Goal: Task Accomplishment & Management: Complete application form

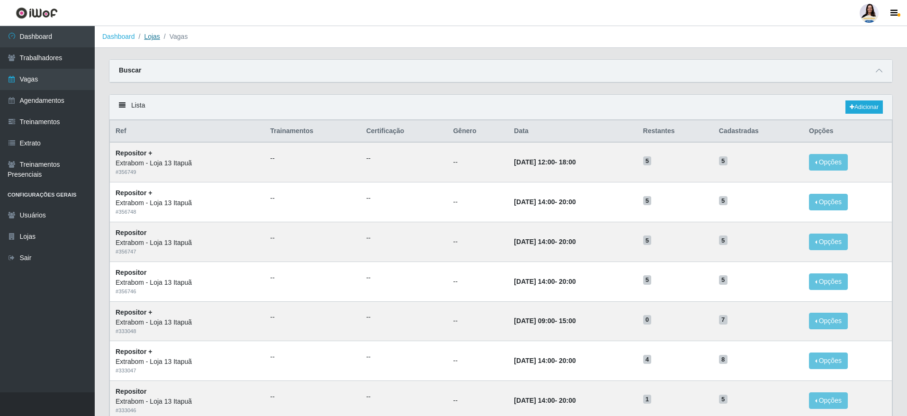
click at [147, 38] on link "Lojas" at bounding box center [152, 37] width 16 height 8
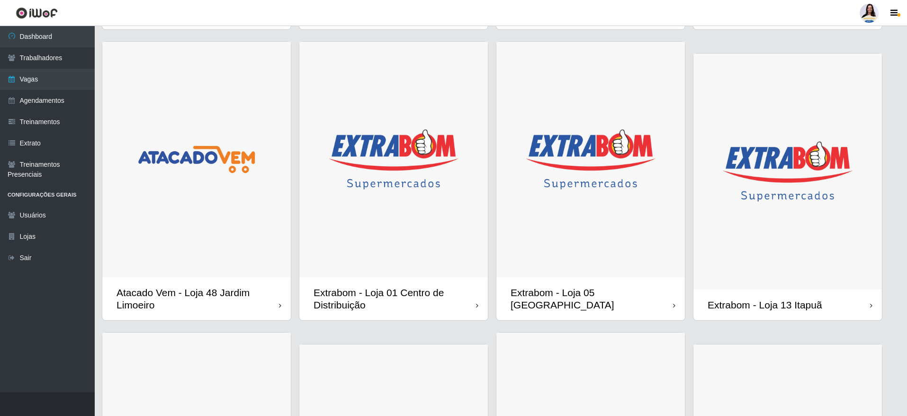
scroll to position [355, 0]
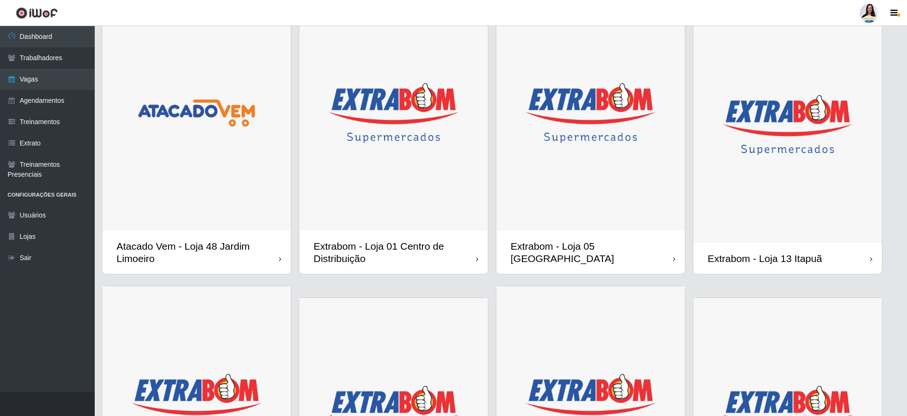
click at [795, 191] on img at bounding box center [787, 125] width 189 height 236
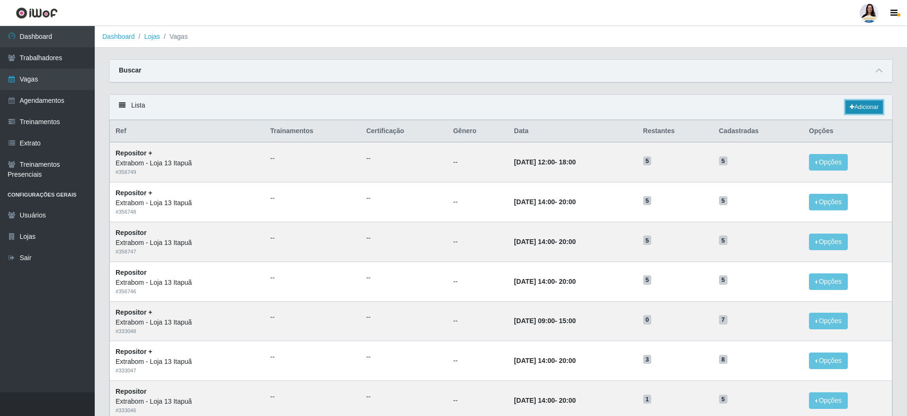
click at [859, 107] on link "Adicionar" at bounding box center [864, 106] width 37 height 13
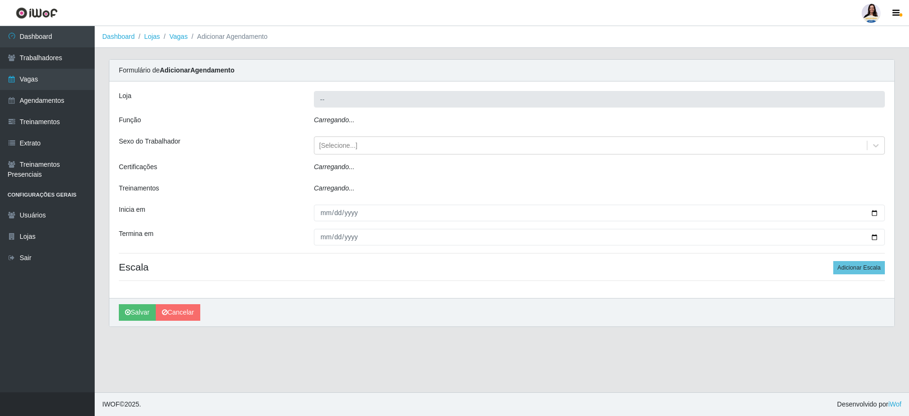
type input "Extrabom - Loja 13 Itapuã"
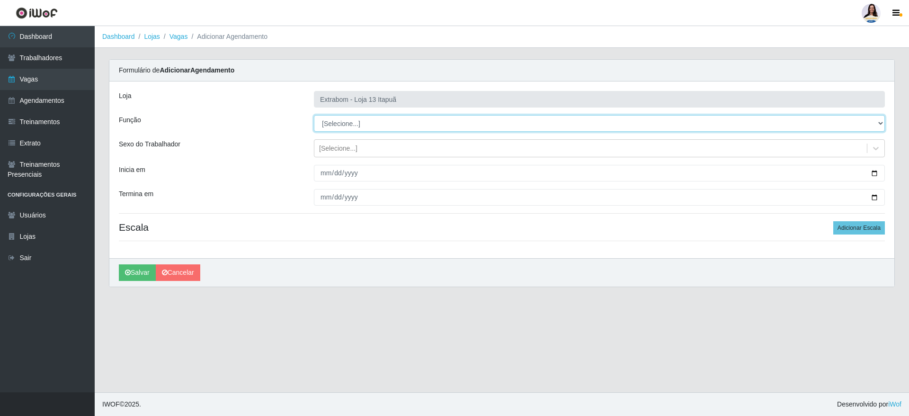
click at [398, 115] on select "[Selecione...] Carregador e Descarregador de Caminhão Carregador e Descarregado…" at bounding box center [599, 123] width 571 height 17
select select "82"
click at [314, 115] on select "[Selecione...] Carregador e Descarregador de Caminhão Carregador e Descarregado…" at bounding box center [599, 123] width 571 height 17
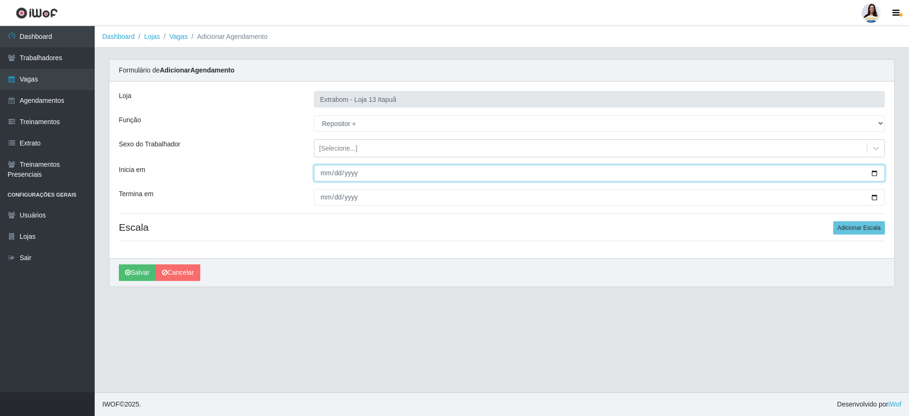
click at [325, 169] on input "Inicia em" at bounding box center [599, 173] width 571 height 17
type input "[DATE]"
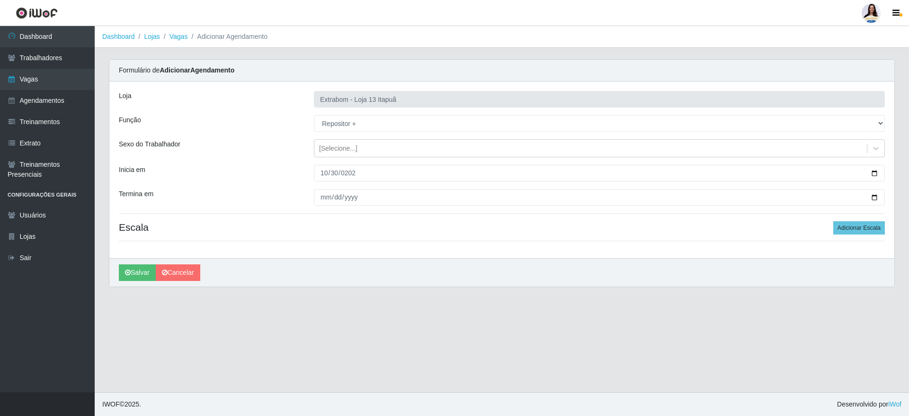
click at [327, 186] on div "Loja Extrabom - Loja 13 Itapuã Função [Selecione...] Carregador e Descarregador…" at bounding box center [501, 169] width 785 height 177
click at [324, 204] on input "Termina em" at bounding box center [599, 197] width 571 height 17
type input "[DATE]"
click at [842, 225] on button "Adicionar Escala" at bounding box center [860, 227] width 52 height 13
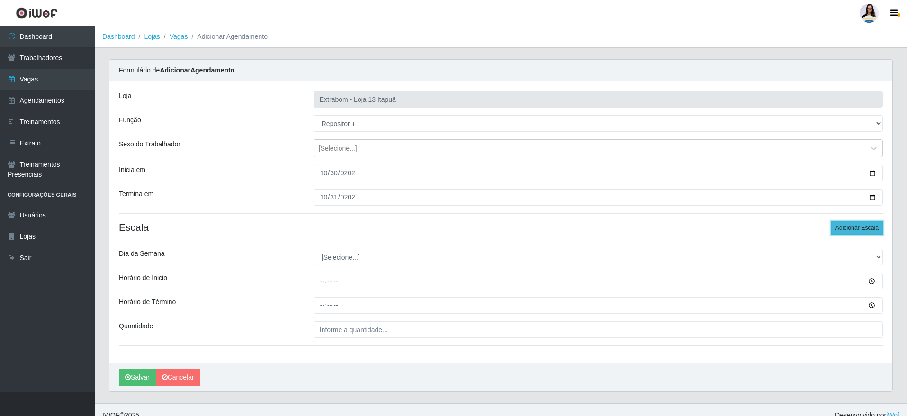
click at [842, 225] on button "Adicionar Escala" at bounding box center [857, 227] width 52 height 13
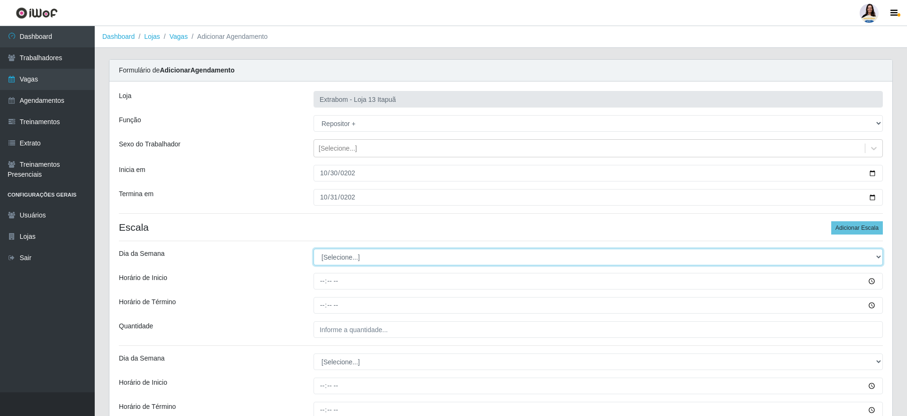
click at [413, 255] on select "[Selecione...] Segunda Terça Quarta Quinta Sexta Sábado Domingo" at bounding box center [598, 257] width 569 height 17
select select "4"
click at [314, 249] on select "[Selecione...] Segunda Terça Quarta Quinta Sexta Sábado Domingo" at bounding box center [598, 257] width 569 height 17
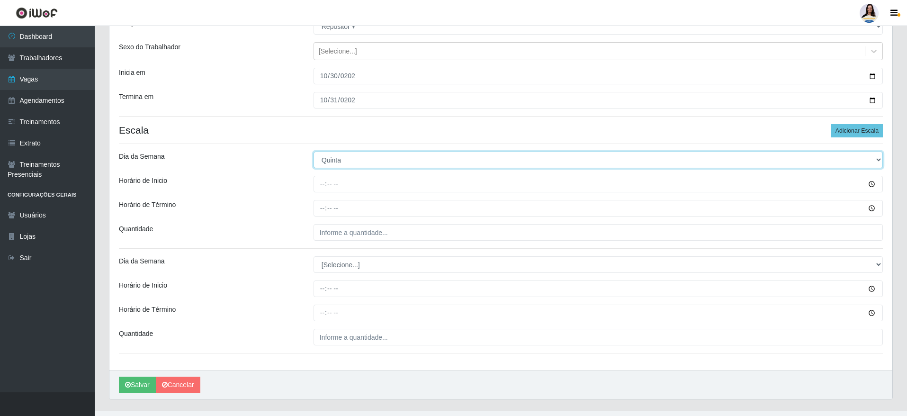
scroll to position [116, 0]
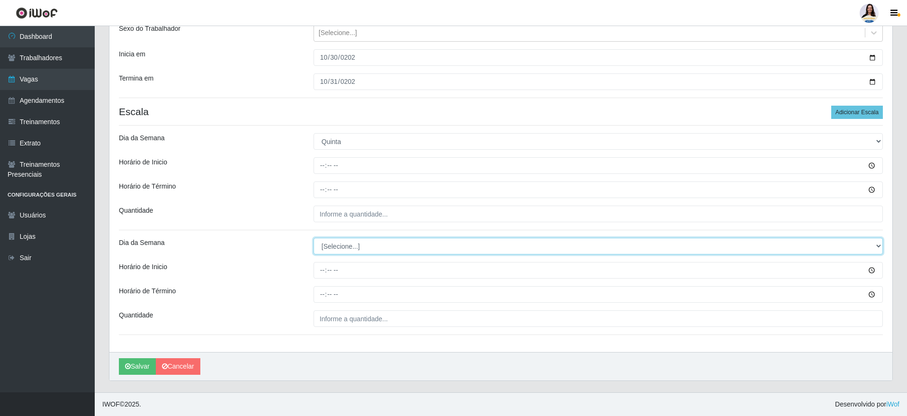
click at [338, 248] on select "[Selecione...] Segunda Terça Quarta Quinta Sexta Sábado Domingo" at bounding box center [598, 246] width 569 height 17
select select "5"
click at [314, 238] on select "[Selecione...] Segunda Terça Quarta Quinta Sexta Sábado Domingo" at bounding box center [598, 246] width 569 height 17
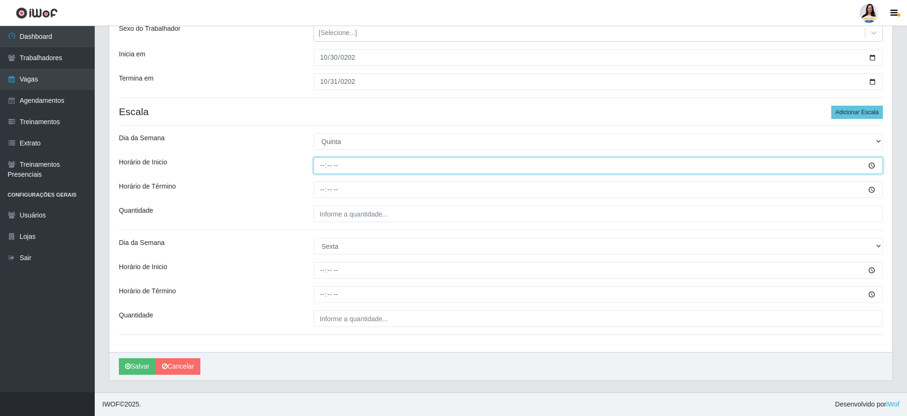
click at [320, 164] on input "Horário de Inicio" at bounding box center [598, 165] width 569 height 17
type input "14:00"
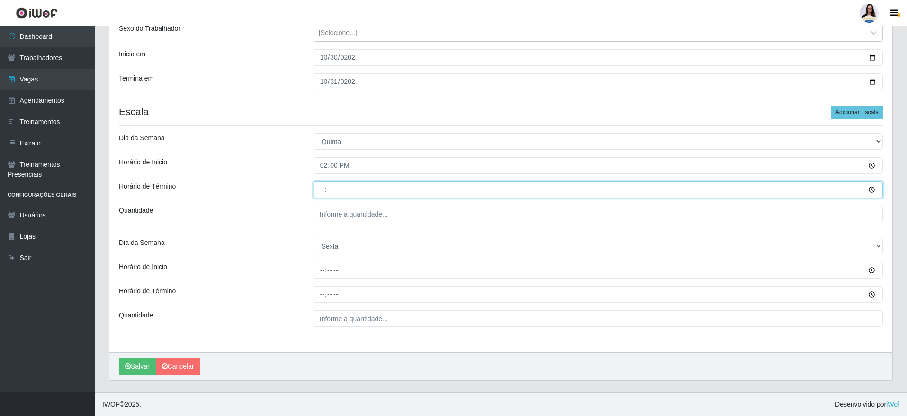
click at [331, 184] on input "Horário de Término" at bounding box center [598, 189] width 569 height 17
type input "20:00"
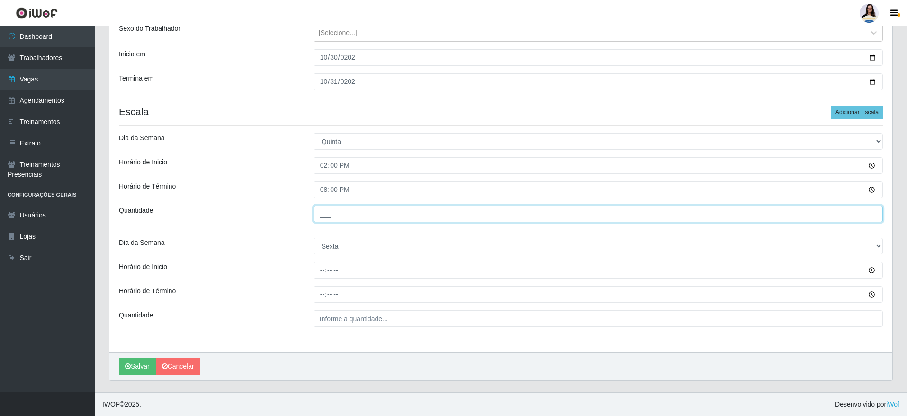
click at [346, 214] on input "___" at bounding box center [598, 214] width 569 height 17
type input "5__"
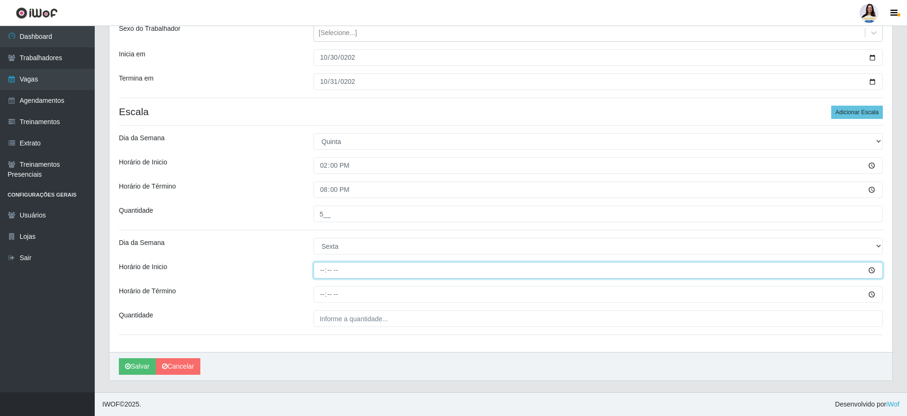
click at [320, 271] on input "Horário de Inicio" at bounding box center [598, 270] width 569 height 17
type input "14:00"
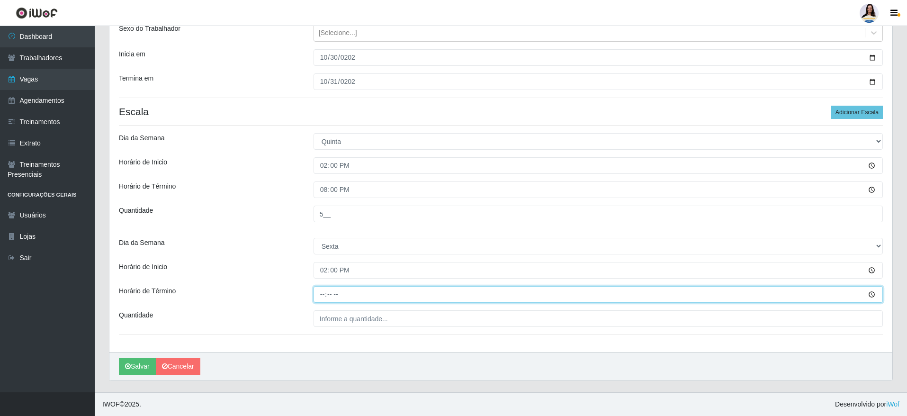
click at [322, 296] on input "Horário de Término" at bounding box center [598, 294] width 569 height 17
type input "20:00"
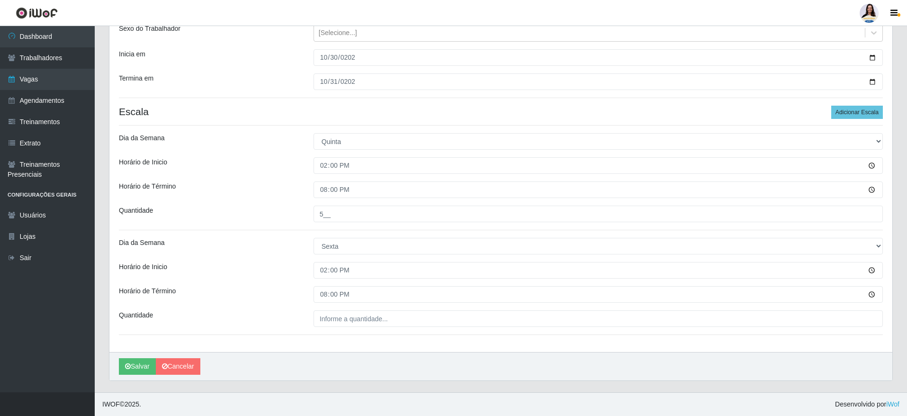
click at [357, 327] on div "Loja Extrabom - Loja 13 Itapuã Função [Selecione...] Carregador e Descarregador…" at bounding box center [500, 159] width 783 height 386
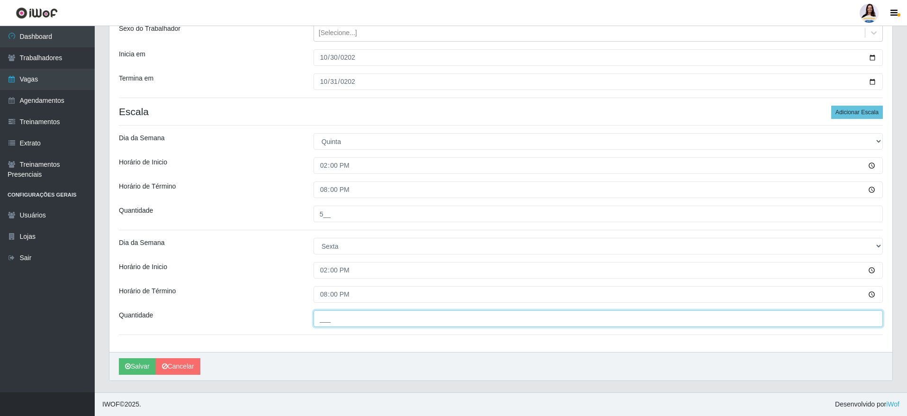
click at [360, 319] on input "___" at bounding box center [598, 318] width 569 height 17
type input "5__"
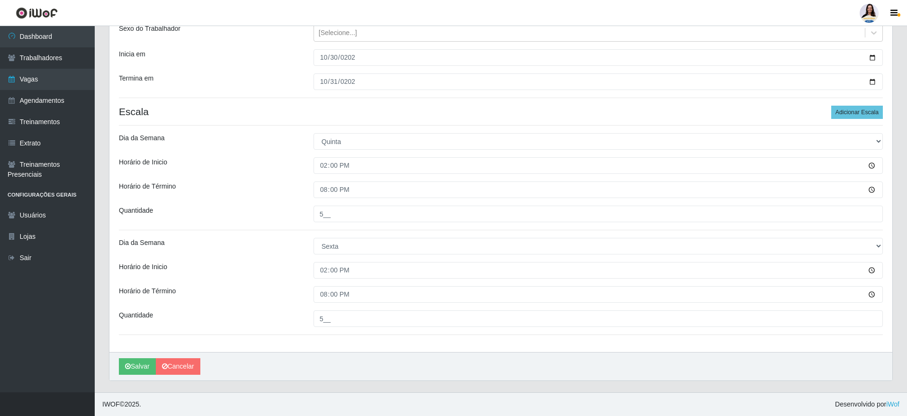
click at [354, 352] on div "[PERSON_NAME]" at bounding box center [500, 366] width 783 height 28
click at [134, 359] on button "Salvar" at bounding box center [137, 366] width 37 height 17
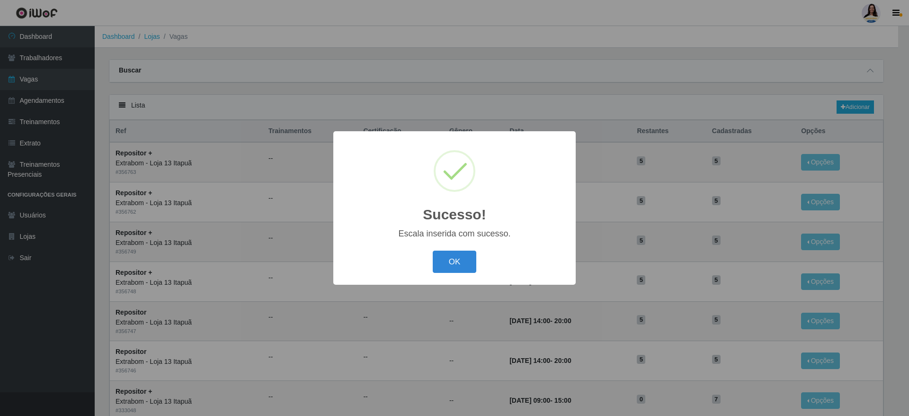
click at [456, 274] on div "OK Cancel" at bounding box center [455, 261] width 224 height 27
drag, startPoint x: 458, startPoint y: 268, endPoint x: 476, endPoint y: 311, distance: 46.3
click at [458, 268] on button "OK" at bounding box center [455, 262] width 44 height 22
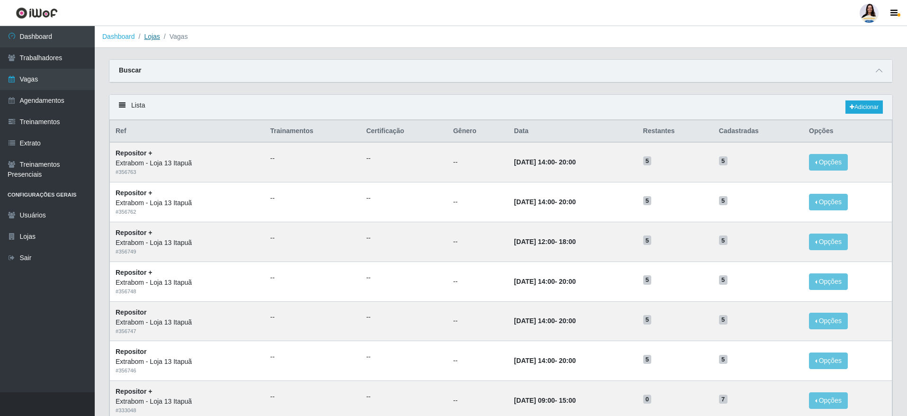
click at [151, 36] on link "Lojas" at bounding box center [152, 37] width 16 height 8
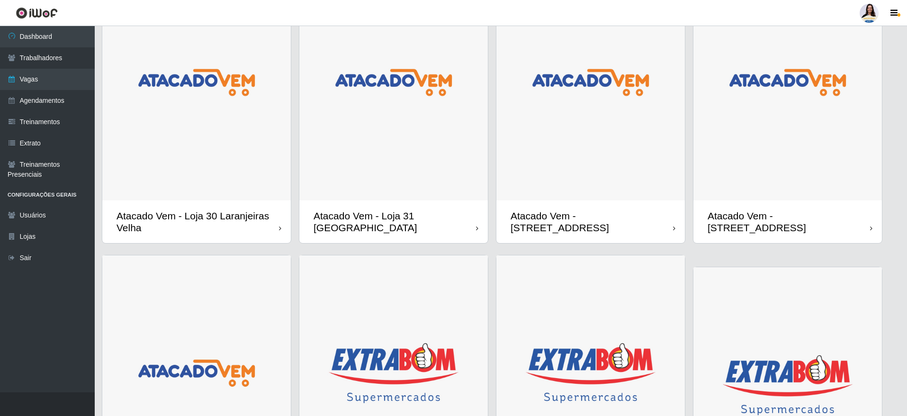
scroll to position [213, 0]
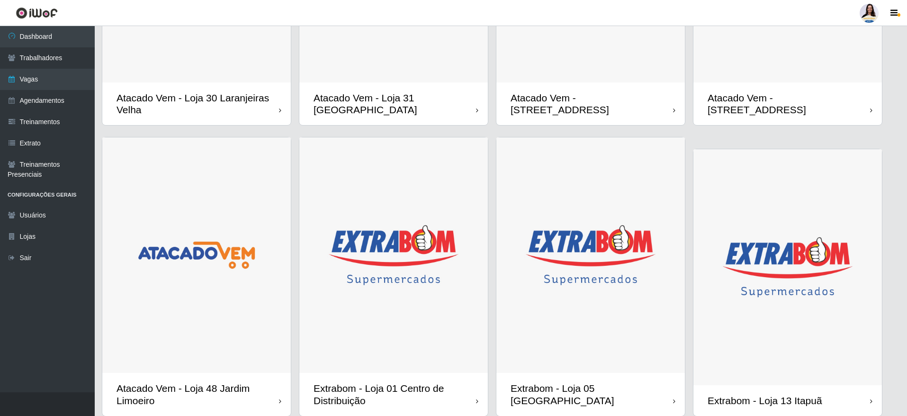
click at [817, 356] on img at bounding box center [787, 267] width 189 height 236
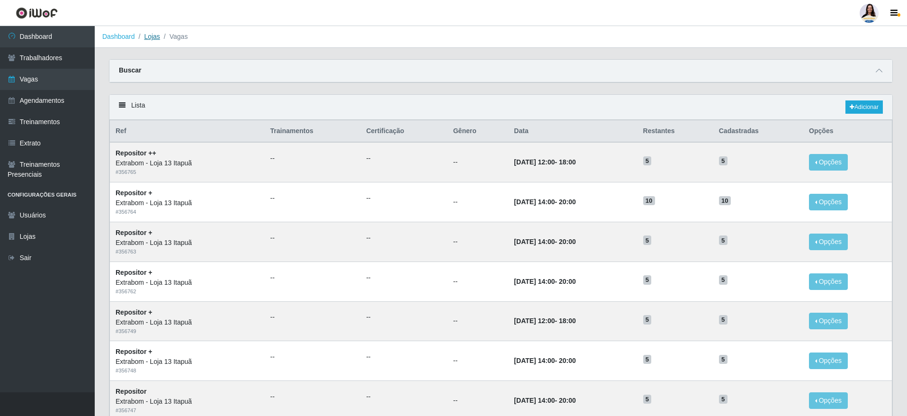
click at [148, 36] on link "Lojas" at bounding box center [152, 37] width 16 height 8
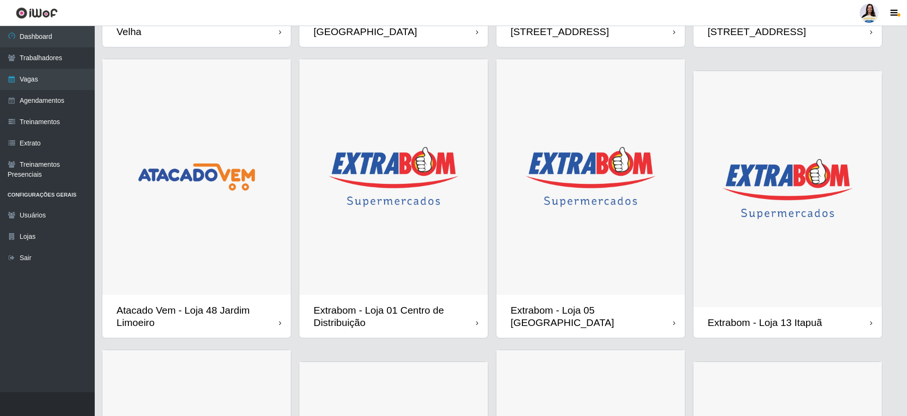
scroll to position [355, 0]
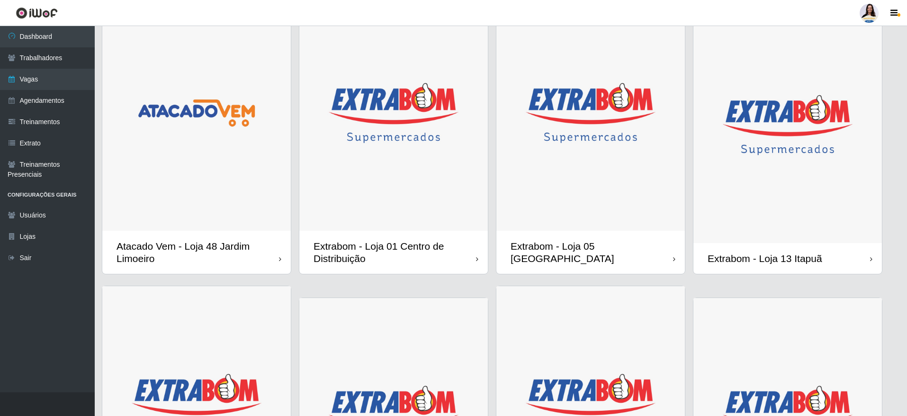
click at [806, 220] on img at bounding box center [787, 125] width 189 height 236
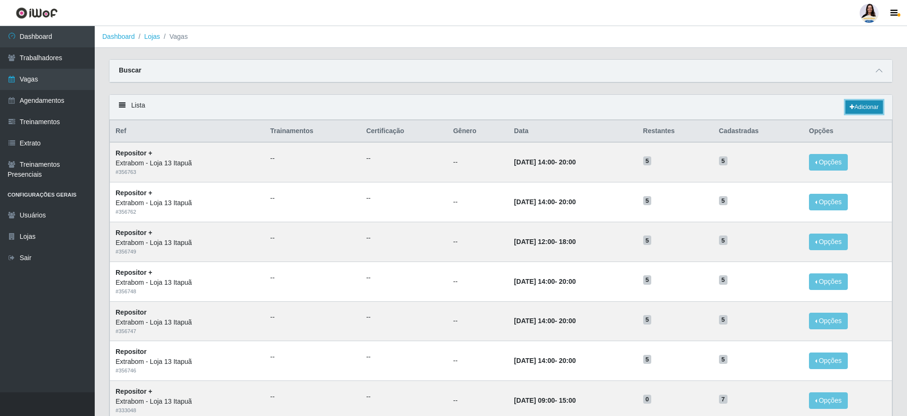
click at [850, 105] on icon at bounding box center [852, 107] width 5 height 6
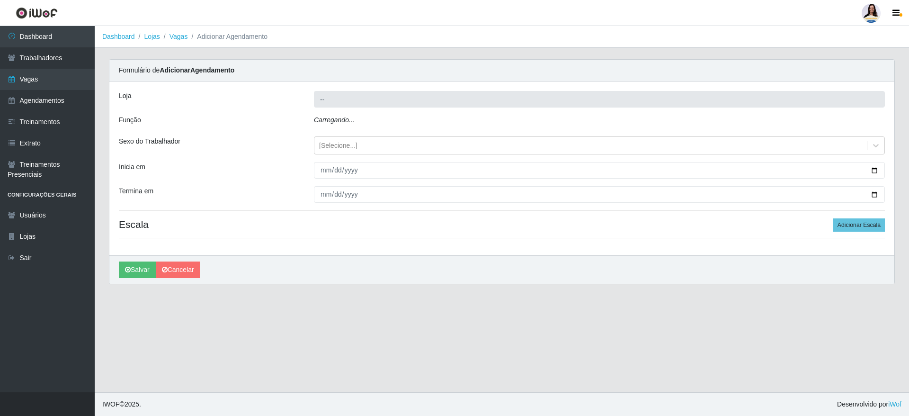
type input "Extrabom - Loja 13 Itapuã"
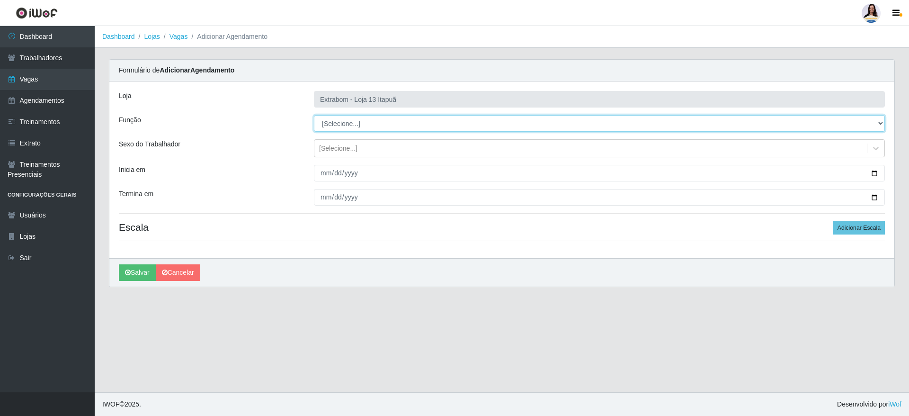
click at [407, 126] on select "[Selecione...] Carregador e Descarregador de Caminhão Carregador e Descarregado…" at bounding box center [599, 123] width 571 height 17
select select "82"
click at [314, 115] on select "[Selecione...] Carregador e Descarregador de Caminhão Carregador e Descarregado…" at bounding box center [599, 123] width 571 height 17
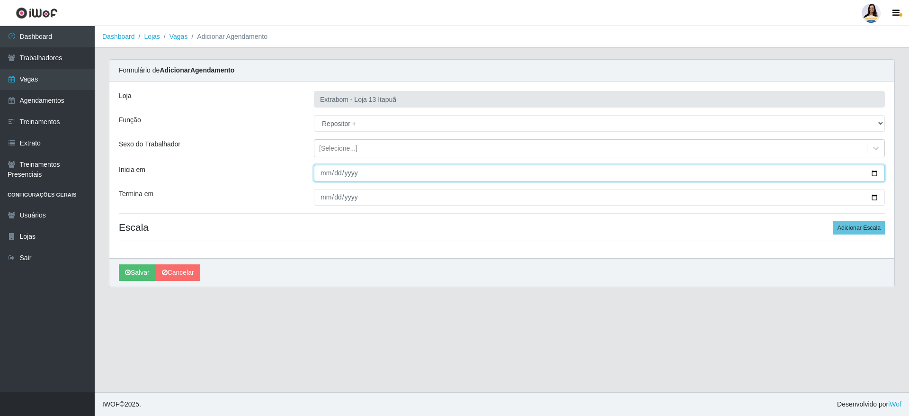
click at [323, 174] on input "Inicia em" at bounding box center [599, 173] width 571 height 17
click at [331, 173] on input "2025-02-01" at bounding box center [599, 173] width 571 height 17
type input "2025-11-01"
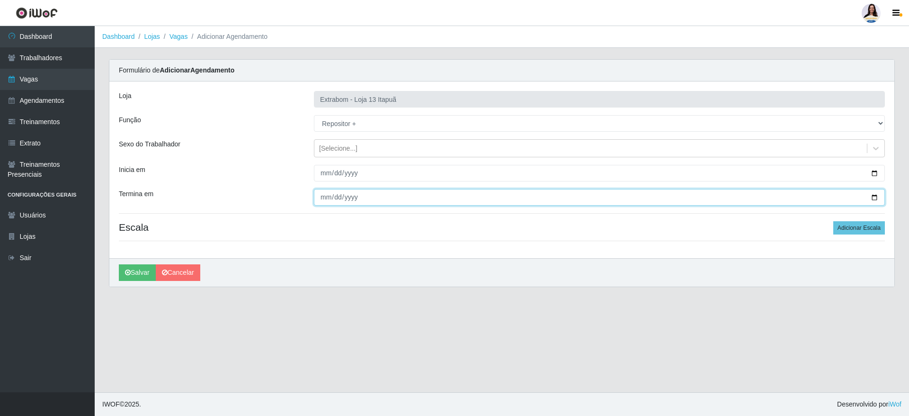
click at [319, 204] on input "Termina em" at bounding box center [599, 197] width 571 height 17
type input "2025-11-01"
click at [850, 223] on button "Adicionar Escala" at bounding box center [860, 227] width 52 height 13
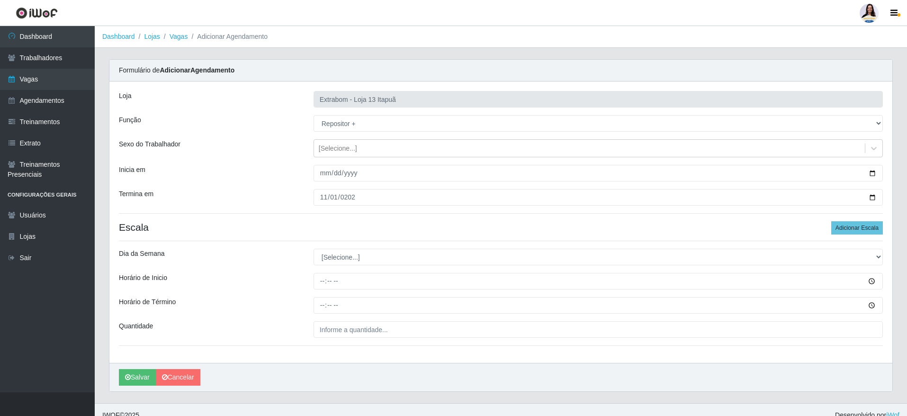
click at [423, 267] on div "Loja Extrabom - Loja 13 Itapuã Função [Selecione...] Carregador e Descarregador…" at bounding box center [500, 221] width 783 height 281
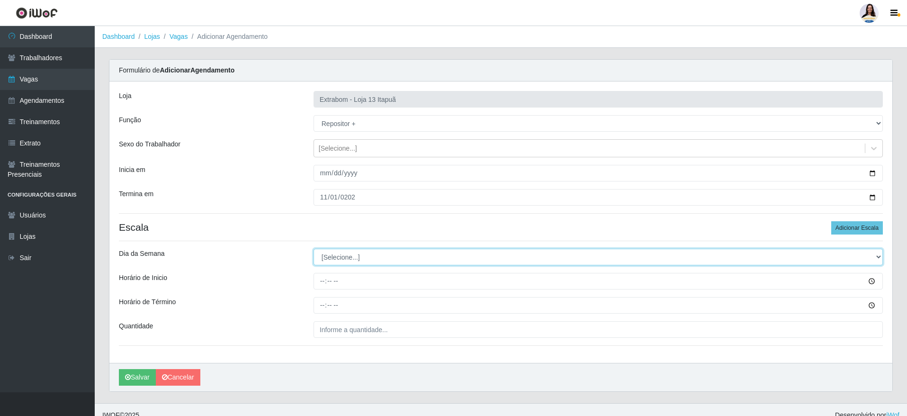
click at [423, 261] on select "[Selecione...] Segunda Terça Quarta Quinta Sexta Sábado Domingo" at bounding box center [598, 257] width 569 height 17
select select "6"
click at [314, 249] on select "[Selecione...] Segunda Terça Quarta Quinta Sexta Sábado Domingo" at bounding box center [598, 257] width 569 height 17
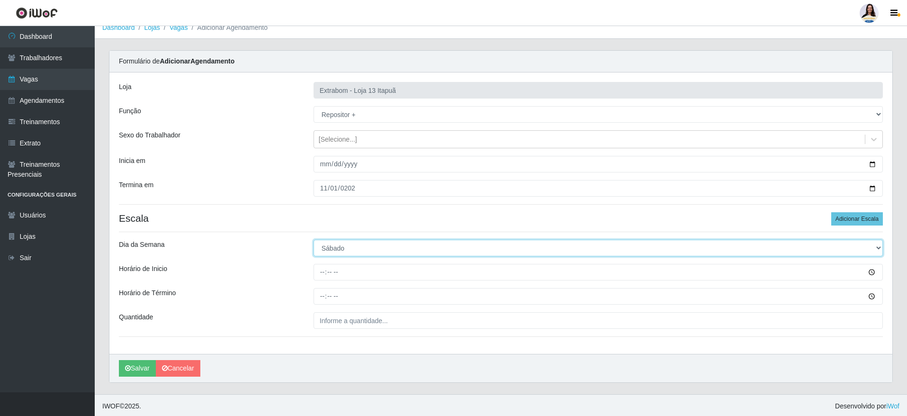
scroll to position [11, 0]
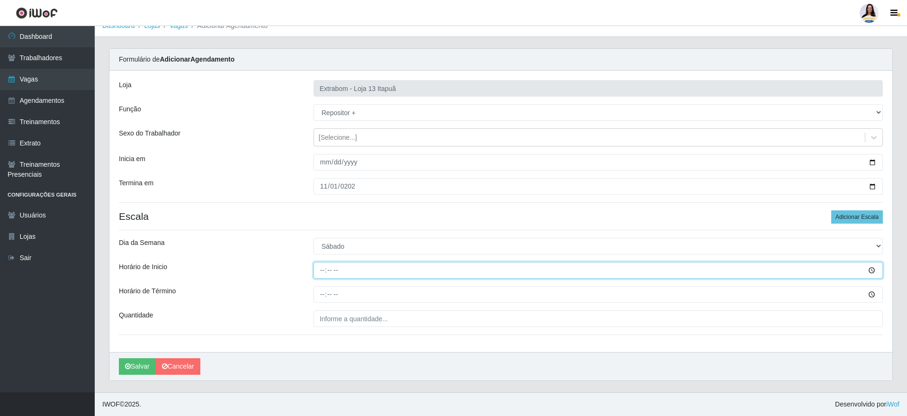
click at [337, 268] on input "Horário de Inicio" at bounding box center [598, 270] width 569 height 17
type input "14:00"
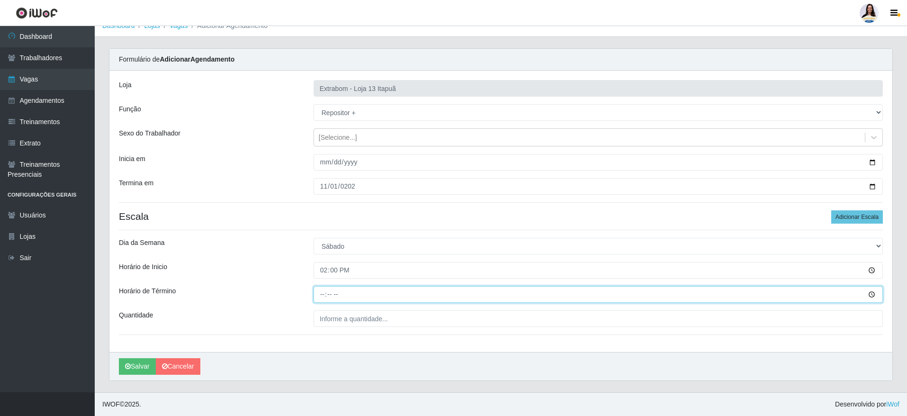
click at [328, 301] on input "Horário de Término" at bounding box center [598, 294] width 569 height 17
type input "20:00"
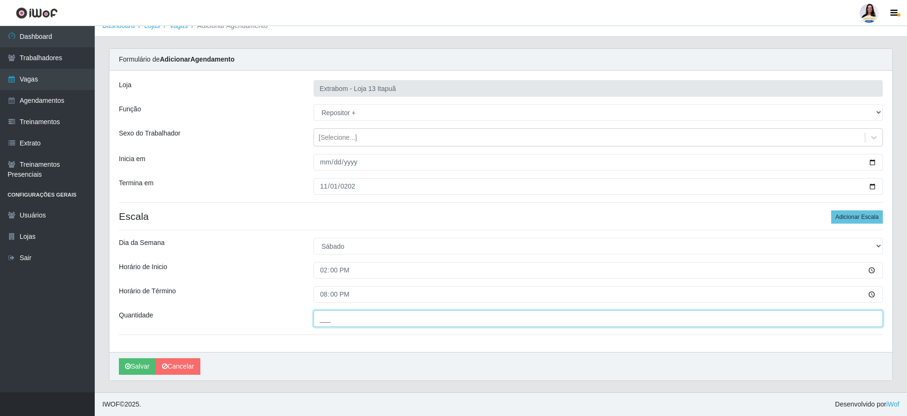
click at [376, 316] on input "___" at bounding box center [598, 318] width 569 height 17
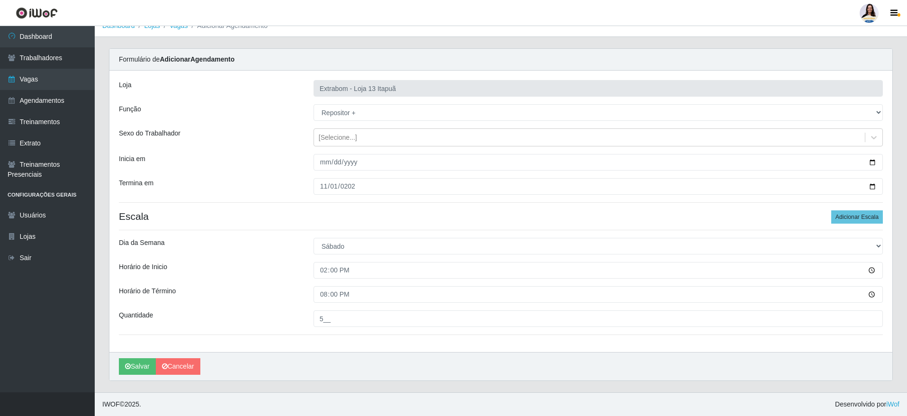
click at [351, 344] on div "Loja Extrabom - Loja 13 Itapuã Função [Selecione...] Carregador e Descarregador…" at bounding box center [500, 211] width 783 height 281
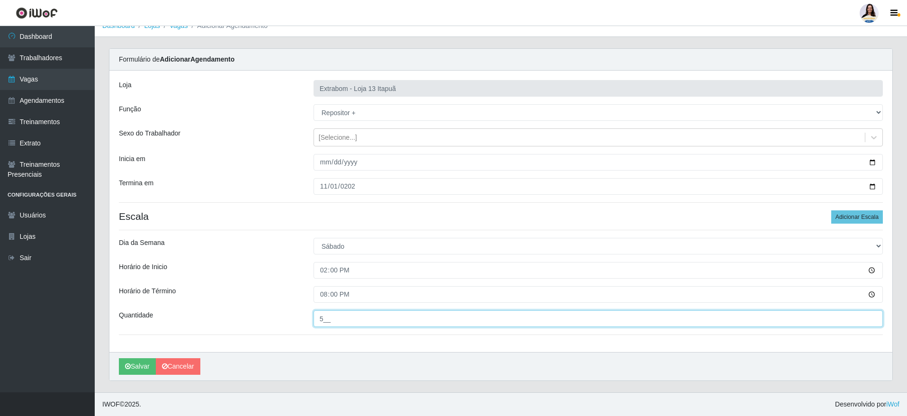
drag, startPoint x: 329, startPoint y: 315, endPoint x: 283, endPoint y: 318, distance: 46.0
click at [283, 318] on div "Quantidade 5__" at bounding box center [501, 318] width 778 height 17
click at [322, 314] on input "5__" at bounding box center [598, 318] width 569 height 17
drag, startPoint x: 328, startPoint y: 314, endPoint x: 310, endPoint y: 319, distance: 18.9
click at [310, 319] on div "5__" at bounding box center [598, 318] width 584 height 17
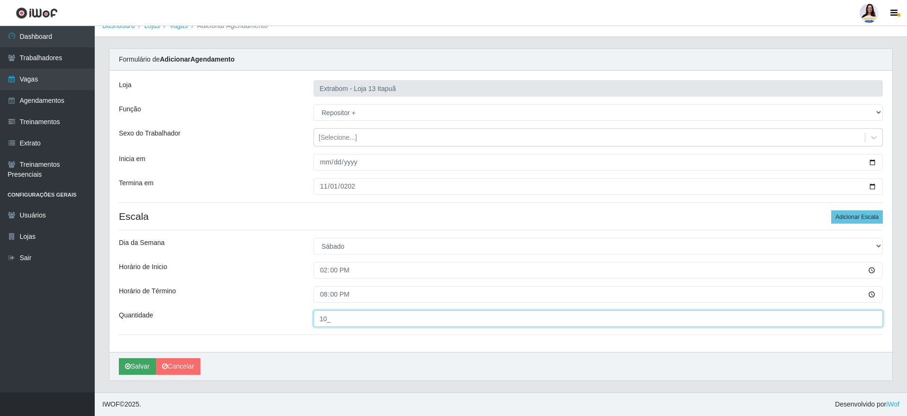
type input "10_"
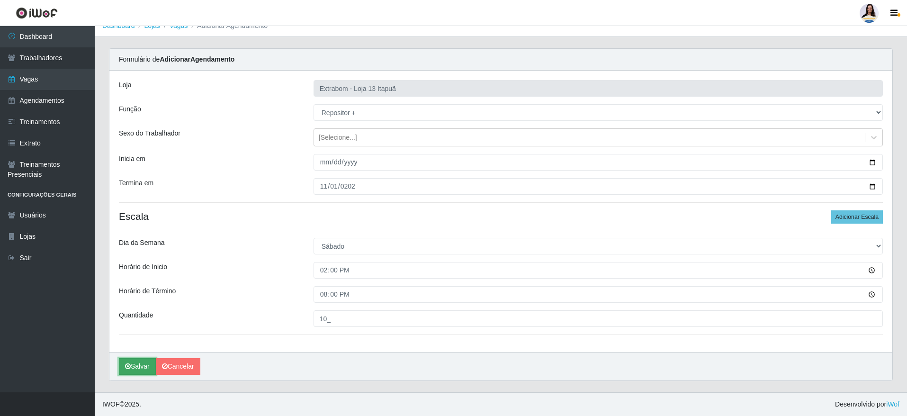
click at [135, 367] on button "Salvar" at bounding box center [137, 366] width 37 height 17
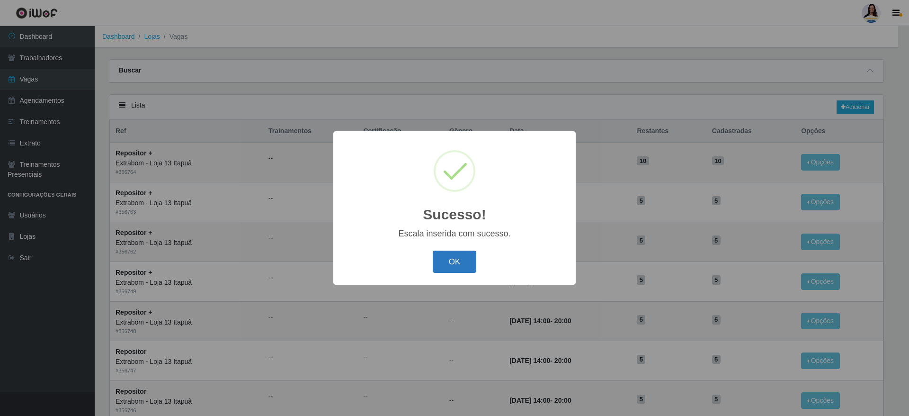
click at [456, 254] on button "OK" at bounding box center [455, 262] width 44 height 22
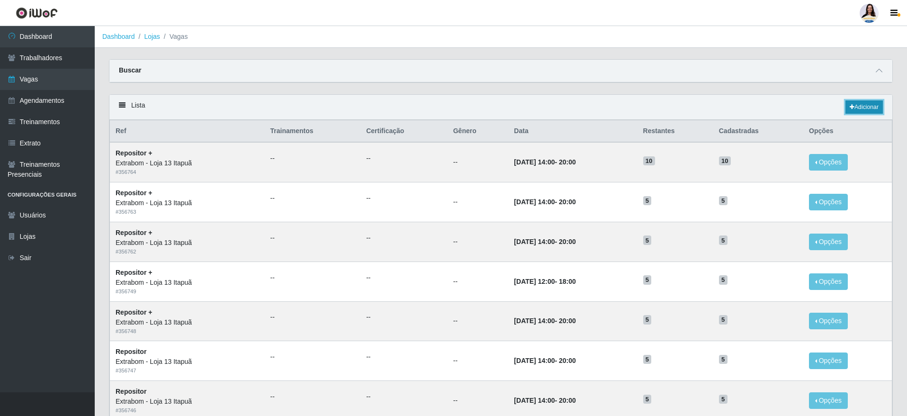
click at [859, 107] on link "Adicionar" at bounding box center [864, 106] width 37 height 13
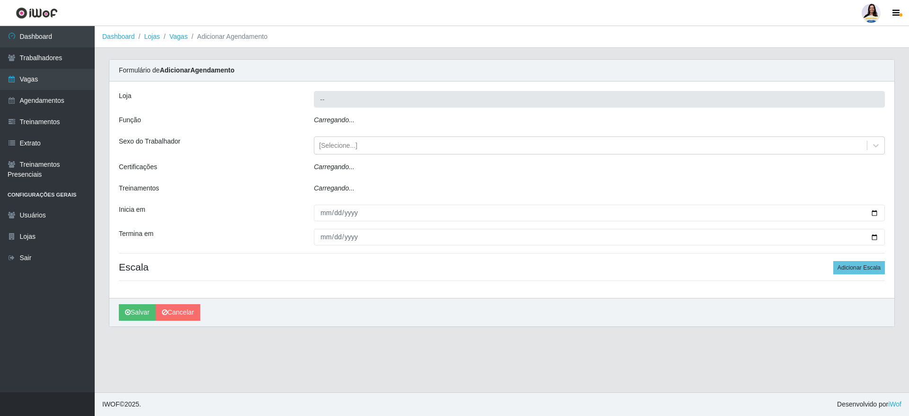
type input "Extrabom - Loja 13 Itapuã"
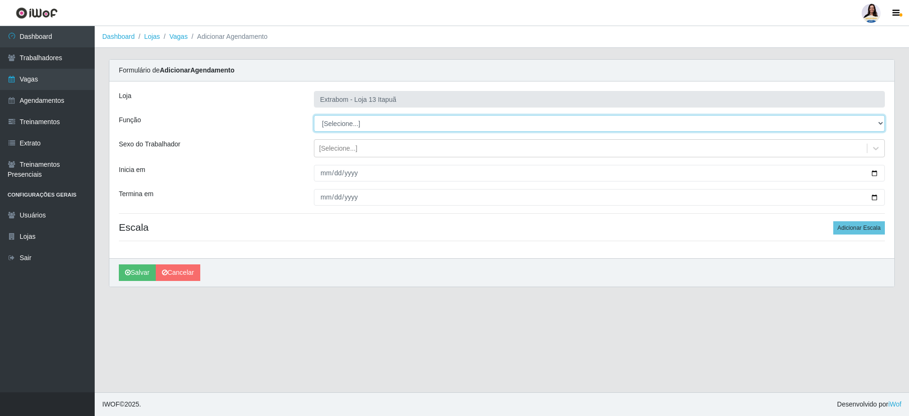
click at [403, 126] on select "[Selecione...] Carregador e Descarregador de Caminhão Carregador e Descarregado…" at bounding box center [599, 123] width 571 height 17
select select "86"
click at [314, 115] on select "[Selecione...] Carregador e Descarregador de Caminhão Carregador e Descarregado…" at bounding box center [599, 123] width 571 height 17
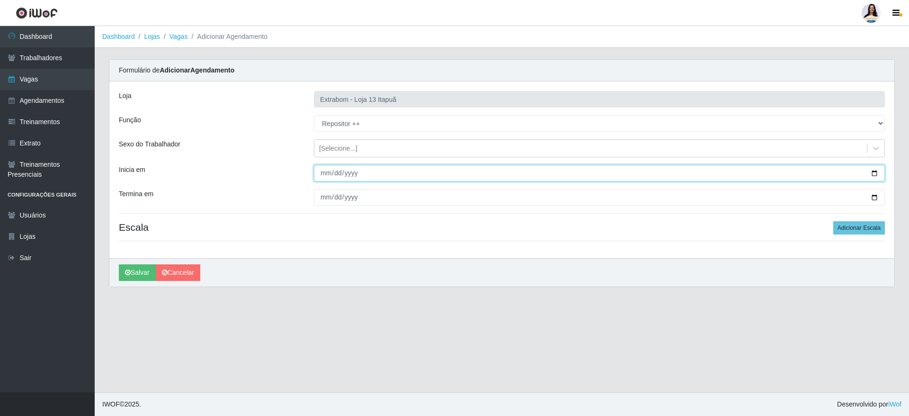
click at [320, 173] on input "Inicia em" at bounding box center [599, 173] width 571 height 17
type input "2025-11-02"
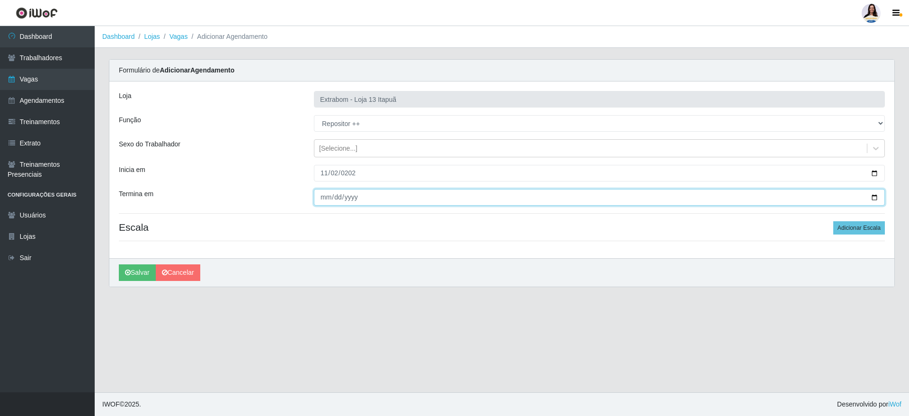
click at [329, 194] on input "Termina em" at bounding box center [599, 197] width 571 height 17
type input "2025-11-02"
click at [860, 231] on button "Adicionar Escala" at bounding box center [860, 227] width 52 height 13
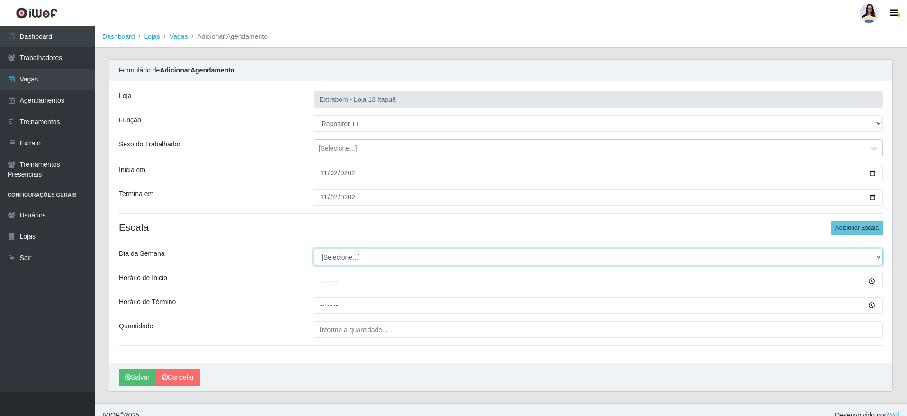
click at [380, 262] on select "[Selecione...] Segunda Terça Quarta Quinta Sexta Sábado Domingo" at bounding box center [598, 257] width 569 height 17
select select "0"
click at [314, 249] on select "[Selecione...] Segunda Terça Quarta Quinta Sexta Sábado Domingo" at bounding box center [598, 257] width 569 height 17
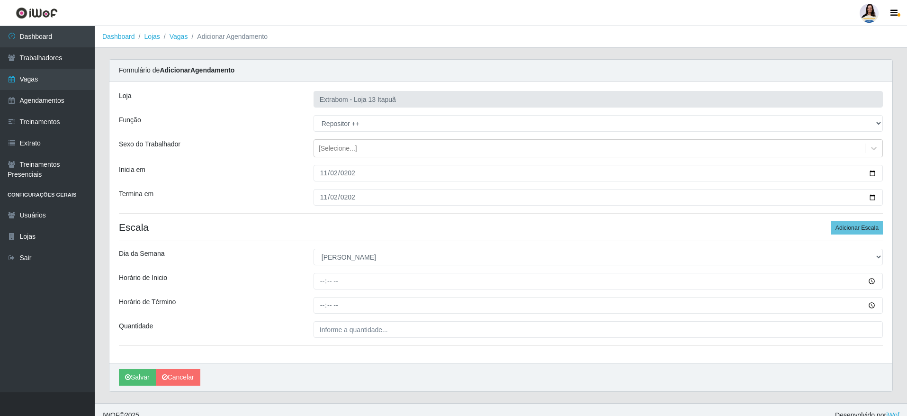
click at [373, 389] on div "[PERSON_NAME]" at bounding box center [500, 377] width 783 height 28
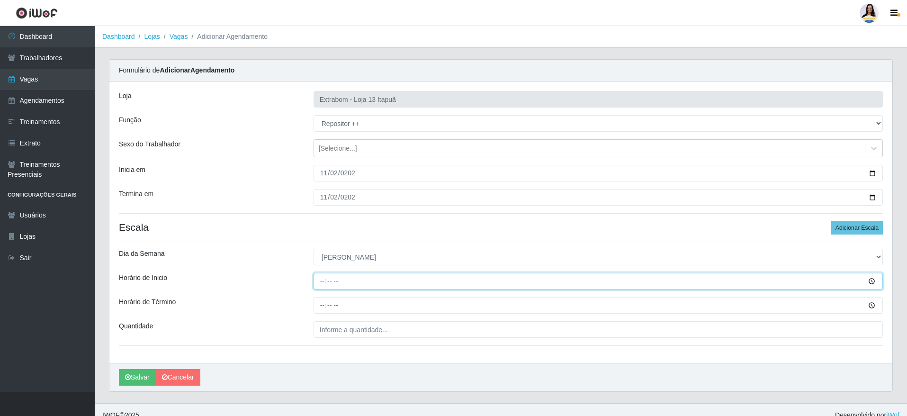
click at [316, 279] on input "Horário de Inicio" at bounding box center [598, 281] width 569 height 17
type input "12:00"
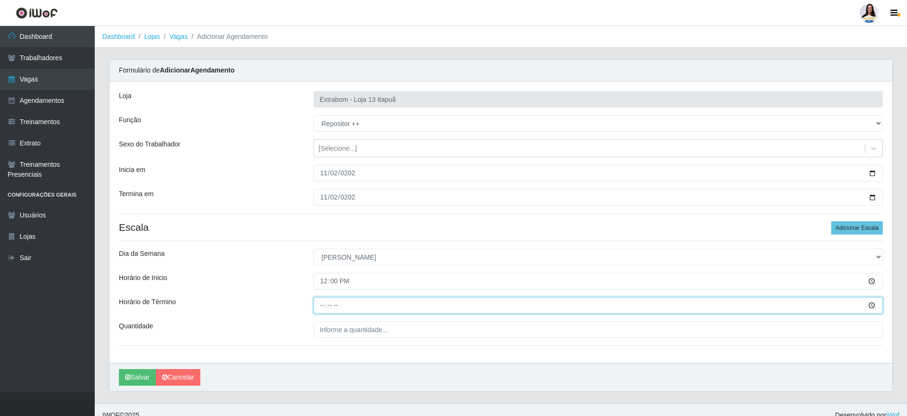
click at [332, 308] on input "Horário de Término" at bounding box center [598, 305] width 569 height 17
click at [324, 308] on input "Horário de Término" at bounding box center [598, 305] width 569 height 17
type input "18:00"
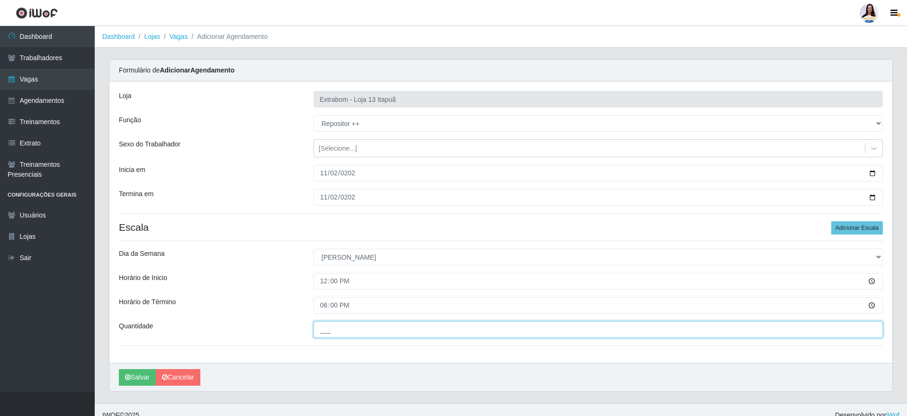
click at [352, 329] on input "___" at bounding box center [598, 329] width 569 height 17
type input "5__"
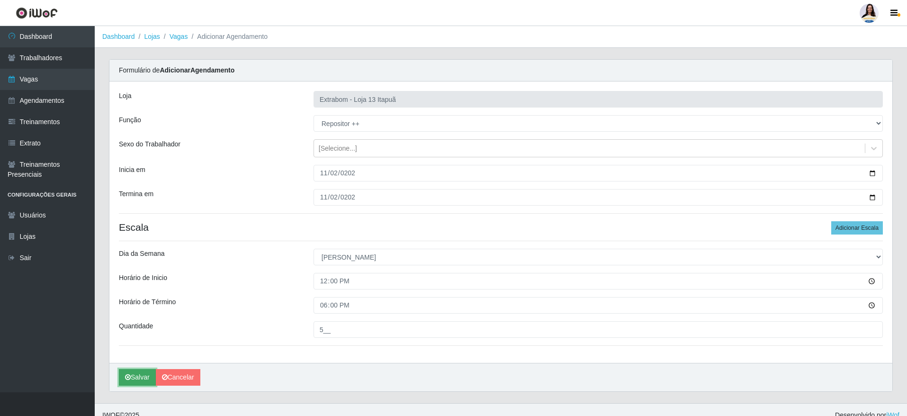
click at [136, 381] on button "Salvar" at bounding box center [137, 377] width 37 height 17
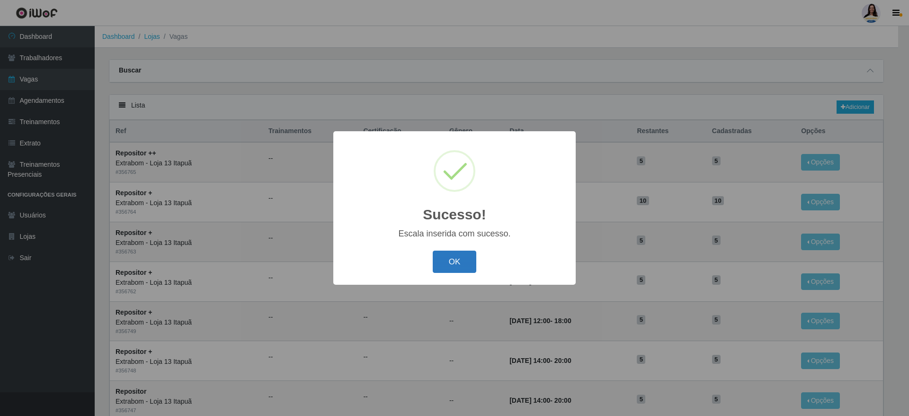
click at [453, 260] on button "OK" at bounding box center [455, 262] width 44 height 22
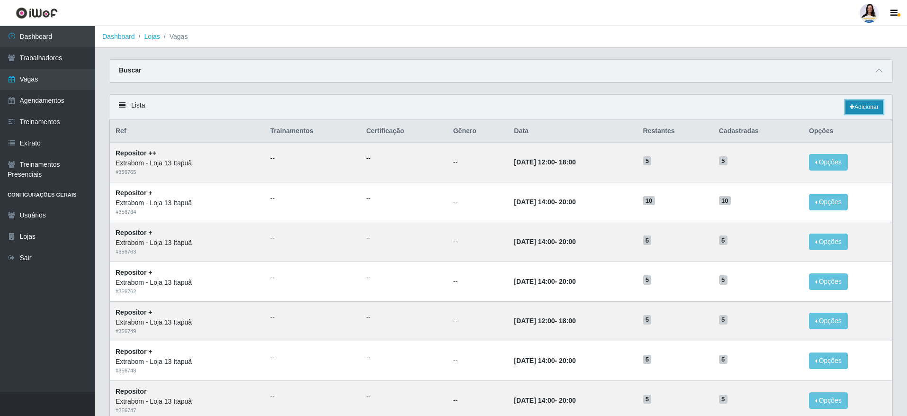
click at [852, 106] on icon at bounding box center [852, 107] width 5 height 6
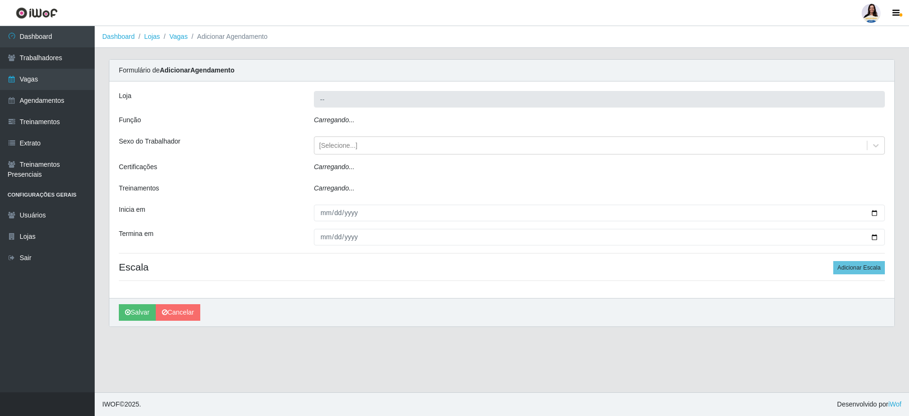
type input "Extrabom - Loja 13 Itapuã"
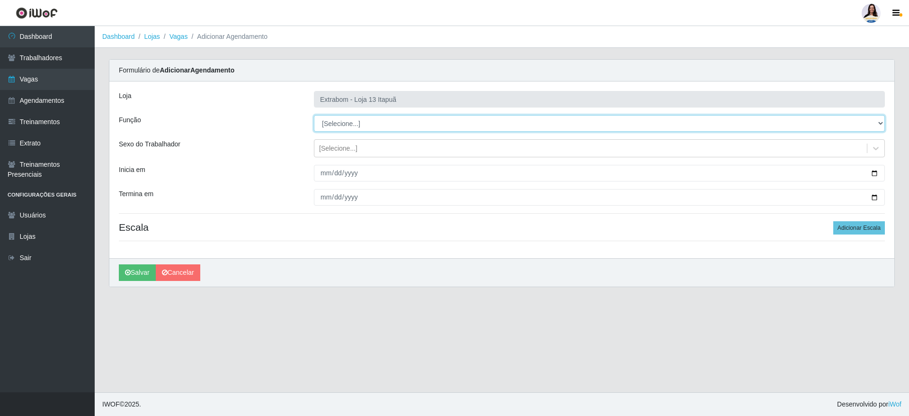
click at [347, 127] on select "[Selecione...] Carregador e Descarregador de Caminhão Carregador e Descarregado…" at bounding box center [599, 123] width 571 height 17
click at [314, 115] on select "[Selecione...] Carregador e Descarregador de Caminhão Carregador e Descarregado…" at bounding box center [599, 123] width 571 height 17
click at [348, 131] on select "[Selecione...] Carregador e Descarregador de Caminhão Carregador e Descarregado…" at bounding box center [599, 123] width 571 height 17
select select "24"
click at [314, 115] on select "[Selecione...] Carregador e Descarregador de Caminhão Carregador e Descarregado…" at bounding box center [599, 123] width 571 height 17
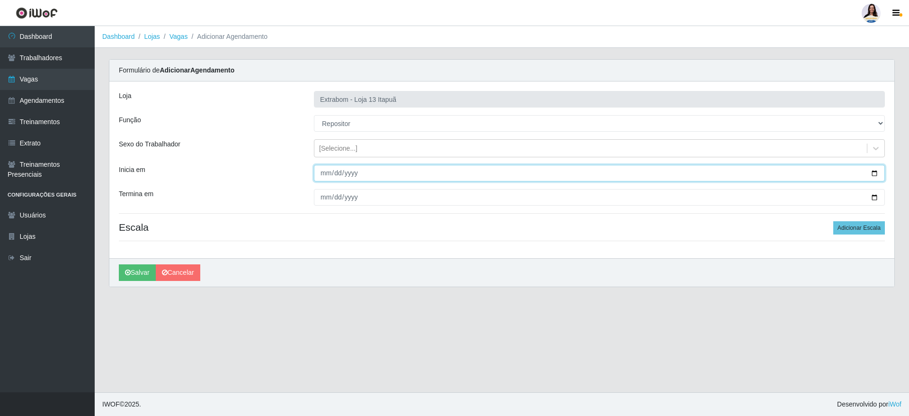
click at [328, 169] on input "Inicia em" at bounding box center [599, 173] width 571 height 17
type input "0001-06-01"
click at [323, 170] on input "0001-06-01" at bounding box center [599, 173] width 571 height 17
type input "2025-11-06"
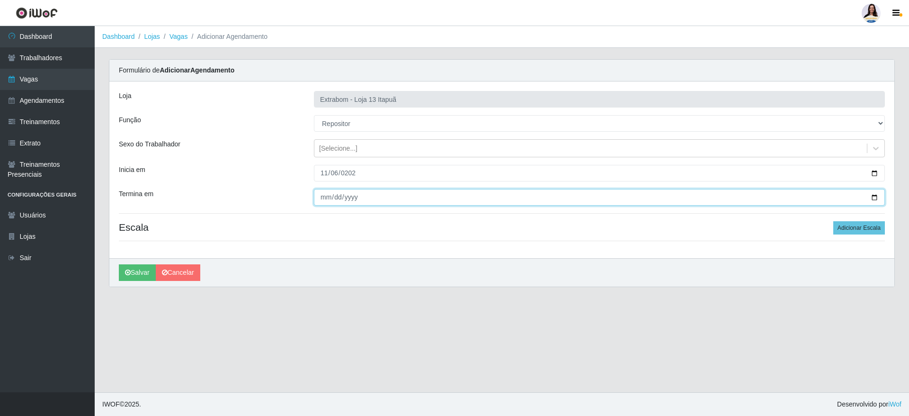
click at [318, 199] on input "Termina em" at bounding box center [599, 197] width 571 height 17
type input "2025-11-07"
click at [408, 234] on div "Loja Extrabom - Loja 13 Itapuã Função [Selecione...] Carregador e Descarregador…" at bounding box center [501, 169] width 785 height 177
click at [853, 224] on button "Adicionar Escala" at bounding box center [860, 227] width 52 height 13
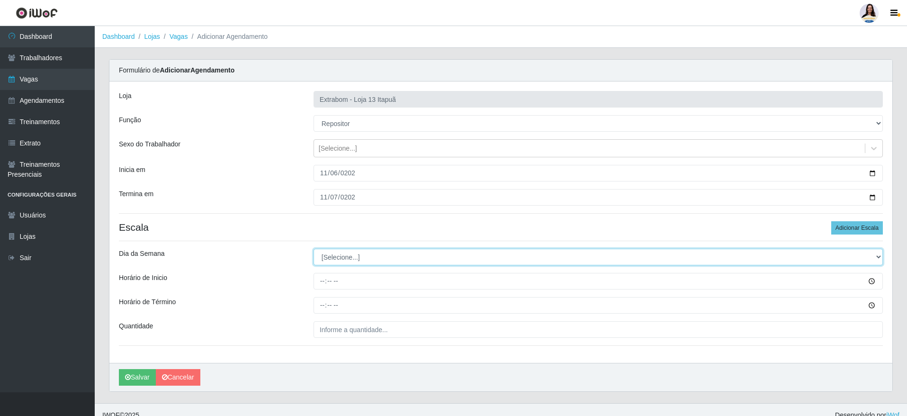
click at [323, 255] on select "[Selecione...] Segunda Terça Quarta Quinta Sexta Sábado Domingo" at bounding box center [598, 257] width 569 height 17
select select "4"
click at [314, 249] on select "[Selecione...] Segunda Terça Quarta Quinta Sexta Sábado Domingo" at bounding box center [598, 257] width 569 height 17
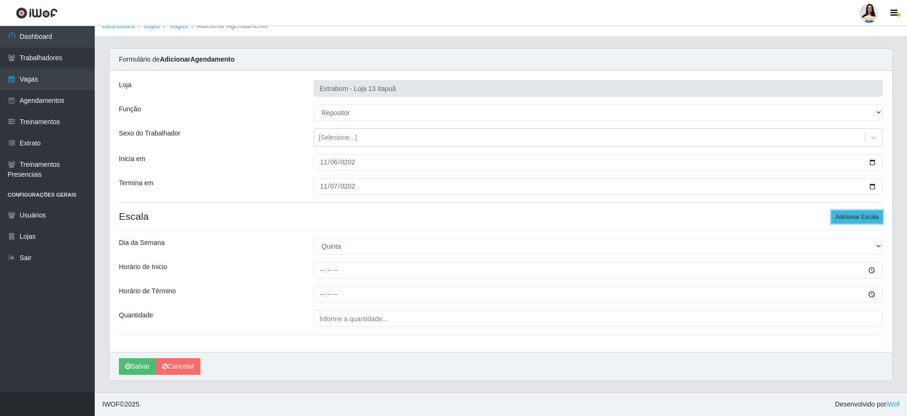
click at [847, 215] on button "Adicionar Escala" at bounding box center [857, 216] width 52 height 13
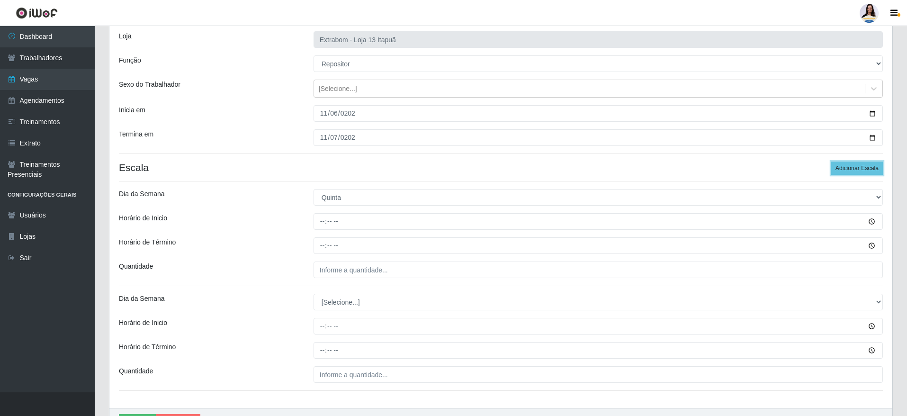
scroll to position [82, 0]
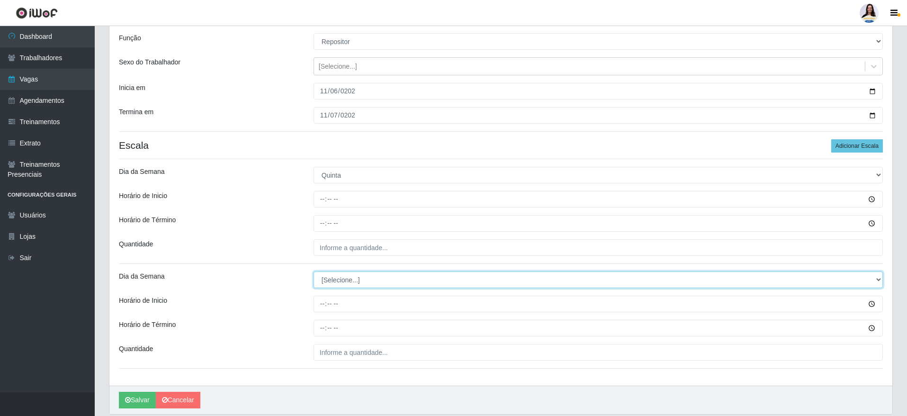
click at [342, 282] on select "[Selecione...] Segunda Terça Quarta Quinta Sexta Sábado Domingo" at bounding box center [598, 279] width 569 height 17
select select "5"
click at [314, 271] on select "[Selecione...] Segunda Terça Quarta Quinta Sexta Sábado Domingo" at bounding box center [598, 279] width 569 height 17
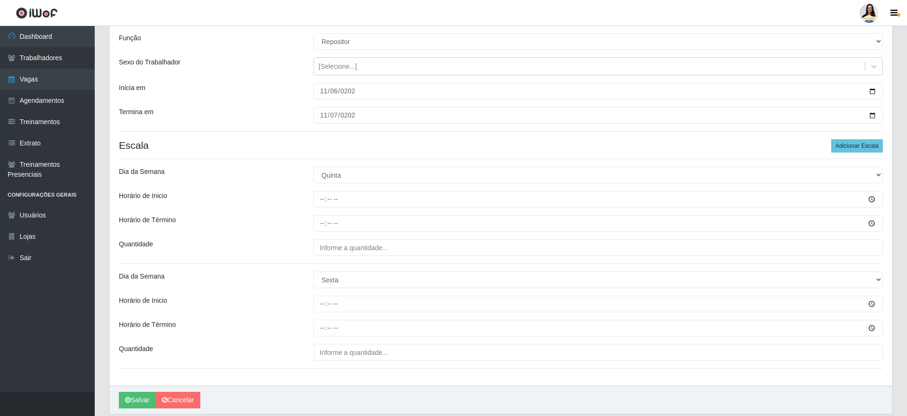
drag, startPoint x: 321, startPoint y: 214, endPoint x: 319, endPoint y: 195, distance: 19.1
click at [321, 212] on div "Loja Extrabom - Loja 13 Itapuã Função [Selecione...] Carregador e Descarregador…" at bounding box center [500, 193] width 783 height 386
click at [319, 195] on input "Horário de Inicio" at bounding box center [598, 199] width 569 height 17
type input "14:00"
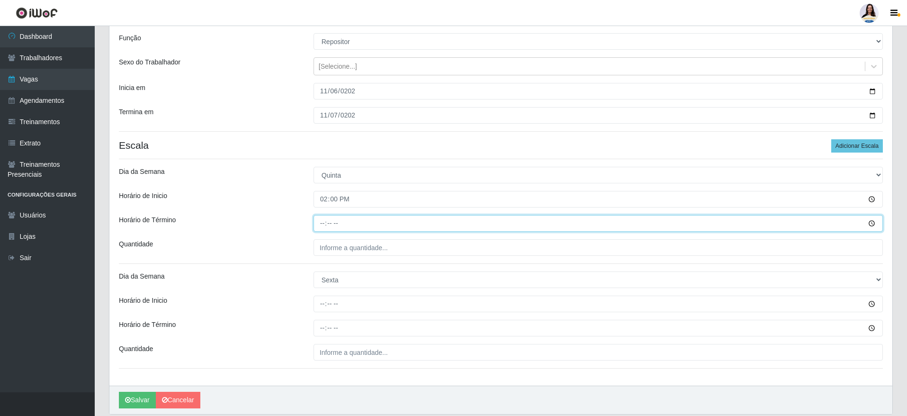
click at [320, 223] on input "Horário de Término" at bounding box center [598, 223] width 569 height 17
type input "20:00"
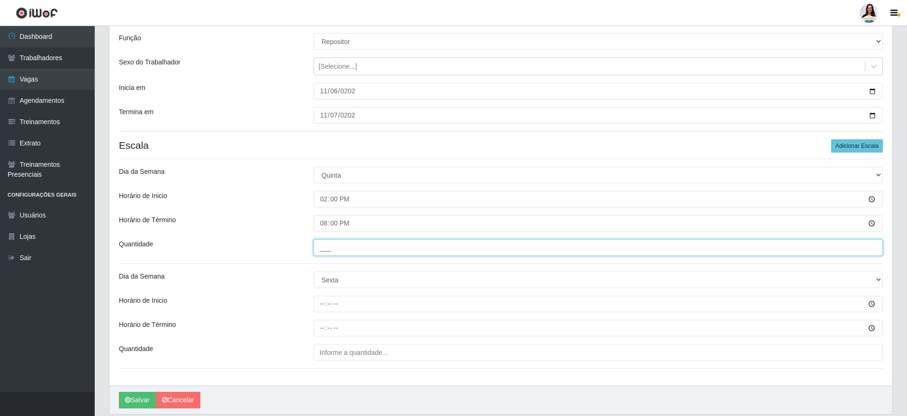
click at [324, 244] on input "___" at bounding box center [598, 247] width 569 height 17
type input "5__"
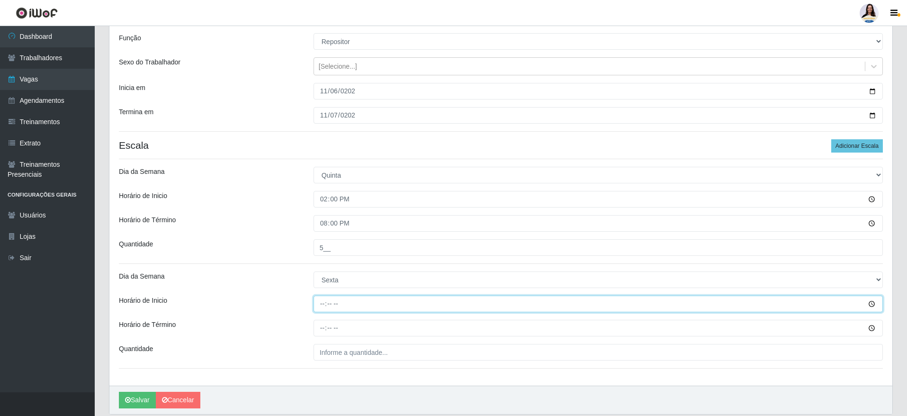
click at [324, 297] on input "Horário de Inicio" at bounding box center [598, 304] width 569 height 17
type input "14:00"
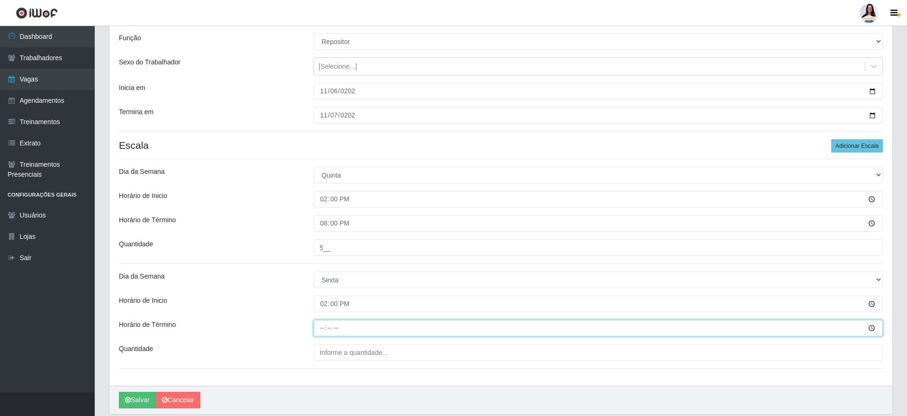
click at [326, 329] on input "Horário de Término" at bounding box center [598, 328] width 569 height 17
type input "20:00"
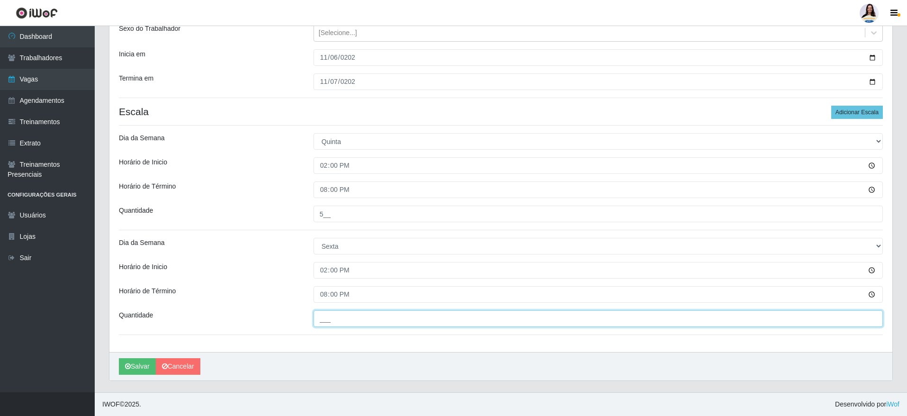
click at [349, 314] on input "___" at bounding box center [598, 318] width 569 height 17
type input "5__"
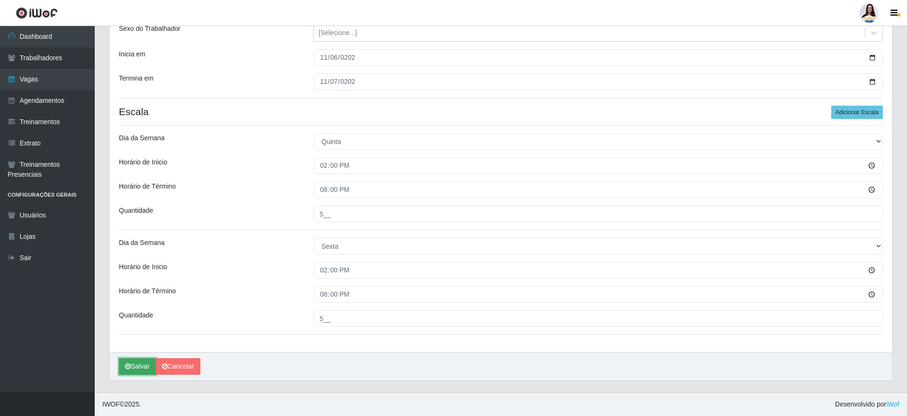
click at [138, 367] on button "Salvar" at bounding box center [137, 366] width 37 height 17
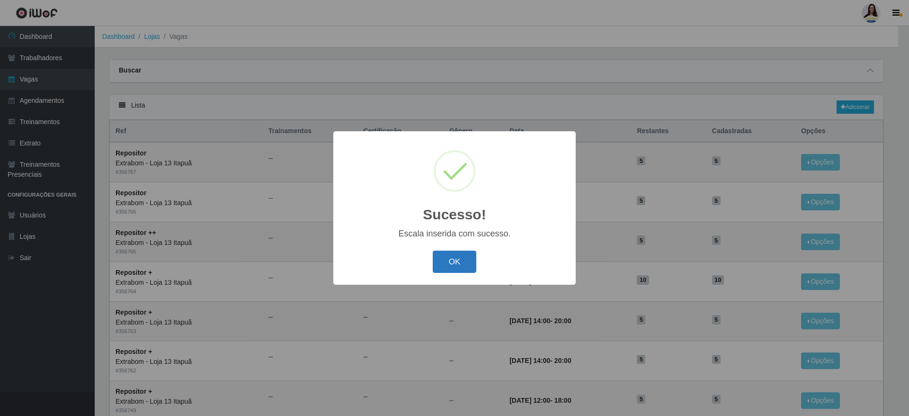
click at [464, 267] on button "OK" at bounding box center [455, 262] width 44 height 22
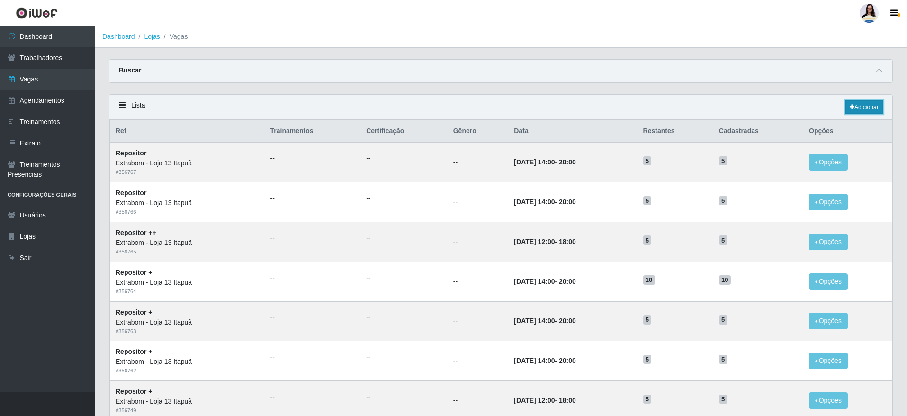
click at [868, 106] on link "Adicionar" at bounding box center [864, 106] width 37 height 13
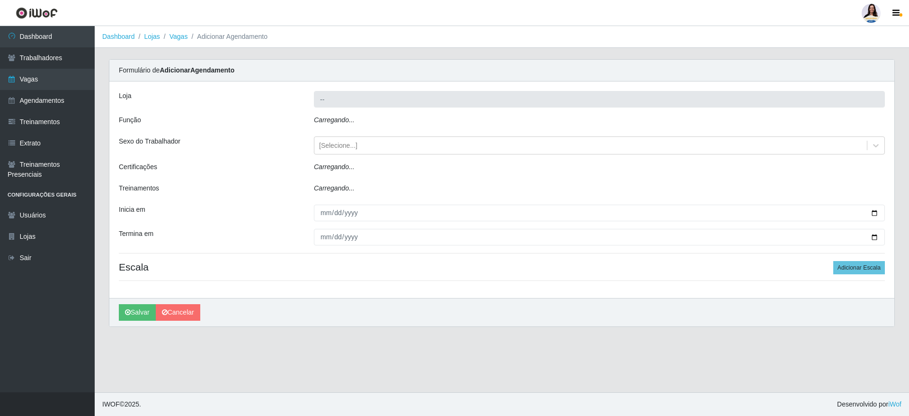
type input "Extrabom - Loja 13 Itapuã"
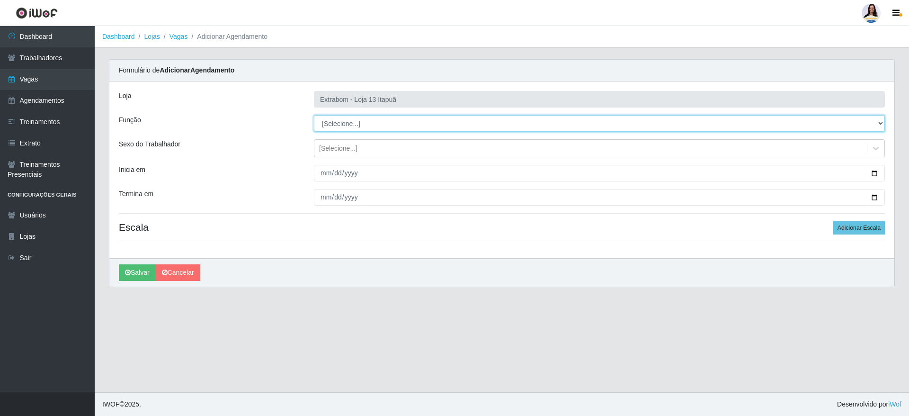
click at [360, 130] on select "[Selecione...] Carregador e Descarregador de Caminhão Carregador e Descarregado…" at bounding box center [599, 123] width 571 height 17
select select "82"
click at [314, 115] on select "[Selecione...] Carregador e Descarregador de Caminhão Carregador e Descarregado…" at bounding box center [599, 123] width 571 height 17
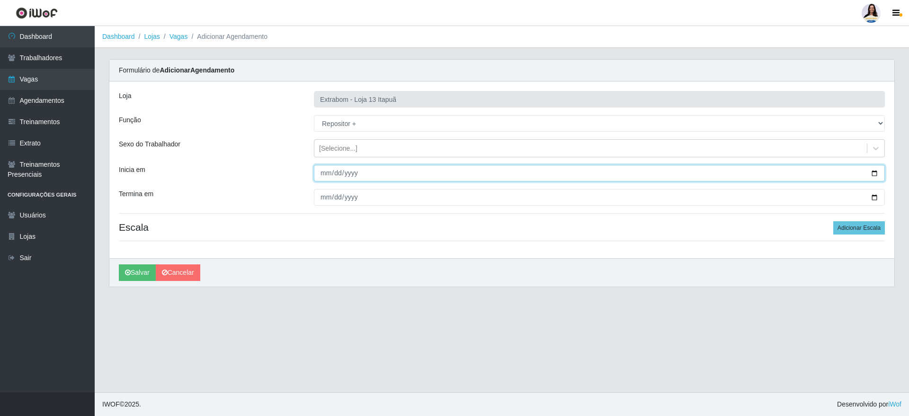
click at [319, 173] on input "Inicia em" at bounding box center [599, 173] width 571 height 17
click at [336, 174] on input "0002-02-08" at bounding box center [599, 173] width 571 height 17
type input "2025-11-08"
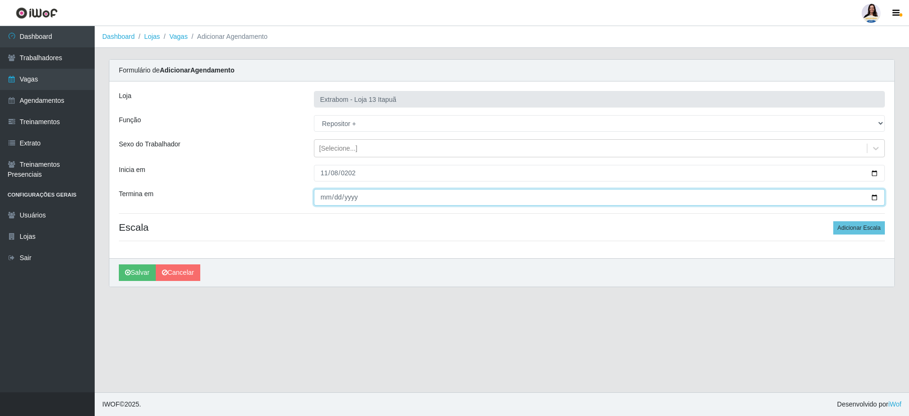
click at [318, 203] on input "Termina em" at bounding box center [599, 197] width 571 height 17
type input "2025-11-09"
click at [421, 228] on h4 "Escala Adicionar Escala" at bounding box center [502, 227] width 766 height 12
click at [856, 231] on button "Adicionar Escala" at bounding box center [860, 227] width 52 height 13
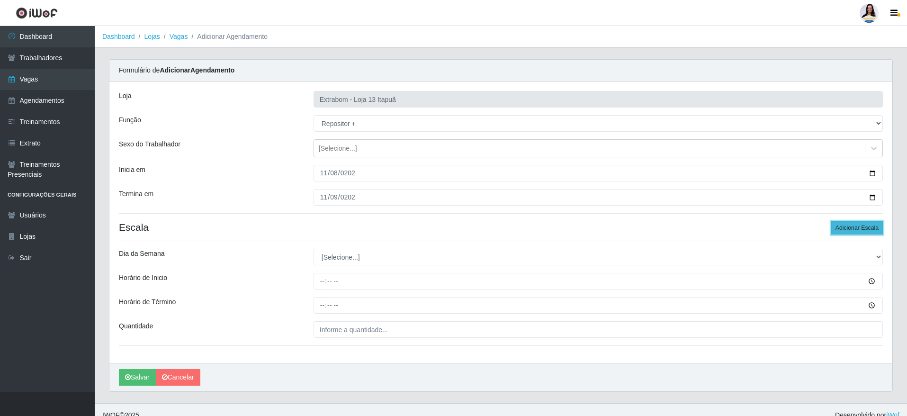
click at [856, 231] on button "Adicionar Escala" at bounding box center [857, 227] width 52 height 13
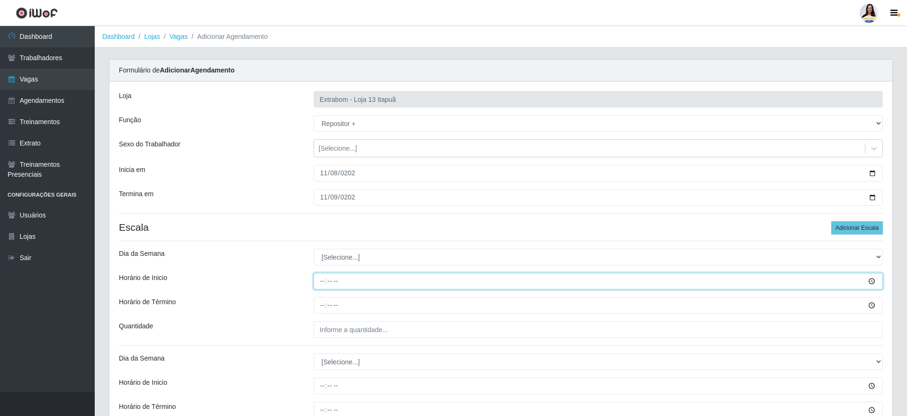
click at [346, 277] on input "Horário de Inicio" at bounding box center [598, 281] width 569 height 17
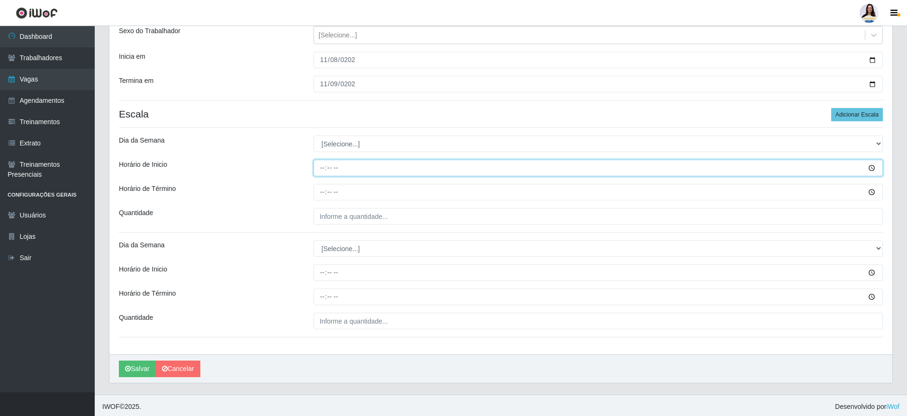
scroll to position [116, 0]
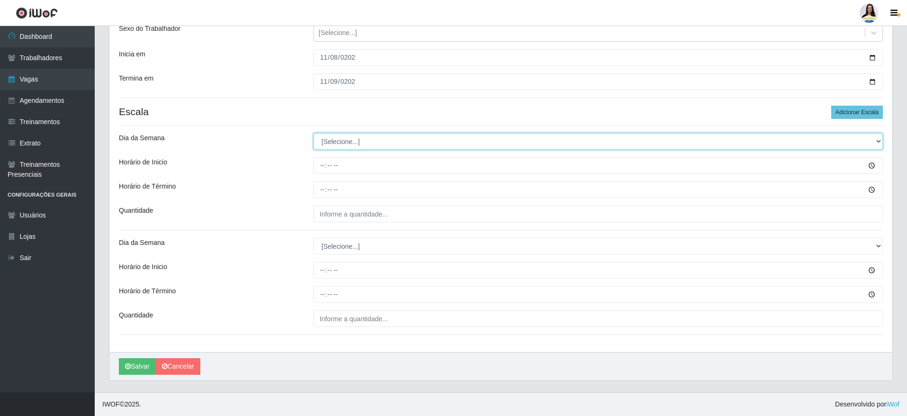
click at [878, 140] on select "[Selecione...] Segunda Terça Quarta Quinta Sexta Sábado Domingo" at bounding box center [598, 141] width 569 height 17
select select "6"
click at [314, 133] on select "[Selecione...] Segunda Terça Quarta Quinta Sexta Sábado Domingo" at bounding box center [598, 141] width 569 height 17
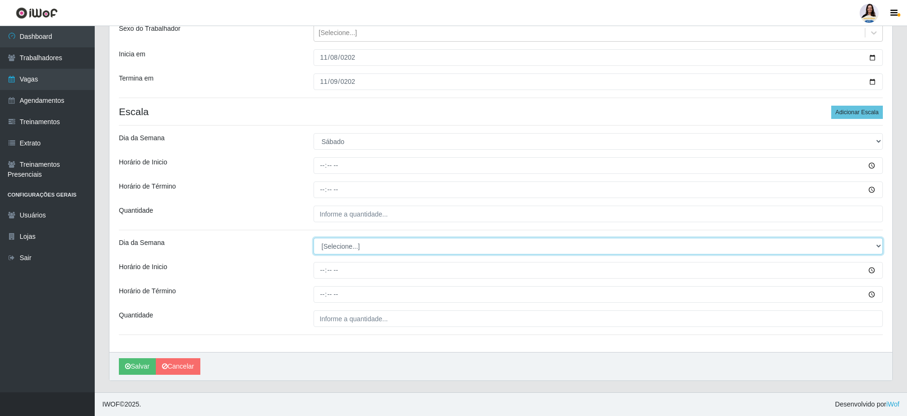
click at [366, 247] on select "[Selecione...] Segunda Terça Quarta Quinta Sexta Sábado Domingo" at bounding box center [598, 246] width 569 height 17
select select "0"
click at [314, 238] on select "[Selecione...] Segunda Terça Quarta Quinta Sexta Sábado Domingo" at bounding box center [598, 246] width 569 height 17
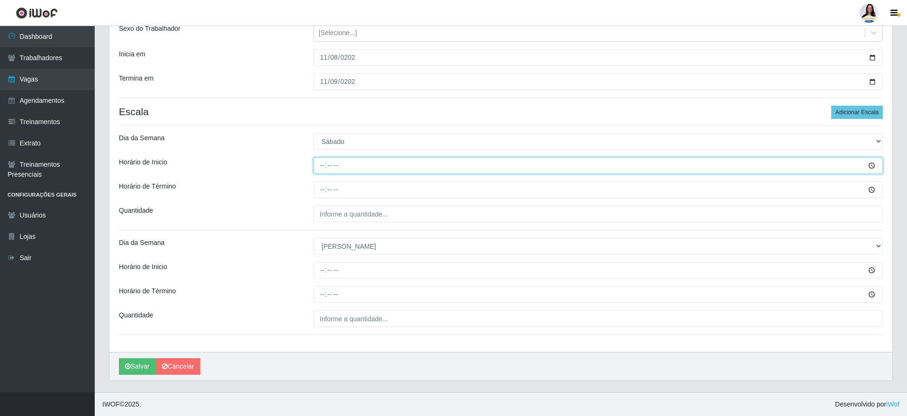
click at [323, 166] on input "Horário de Inicio" at bounding box center [598, 165] width 569 height 17
type input "14:00"
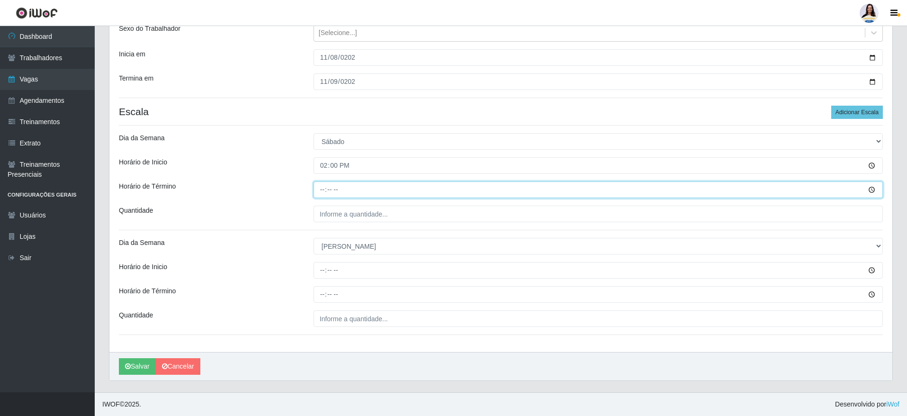
click at [324, 184] on input "Horário de Término" at bounding box center [598, 189] width 569 height 17
type input "20:00"
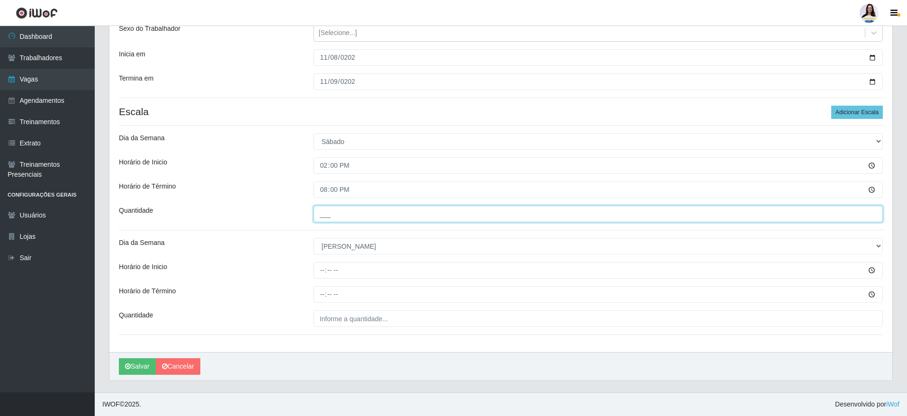
click at [330, 206] on input "___" at bounding box center [598, 214] width 569 height 17
type input "5__"
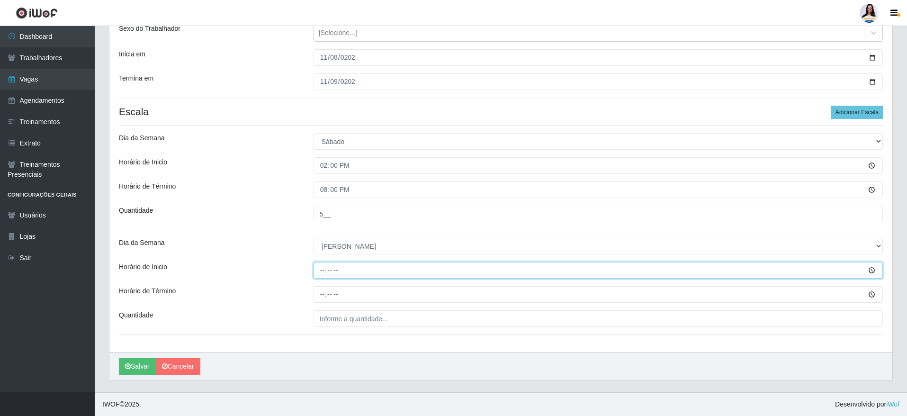
click at [329, 274] on input "Horário de Inicio" at bounding box center [598, 270] width 569 height 17
click at [323, 267] on input "Horário de Inicio" at bounding box center [598, 270] width 569 height 17
click at [323, 267] on input "10:01" at bounding box center [598, 270] width 569 height 17
type input "12:00"
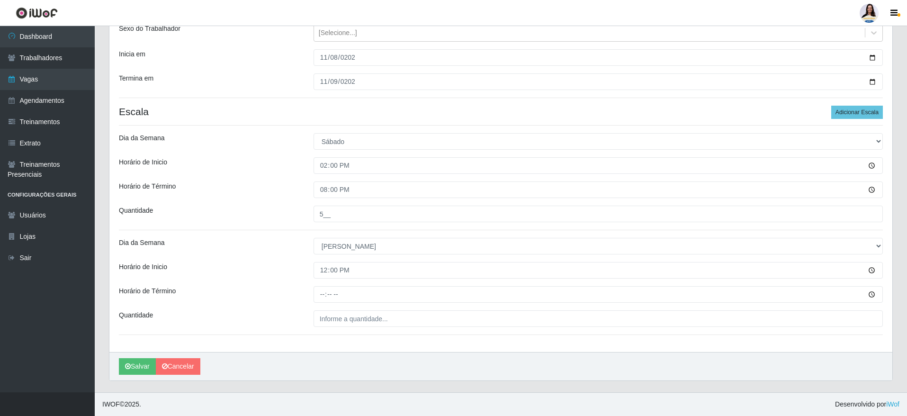
click at [324, 283] on div "Loja Extrabom - Loja 13 Itapuã Função [Selecione...] Carregador e Descarregador…" at bounding box center [500, 159] width 783 height 386
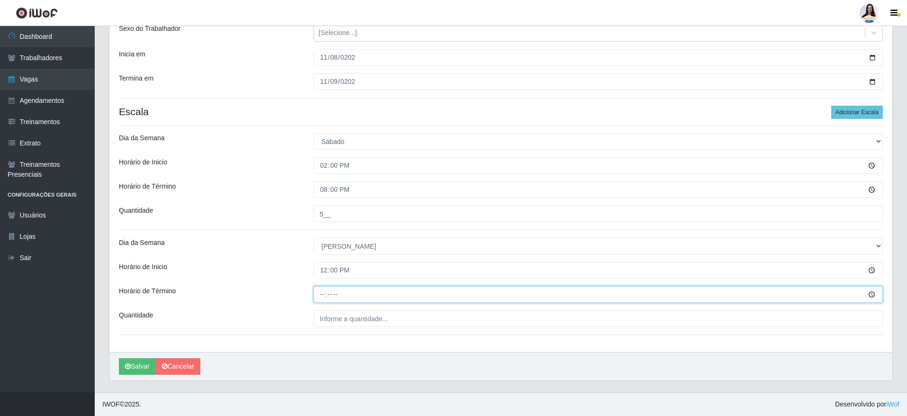
click at [324, 302] on input "Horário de Término" at bounding box center [598, 294] width 569 height 17
type input "18:00"
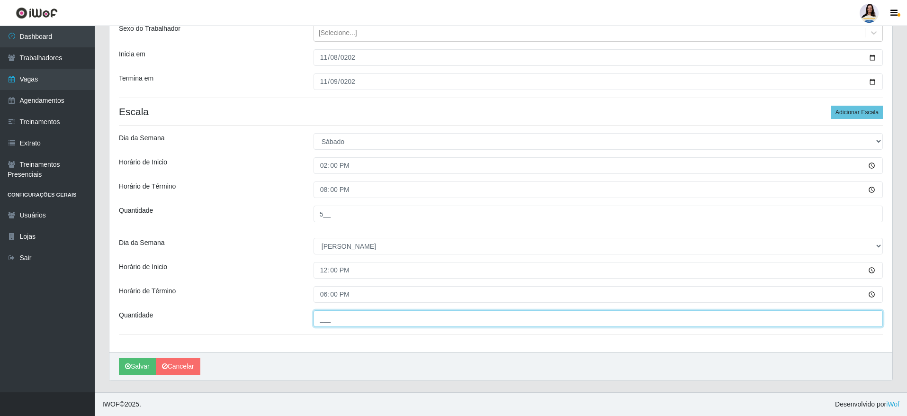
click at [331, 318] on input "___" at bounding box center [598, 318] width 569 height 17
type input "5__"
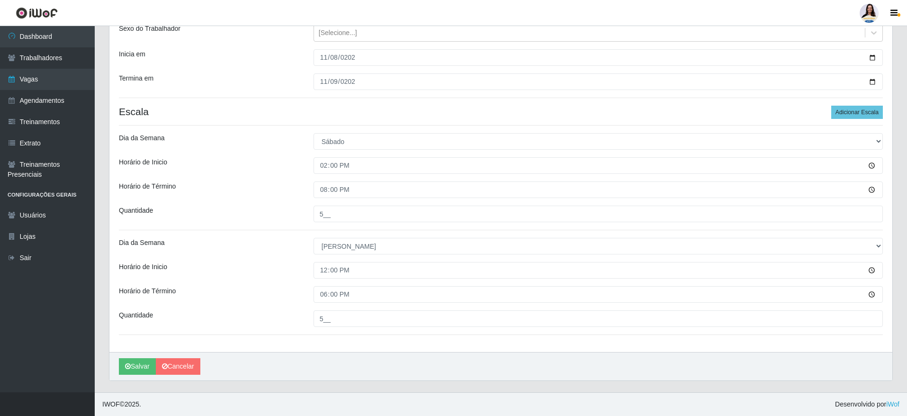
click at [337, 351] on div "Loja Extrabom - Loja 13 Itapuã Função [Selecione...] Carregador e Descarregador…" at bounding box center [500, 159] width 783 height 386
click at [145, 362] on button "Salvar" at bounding box center [137, 366] width 37 height 17
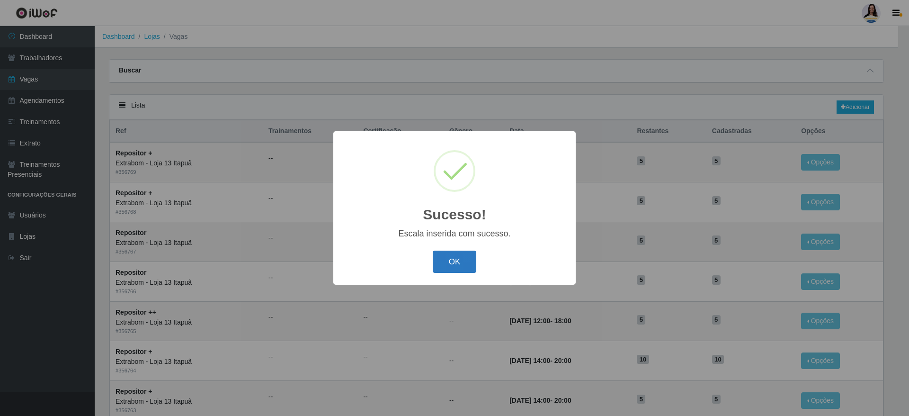
click at [456, 257] on button "OK" at bounding box center [455, 262] width 44 height 22
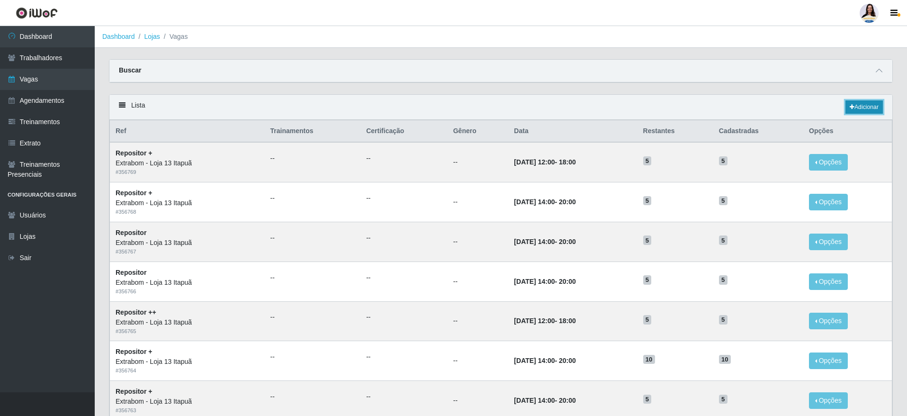
click at [855, 104] on link "Adicionar" at bounding box center [864, 106] width 37 height 13
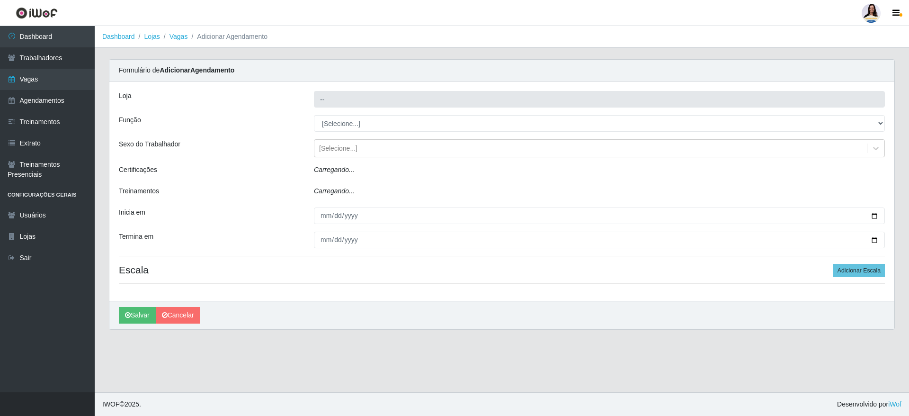
type input "Extrabom - Loja 13 Itapuã"
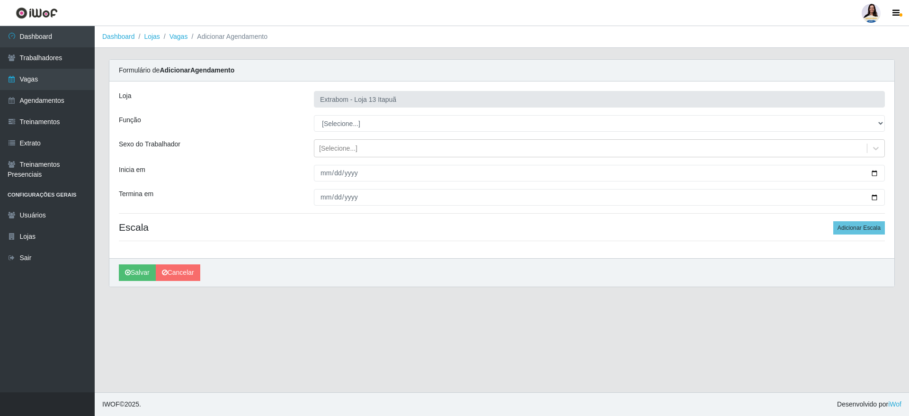
click at [383, 132] on div "Loja Extrabom - Loja 13 Itapuã Função [Selecione...] Carregador e Descarregador…" at bounding box center [501, 169] width 785 height 177
click at [384, 121] on select "[Selecione...] Carregador e Descarregador de Caminhão Carregador e Descarregado…" at bounding box center [599, 123] width 571 height 17
select select "24"
click at [314, 115] on select "[Selecione...] Carregador e Descarregador de Caminhão Carregador e Descarregado…" at bounding box center [599, 123] width 571 height 17
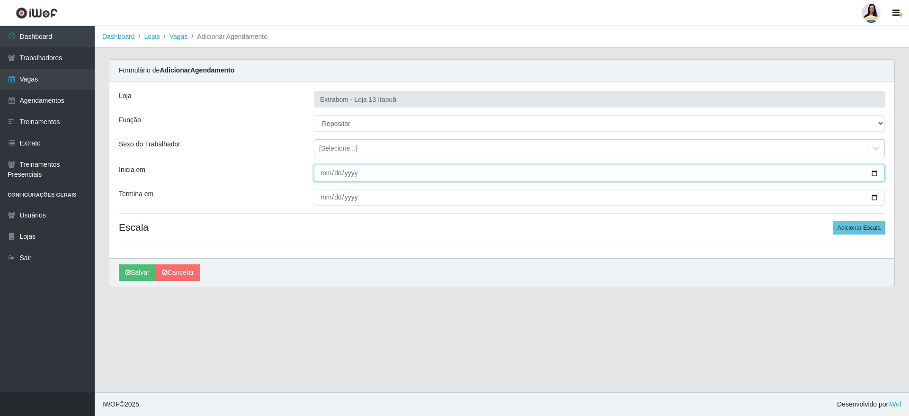
click at [323, 175] on input "Inicia em" at bounding box center [599, 173] width 571 height 17
type input "2025-11-13"
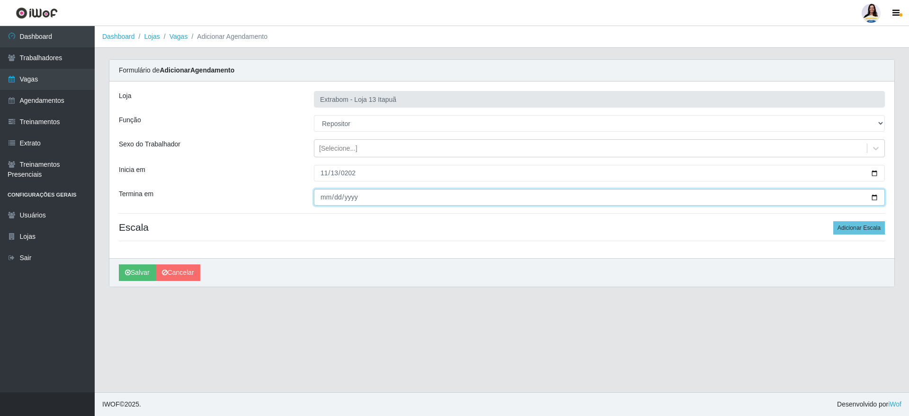
click at [326, 198] on input "Termina em" at bounding box center [599, 197] width 571 height 17
type input "2025-11-14"
click at [871, 228] on button "Adicionar Escala" at bounding box center [860, 227] width 52 height 13
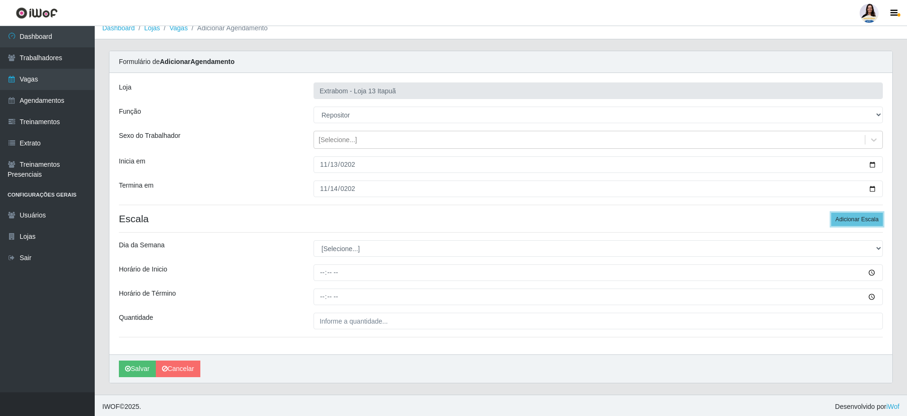
scroll to position [11, 0]
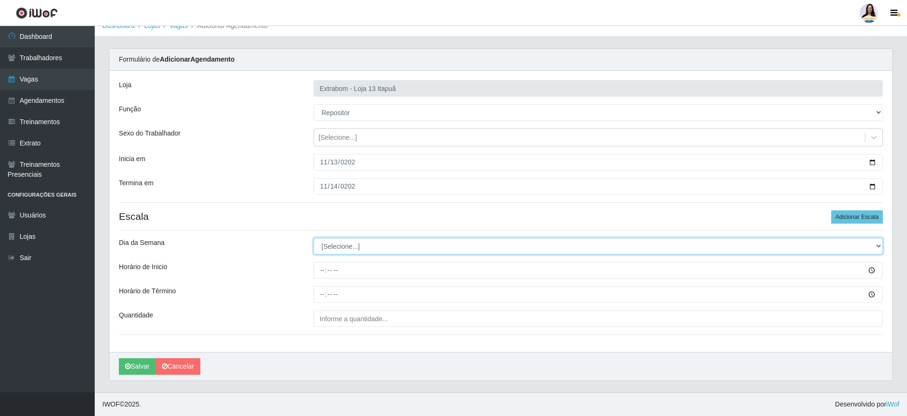
click at [378, 245] on select "[Selecione...] Segunda Terça Quarta Quinta Sexta Sábado Domingo" at bounding box center [598, 246] width 569 height 17
click at [373, 249] on select "[Selecione...] Segunda Terça Quarta Quinta Sexta Sábado Domingo" at bounding box center [598, 246] width 569 height 17
click at [314, 238] on select "[Selecione...] Segunda Terça Quarta Quinta Sexta Sábado Domingo" at bounding box center [598, 246] width 569 height 17
click at [359, 251] on select "[Selecione...] Segunda Terça Quarta Quinta Sexta Sábado Domingo" at bounding box center [598, 246] width 569 height 17
select select "5"
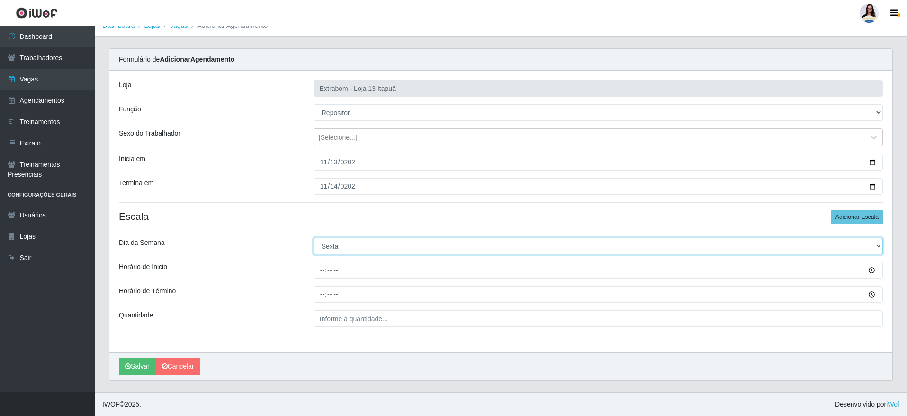
click at [314, 238] on select "[Selecione...] Segunda Terça Quarta Quinta Sexta Sábado Domingo" at bounding box center [598, 246] width 569 height 17
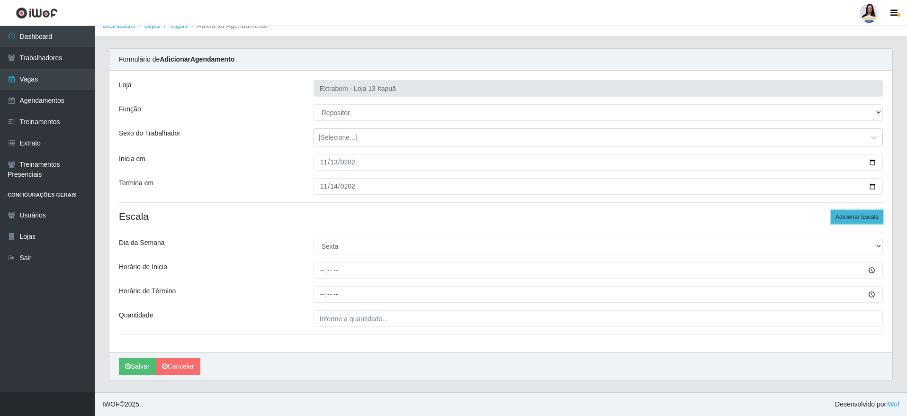
click at [862, 215] on button "Adicionar Escala" at bounding box center [857, 216] width 52 height 13
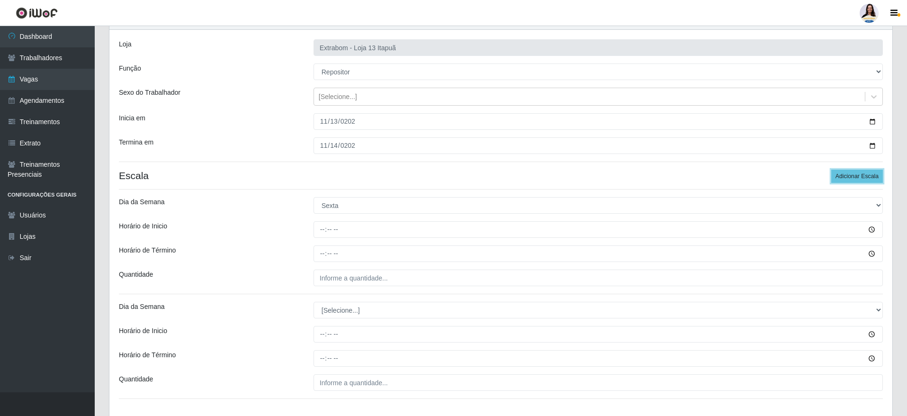
scroll to position [82, 0]
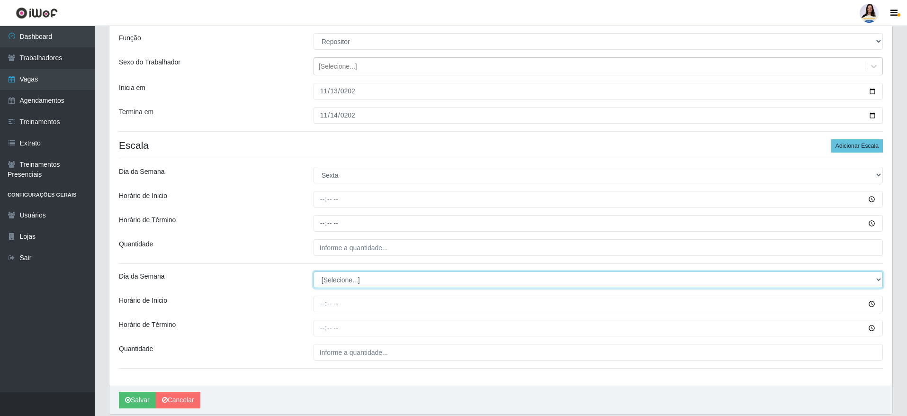
click at [358, 280] on select "[Selecione...] Segunda Terça Quarta Quinta Sexta Sábado Domingo" at bounding box center [598, 279] width 569 height 17
select select "4"
click at [314, 271] on select "[Selecione...] Segunda Terça Quarta Quinta Sexta Sábado Domingo" at bounding box center [598, 279] width 569 height 17
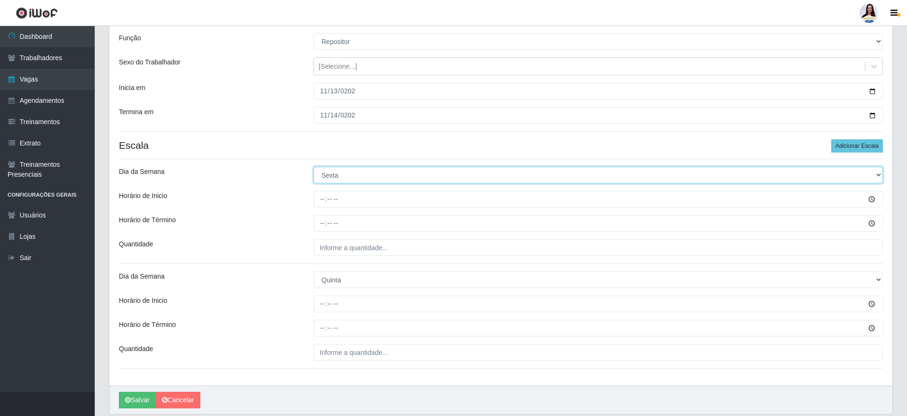
drag, startPoint x: 358, startPoint y: 177, endPoint x: 358, endPoint y: 182, distance: 5.2
click at [358, 180] on select "[Selecione...] Segunda Terça Quarta Quinta Sexta Sábado Domingo" at bounding box center [598, 175] width 569 height 17
select select "4"
click at [314, 167] on select "[Selecione...] Segunda Terça Quarta Quinta Sexta Sábado Domingo" at bounding box center [598, 175] width 569 height 17
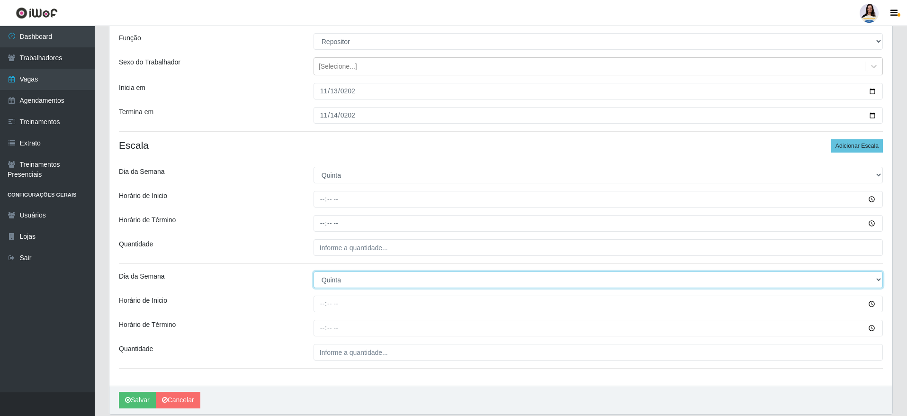
drag, startPoint x: 351, startPoint y: 281, endPoint x: 345, endPoint y: 312, distance: 30.8
click at [351, 281] on select "[Selecione...] Segunda Terça Quarta Quinta Sexta Sábado Domingo" at bounding box center [598, 279] width 569 height 17
select select "5"
click at [314, 271] on select "[Selecione...] Segunda Terça Quarta Quinta Sexta Sábado Domingo" at bounding box center [598, 279] width 569 height 17
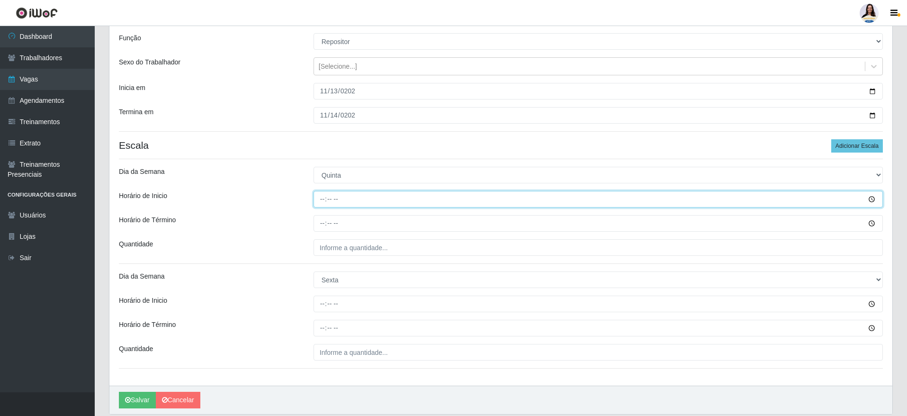
click at [325, 194] on input "Horário de Inicio" at bounding box center [598, 199] width 569 height 17
type input "14:00"
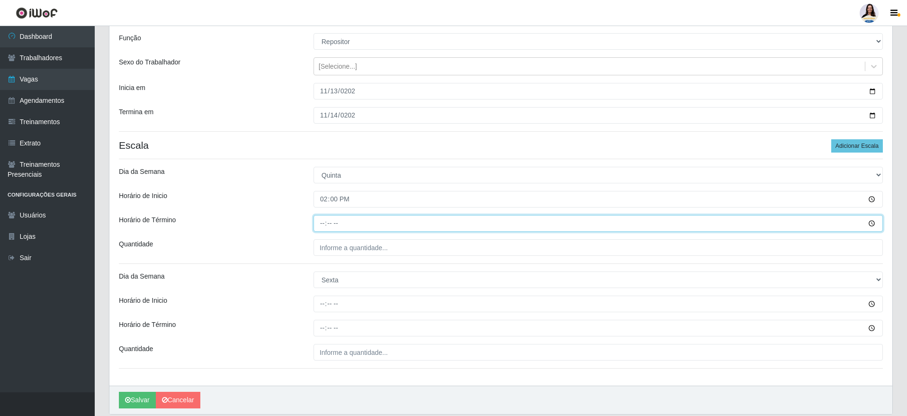
click at [322, 226] on input "Horário de Término" at bounding box center [598, 223] width 569 height 17
type input "20:00"
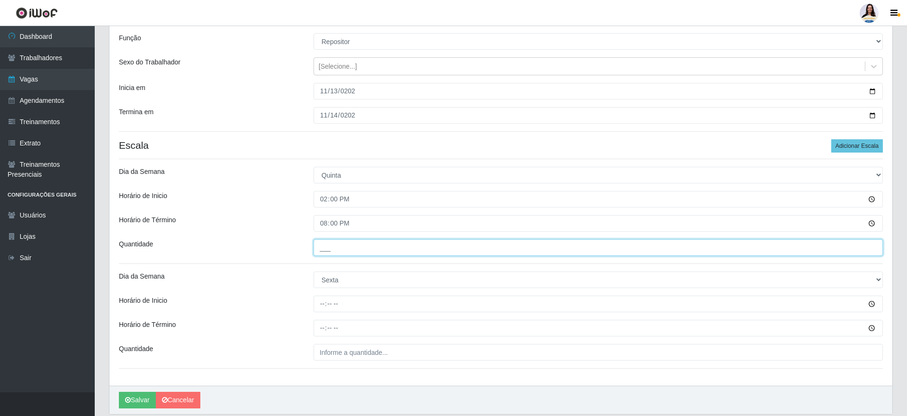
click at [323, 243] on input "___" at bounding box center [598, 247] width 569 height 17
type input "5__"
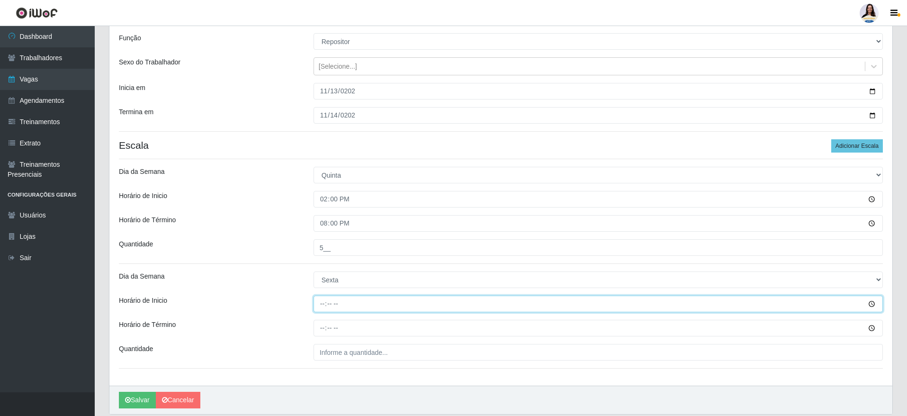
click at [325, 302] on input "Horário de Inicio" at bounding box center [598, 304] width 569 height 17
type input "14:00"
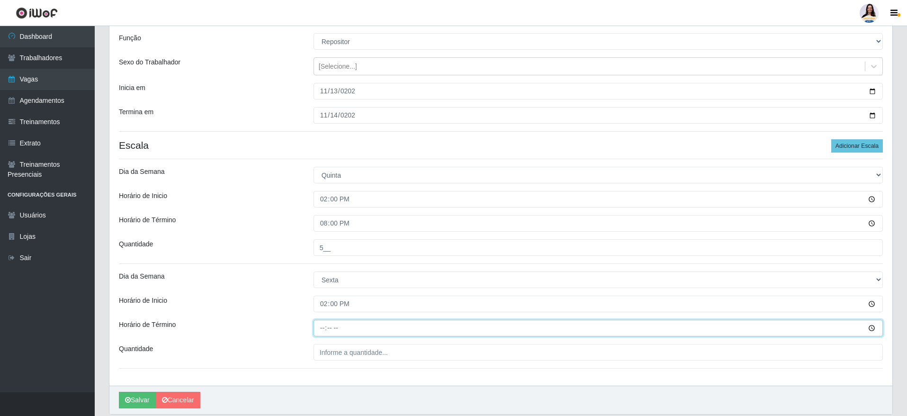
click at [316, 323] on input "Horário de Término" at bounding box center [598, 328] width 569 height 17
type input "20:00"
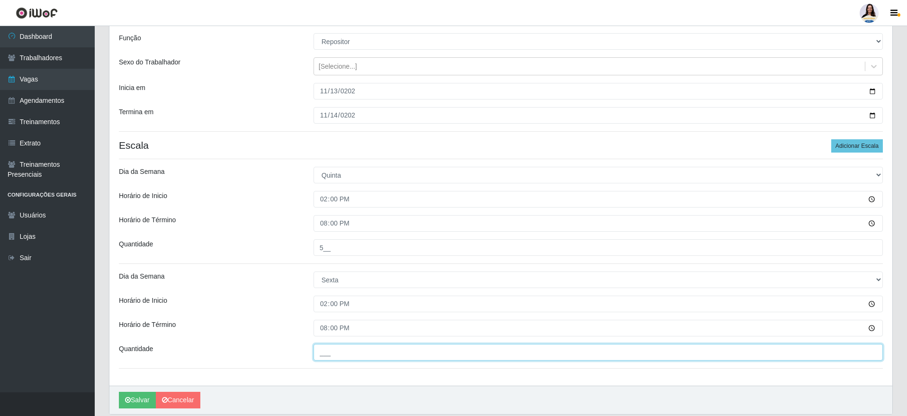
click at [330, 358] on input "___" at bounding box center [598, 352] width 569 height 17
type input "5__"
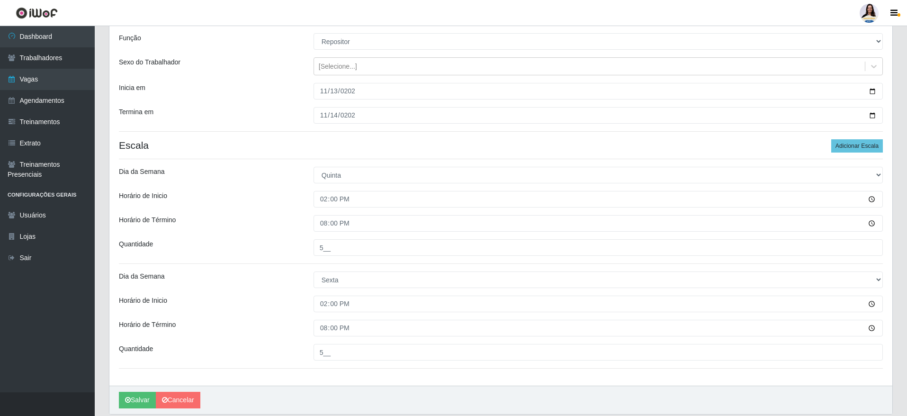
click at [331, 371] on div "Loja Extrabom - Loja 13 Itapuã Função [Selecione...] Carregador e Descarregador…" at bounding box center [500, 193] width 783 height 386
click at [127, 400] on icon "submit" at bounding box center [128, 399] width 6 height 7
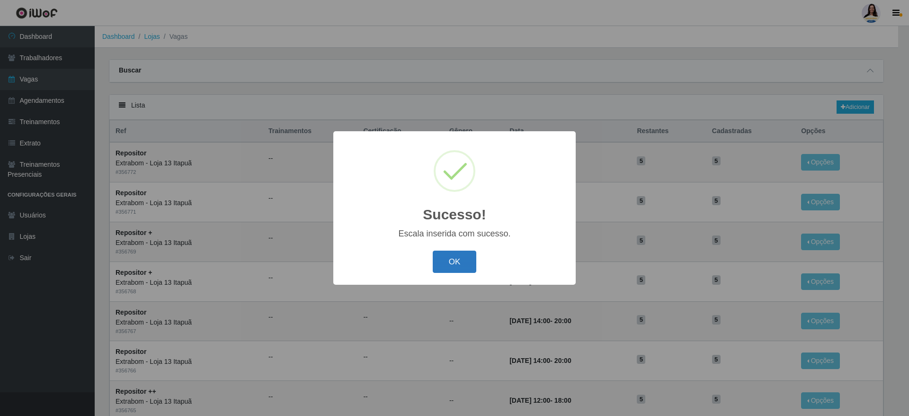
click at [463, 254] on button "OK" at bounding box center [455, 262] width 44 height 22
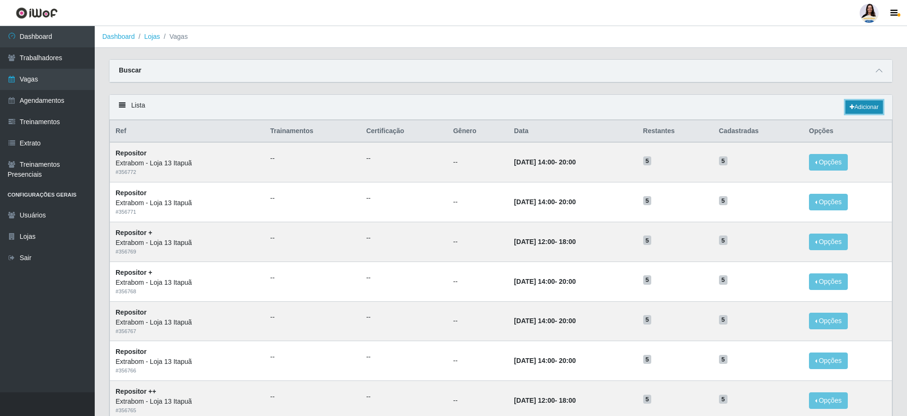
click at [862, 106] on link "Adicionar" at bounding box center [864, 106] width 37 height 13
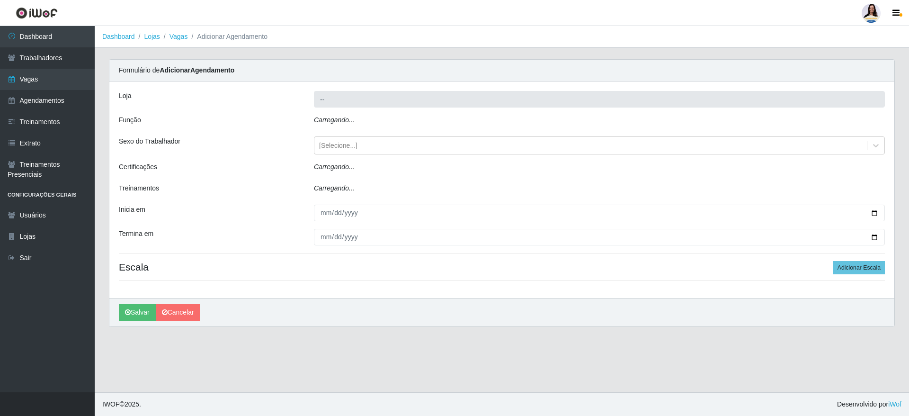
type input "Extrabom - Loja 13 Itapuã"
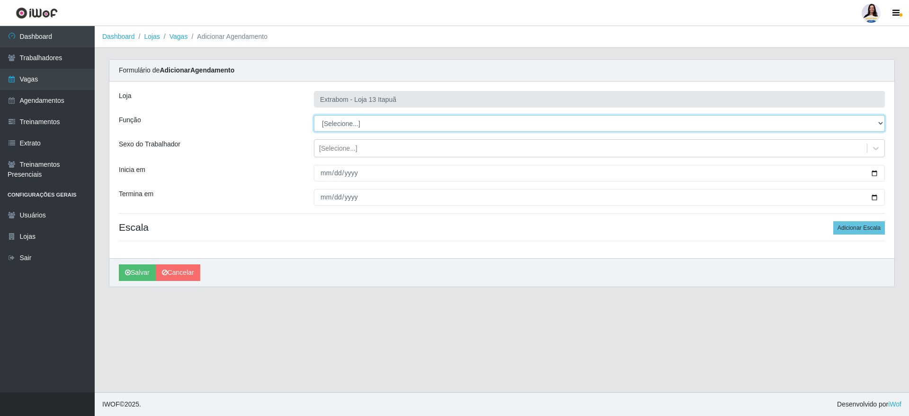
click at [386, 120] on select "[Selecione...] Carregador e Descarregador de Caminhão Carregador e Descarregado…" at bounding box center [599, 123] width 571 height 17
select select "86"
click at [314, 115] on select "[Selecione...] Carregador e Descarregador de Caminhão Carregador e Descarregado…" at bounding box center [599, 123] width 571 height 17
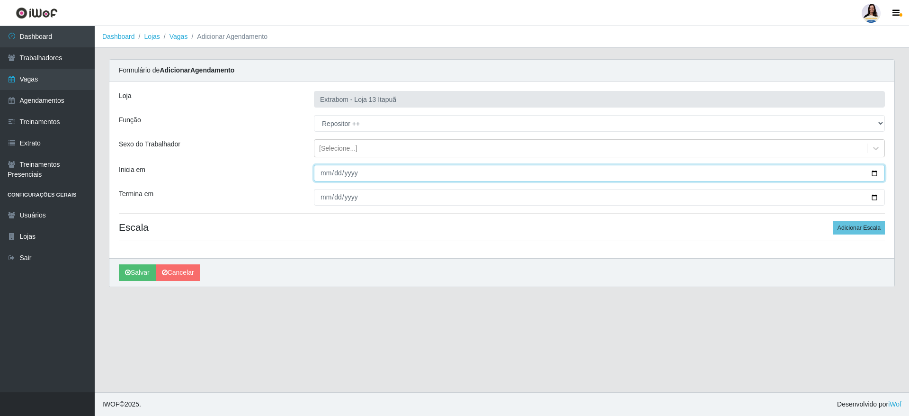
click at [320, 178] on input "Inicia em" at bounding box center [599, 173] width 571 height 17
type input "2025-11-15"
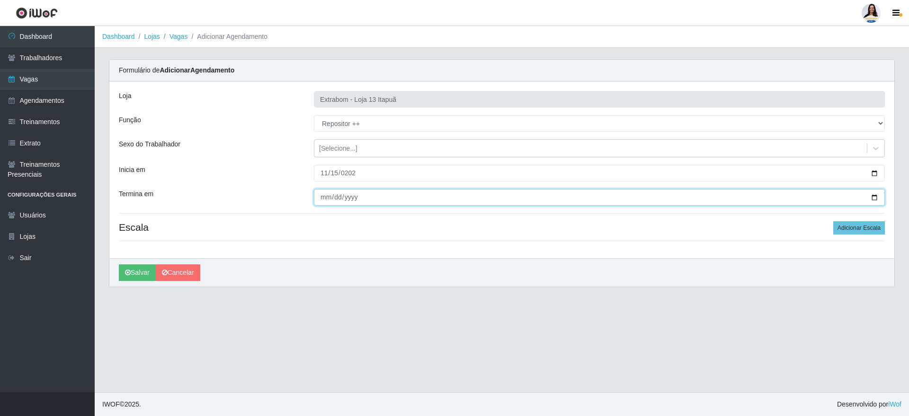
click at [318, 197] on input "Termina em" at bounding box center [599, 197] width 571 height 17
type input "2025-11-15"
click at [876, 232] on button "Adicionar Escala" at bounding box center [860, 227] width 52 height 13
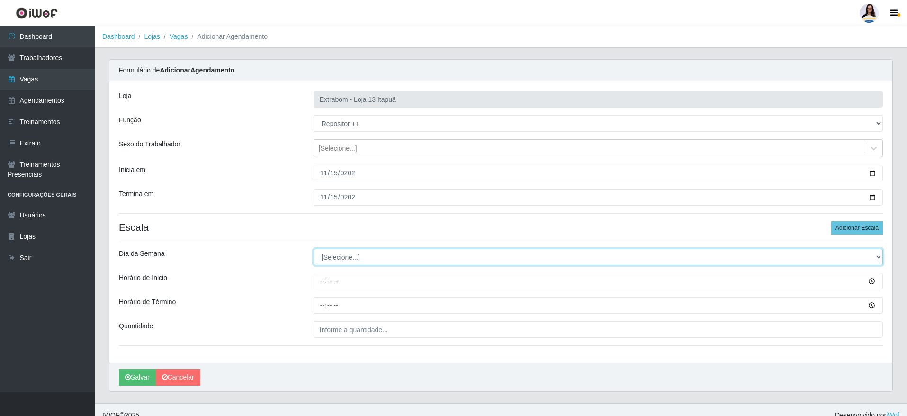
click at [360, 256] on select "[Selecione...] Segunda Terça Quarta Quinta Sexta Sábado Domingo" at bounding box center [598, 257] width 569 height 17
select select "6"
click at [314, 249] on select "[Selecione...] Segunda Terça Quarta Quinta Sexta Sábado Domingo" at bounding box center [598, 257] width 569 height 17
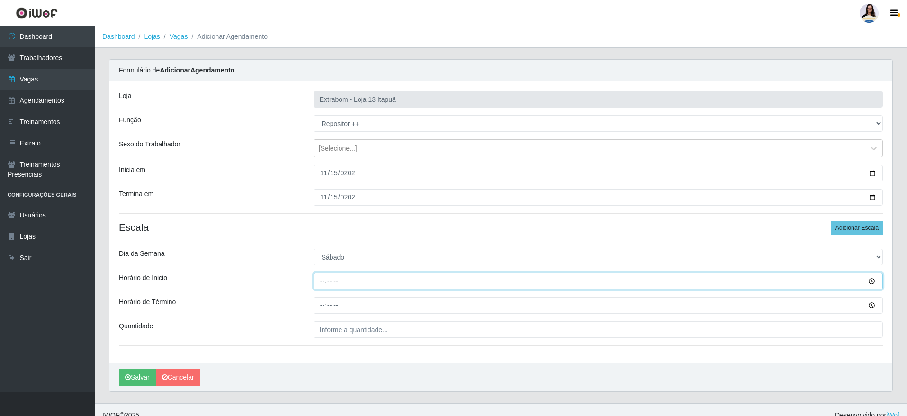
click at [324, 286] on input "Horário de Inicio" at bounding box center [598, 281] width 569 height 17
type input "12:00"
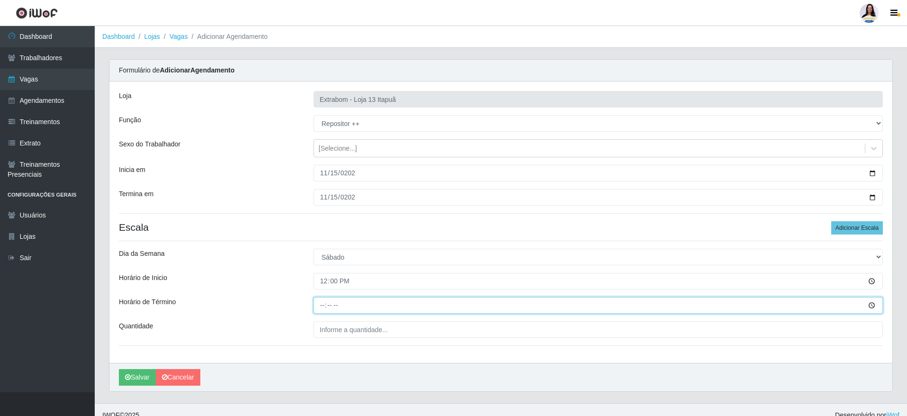
click at [325, 306] on input "Horário de Término" at bounding box center [598, 305] width 569 height 17
type input "18:00"
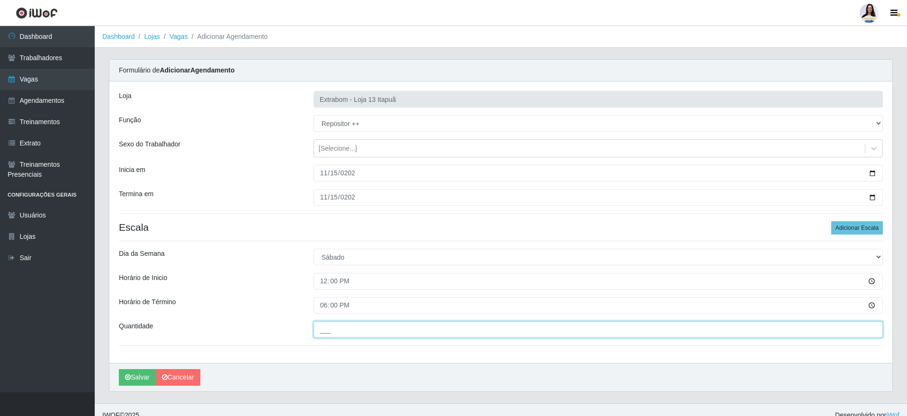
click at [352, 333] on input "___" at bounding box center [598, 329] width 569 height 17
type input "5__"
click at [351, 365] on div "[PERSON_NAME]" at bounding box center [500, 377] width 783 height 28
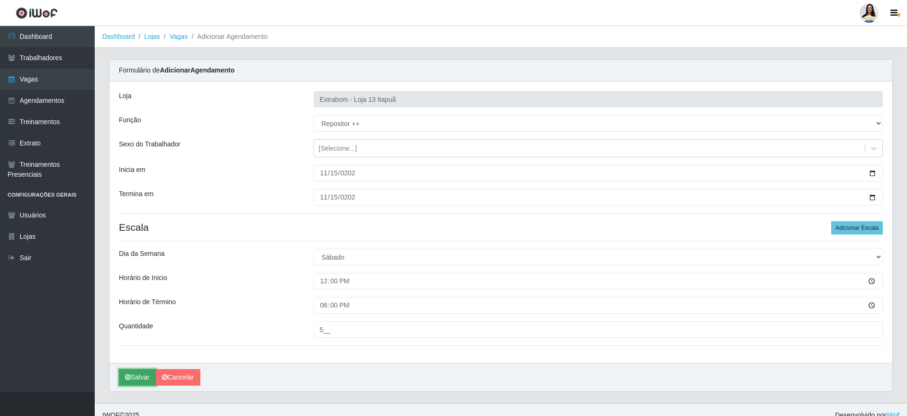
click at [131, 373] on button "Salvar" at bounding box center [137, 377] width 37 height 17
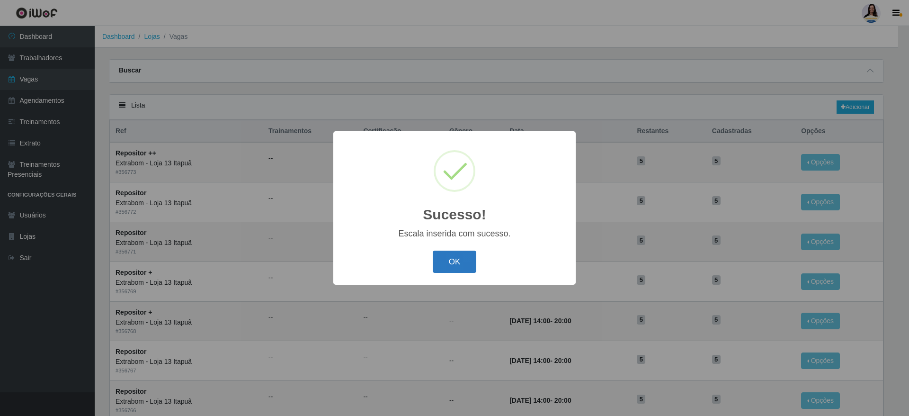
click at [466, 262] on button "OK" at bounding box center [455, 262] width 44 height 22
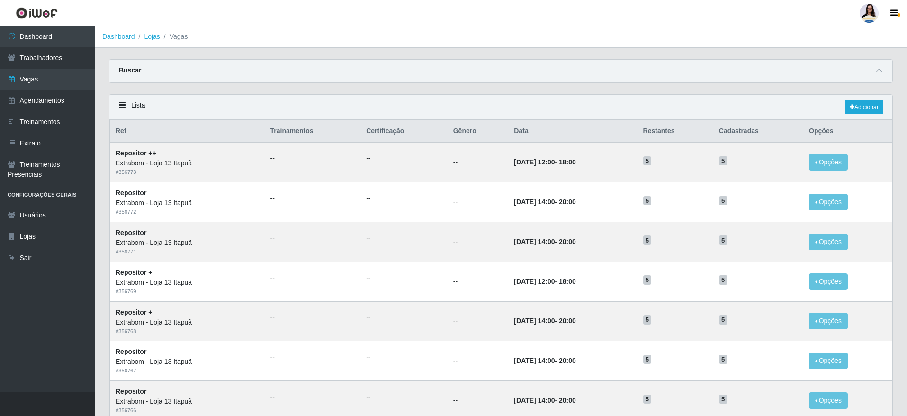
click at [883, 100] on div "Lista Adicionar" at bounding box center [500, 107] width 783 height 25
click at [870, 106] on link "Adicionar" at bounding box center [864, 106] width 37 height 13
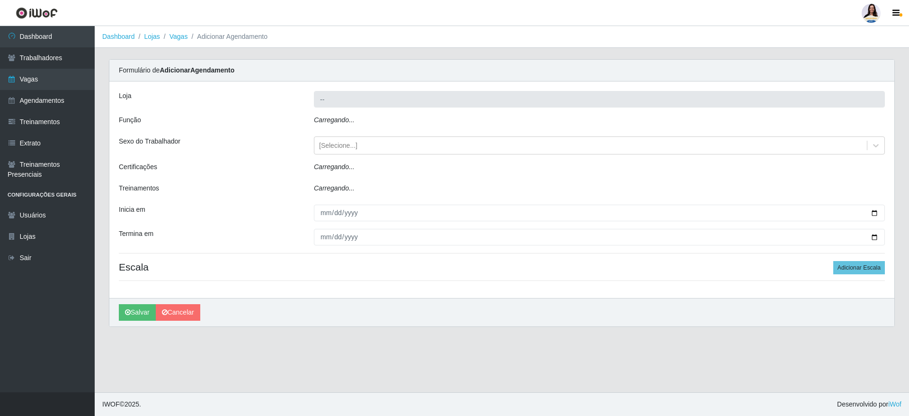
type input "Extrabom - Loja 13 Itapuã"
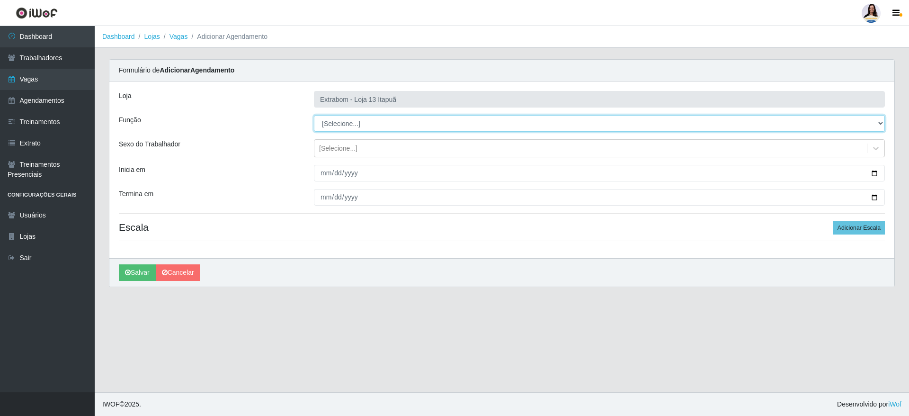
drag, startPoint x: 396, startPoint y: 124, endPoint x: 391, endPoint y: 129, distance: 7.4
click at [396, 124] on select "[Selecione...] Carregador e Descarregador de Caminhão Carregador e Descarregado…" at bounding box center [599, 123] width 571 height 17
select select "82"
click at [314, 115] on select "[Selecione...] Carregador e Descarregador de Caminhão Carregador e Descarregado…" at bounding box center [599, 123] width 571 height 17
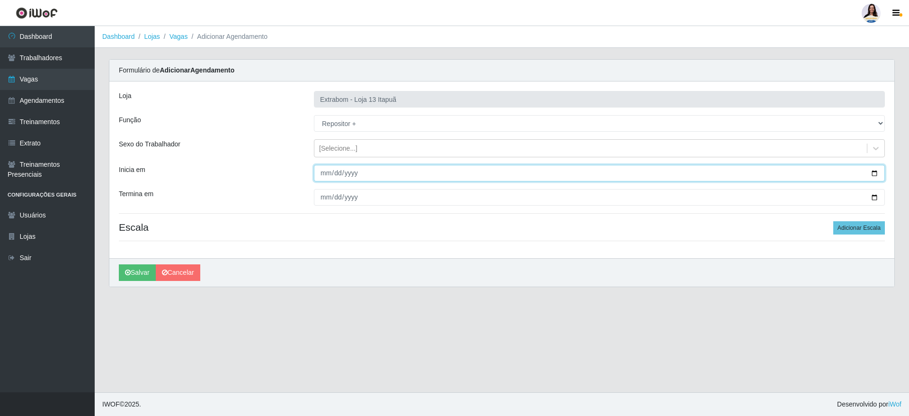
click at [324, 169] on input "Inicia em" at bounding box center [599, 173] width 571 height 17
click at [331, 171] on input "Inicia em" at bounding box center [599, 173] width 571 height 17
click at [333, 172] on input "Inicia em" at bounding box center [599, 173] width 571 height 17
type input "2025-11-16"
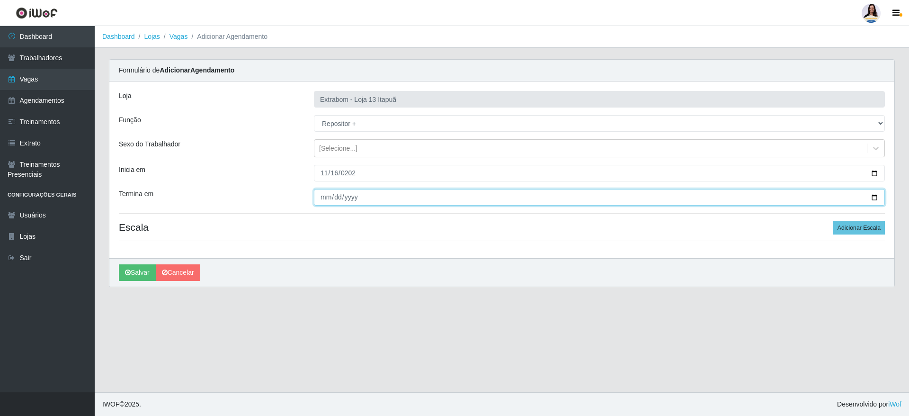
click at [325, 192] on input "Termina em" at bounding box center [599, 197] width 571 height 17
type input "2025-11-16"
click at [886, 227] on div "Loja Extrabom - Loja 13 Itapuã Função [Selecione...] Carregador e Descarregador…" at bounding box center [501, 169] width 785 height 177
click at [877, 228] on button "Adicionar Escala" at bounding box center [860, 227] width 52 height 13
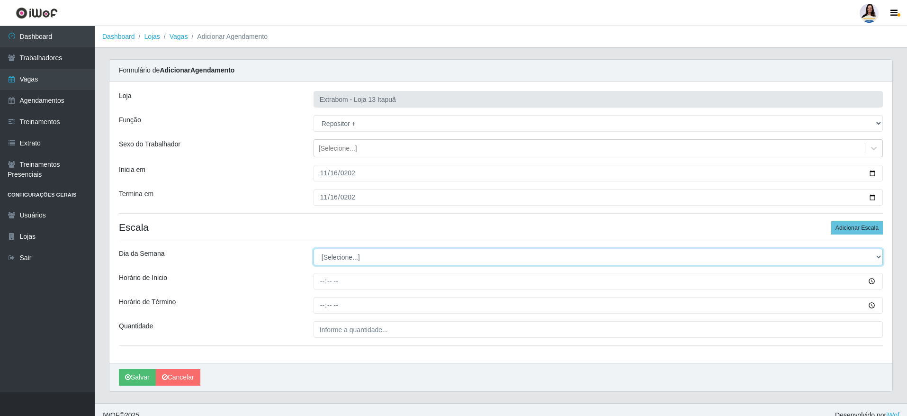
click at [366, 256] on select "[Selecione...] Segunda Terça Quarta Quinta Sexta Sábado Domingo" at bounding box center [598, 257] width 569 height 17
click at [314, 249] on select "[Selecione...] Segunda Terça Quarta Quinta Sexta Sábado Domingo" at bounding box center [598, 257] width 569 height 17
drag, startPoint x: 401, startPoint y: 253, endPoint x: 395, endPoint y: 261, distance: 9.7
click at [401, 253] on select "[Selecione...] Segunda Terça Quarta Quinta Sexta Sábado Domingo" at bounding box center [598, 257] width 569 height 17
select select "0"
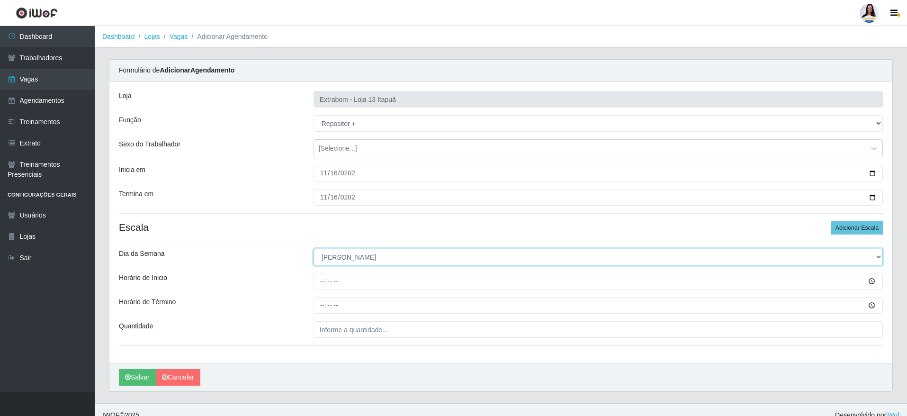
click at [314, 249] on select "[Selecione...] Segunda Terça Quarta Quinta Sexta Sábado Domingo" at bounding box center [598, 257] width 569 height 17
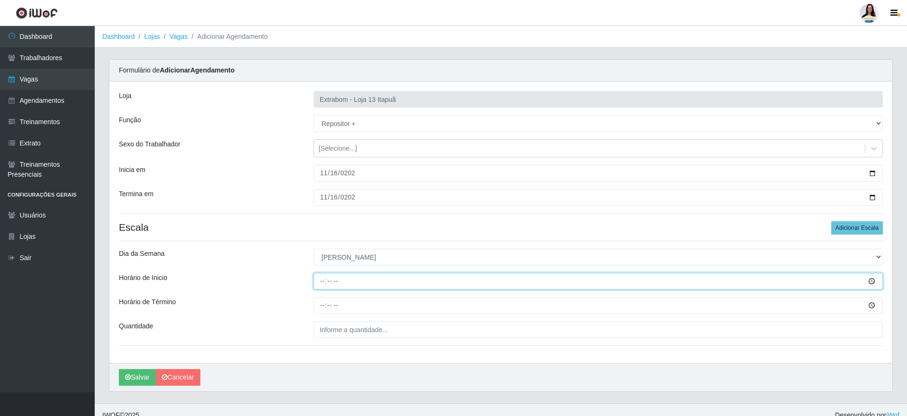
click at [317, 279] on input "Horário de Inicio" at bounding box center [598, 281] width 569 height 17
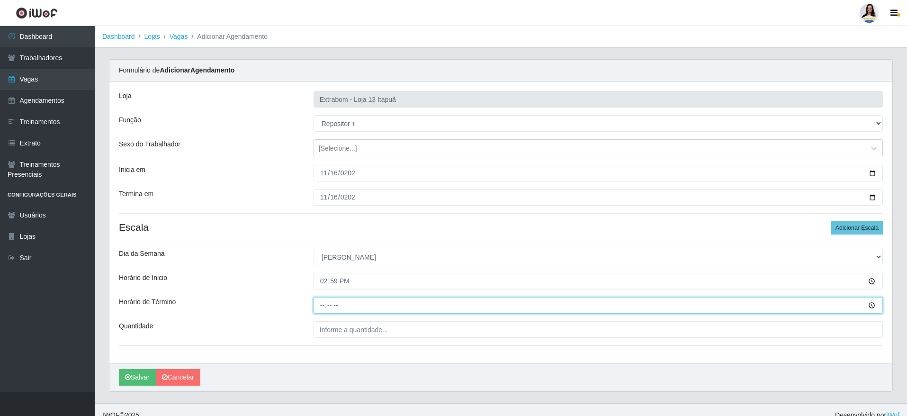
click at [321, 300] on input "Horário de Término" at bounding box center [598, 305] width 569 height 17
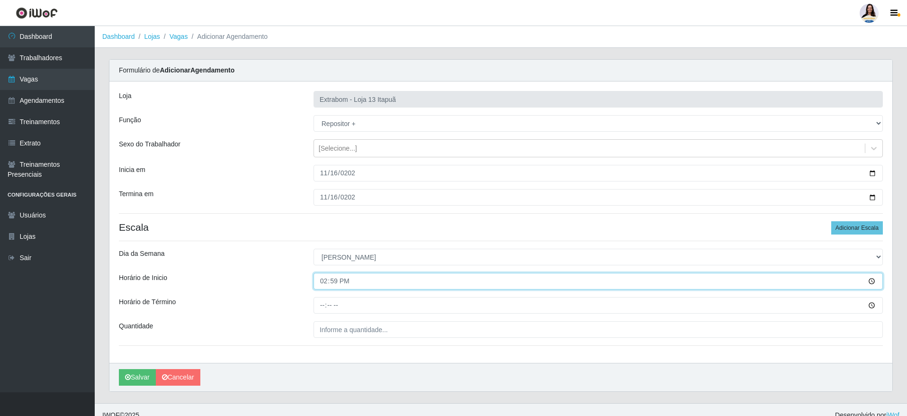
click at [332, 283] on input "14:59" at bounding box center [598, 281] width 569 height 17
type input "14:00"
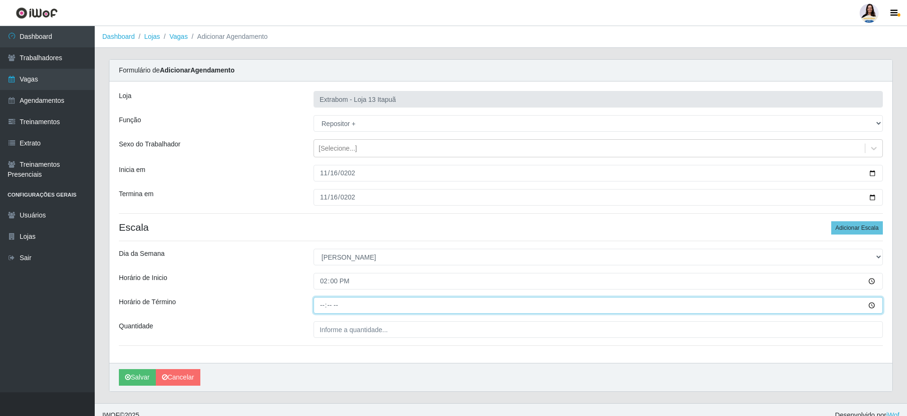
click at [328, 305] on input "Horário de Término" at bounding box center [598, 305] width 569 height 17
click at [319, 306] on input "Horário de Término" at bounding box center [598, 305] width 569 height 17
click at [320, 306] on input "Horário de Término" at bounding box center [598, 305] width 569 height 17
type input "20:00"
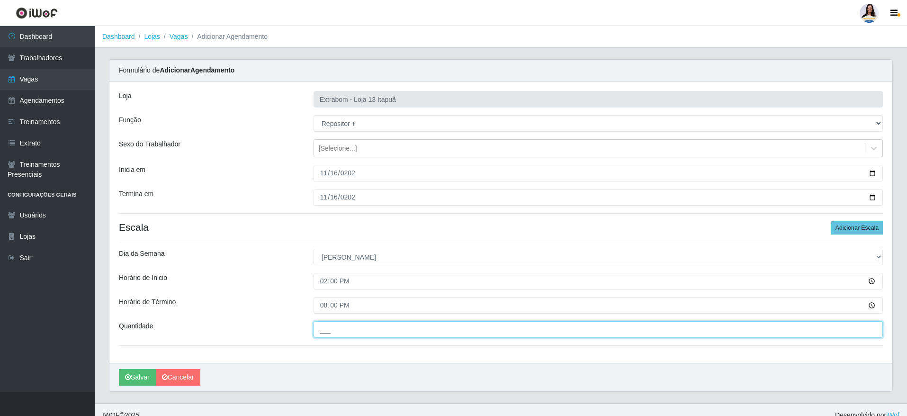
click at [360, 330] on input "___" at bounding box center [598, 329] width 569 height 17
type input "5__"
click at [355, 345] on hr at bounding box center [501, 345] width 764 height 0
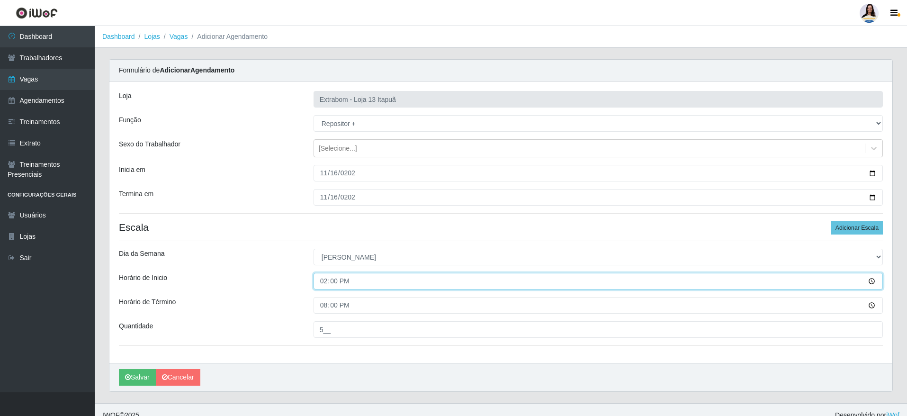
click at [315, 283] on input "14:00" at bounding box center [598, 281] width 569 height 17
type input "12:00"
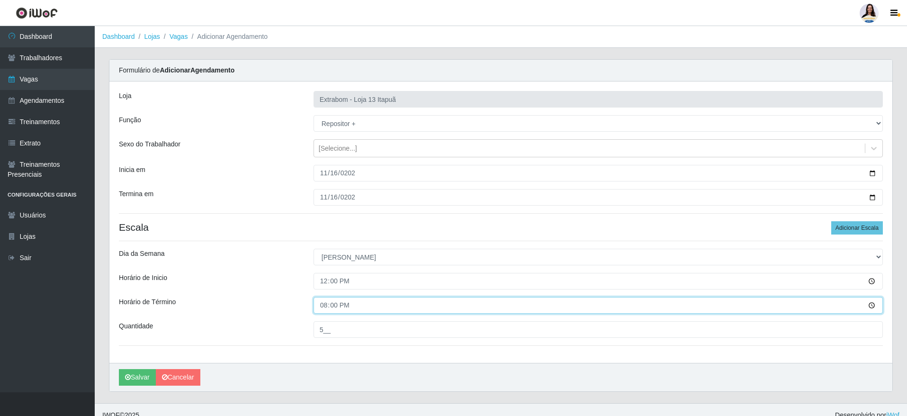
click at [321, 300] on input "20:00" at bounding box center [598, 305] width 569 height 17
type input "18:00"
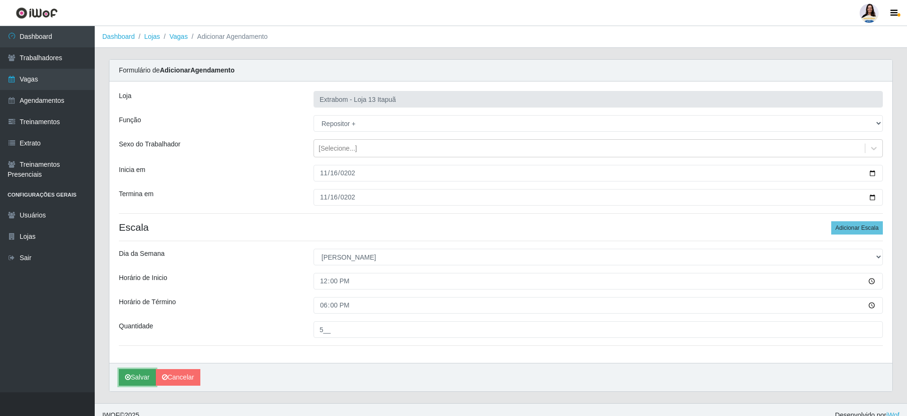
click at [133, 379] on button "Salvar" at bounding box center [137, 377] width 37 height 17
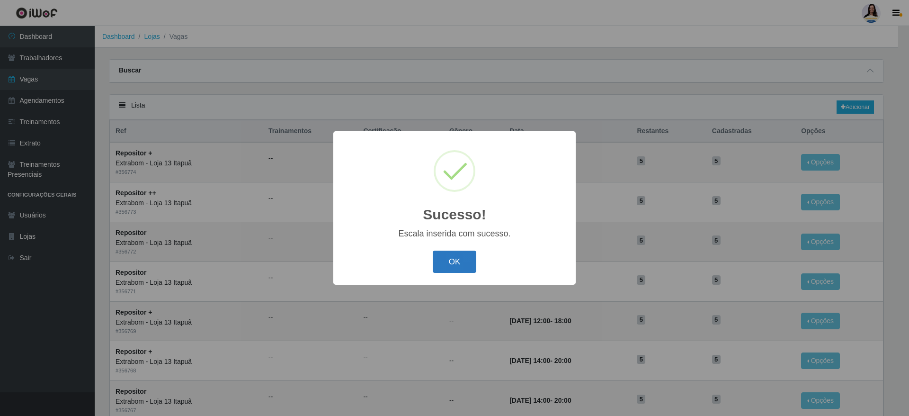
click at [469, 270] on button "OK" at bounding box center [455, 262] width 44 height 22
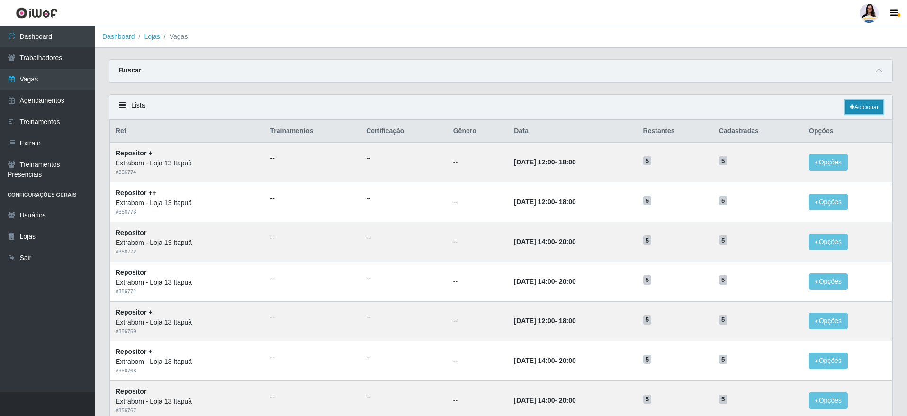
click at [860, 107] on link "Adicionar" at bounding box center [864, 106] width 37 height 13
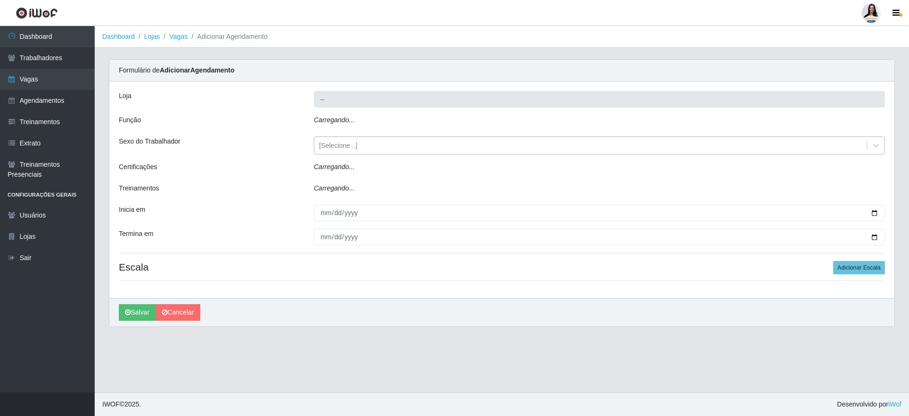
type input "Extrabom - Loja 13 Itapuã"
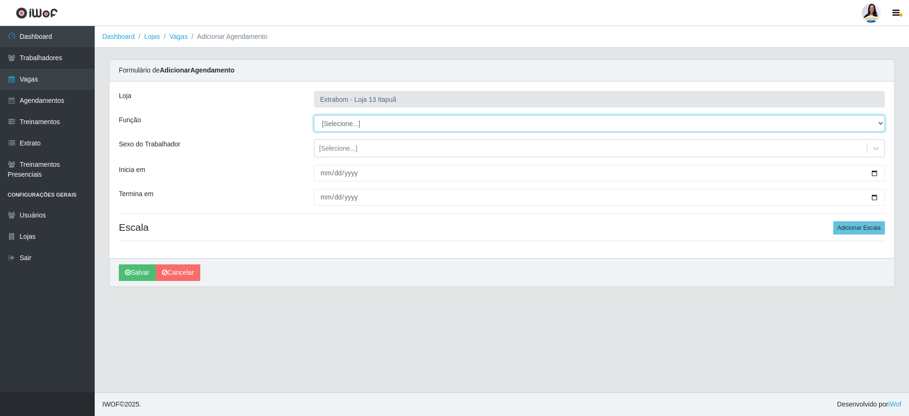
click at [510, 126] on select "[Selecione...] Carregador e Descarregador de Caminhão Carregador e Descarregado…" at bounding box center [599, 123] width 571 height 17
select select "86"
click at [314, 115] on select "[Selecione...] Carregador e Descarregador de Caminhão Carregador e Descarregado…" at bounding box center [599, 123] width 571 height 17
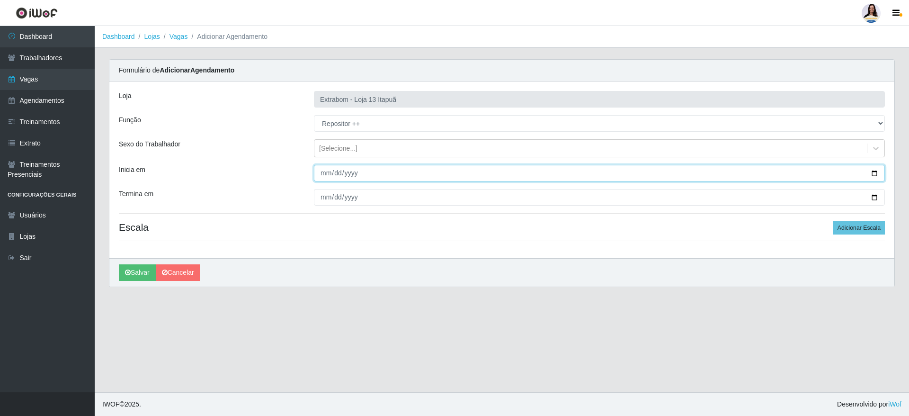
click at [326, 176] on input "Inicia em" at bounding box center [599, 173] width 571 height 17
type input "2025-11-20"
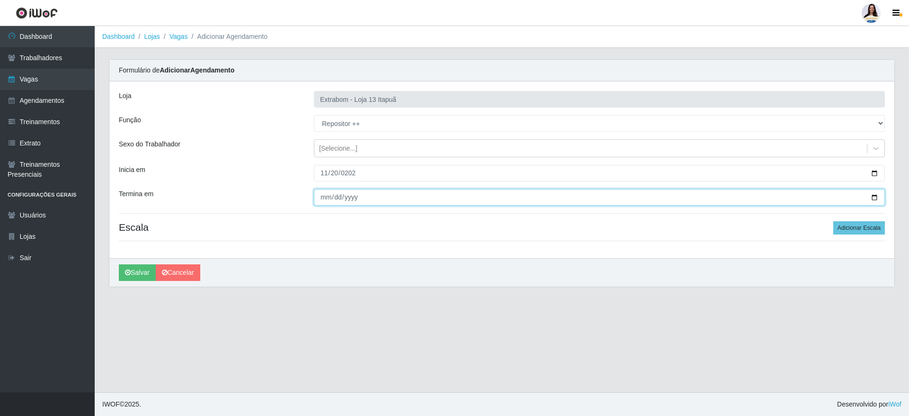
click at [326, 200] on input "Termina em" at bounding box center [599, 197] width 571 height 17
type input "2025-11-20"
click at [856, 234] on div "Loja Extrabom - Loja 13 Itapuã Função [Selecione...] Carregador e Descarregador…" at bounding box center [501, 169] width 785 height 177
click at [855, 228] on button "Adicionar Escala" at bounding box center [860, 227] width 52 height 13
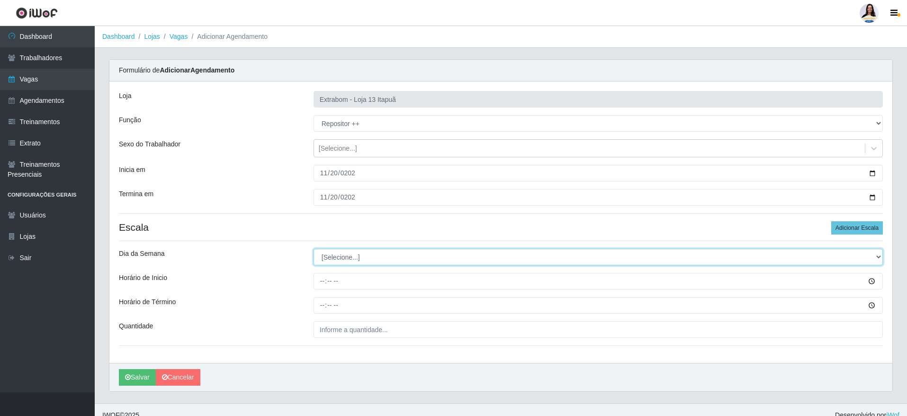
click at [331, 252] on select "[Selecione...] Segunda Terça Quarta Quinta Sexta Sábado Domingo" at bounding box center [598, 257] width 569 height 17
select select "4"
click at [314, 249] on select "[Selecione...] Segunda Terça Quarta Quinta Sexta Sábado Domingo" at bounding box center [598, 257] width 569 height 17
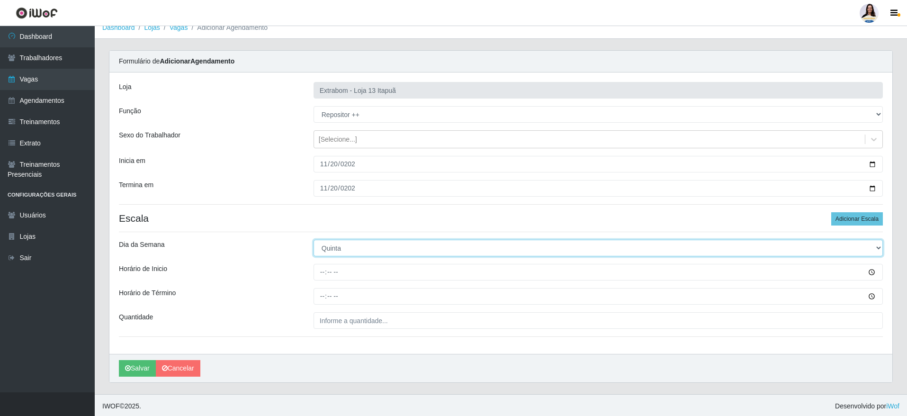
scroll to position [11, 0]
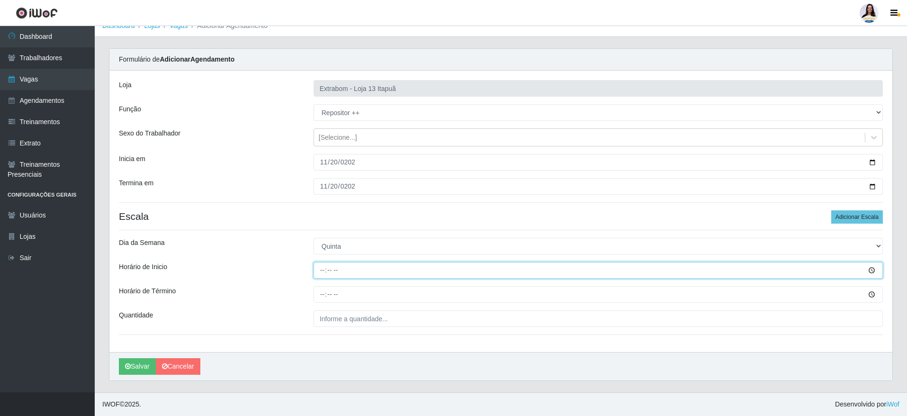
click at [326, 272] on input "Horário de Inicio" at bounding box center [598, 270] width 569 height 17
type input "12:00"
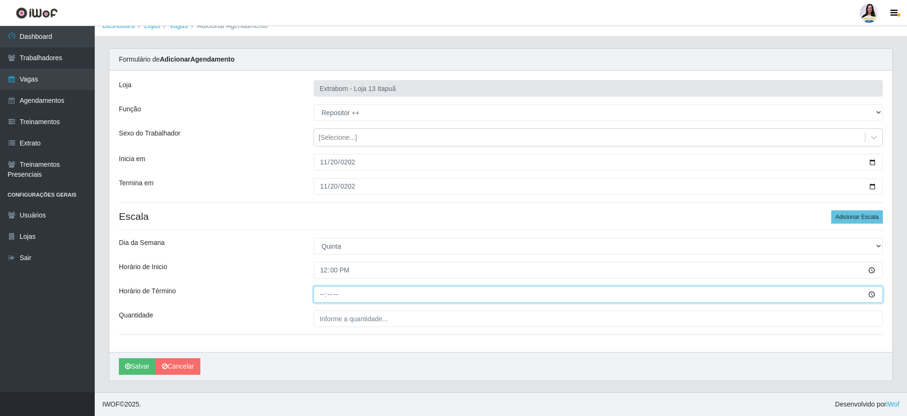
click at [325, 300] on input "Horário de Término" at bounding box center [598, 294] width 569 height 17
drag, startPoint x: 325, startPoint y: 299, endPoint x: 322, endPoint y: 293, distance: 7.4
click at [322, 293] on input "Horário de Término" at bounding box center [598, 294] width 569 height 17
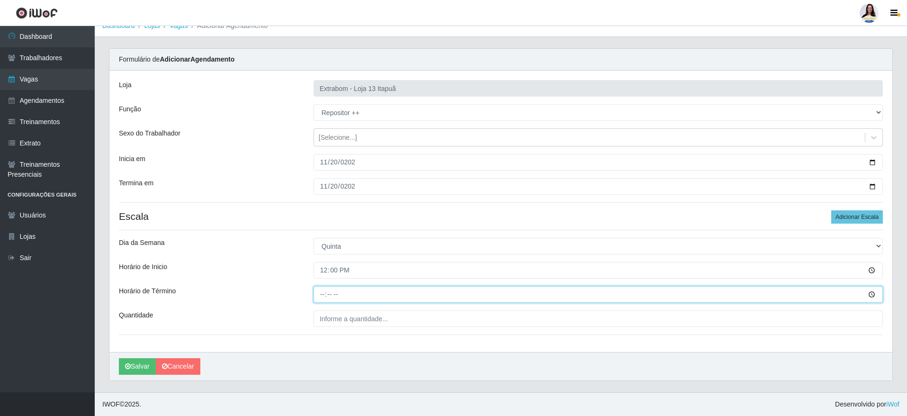
type input "18:00"
click at [364, 301] on input "18:00" at bounding box center [598, 294] width 569 height 17
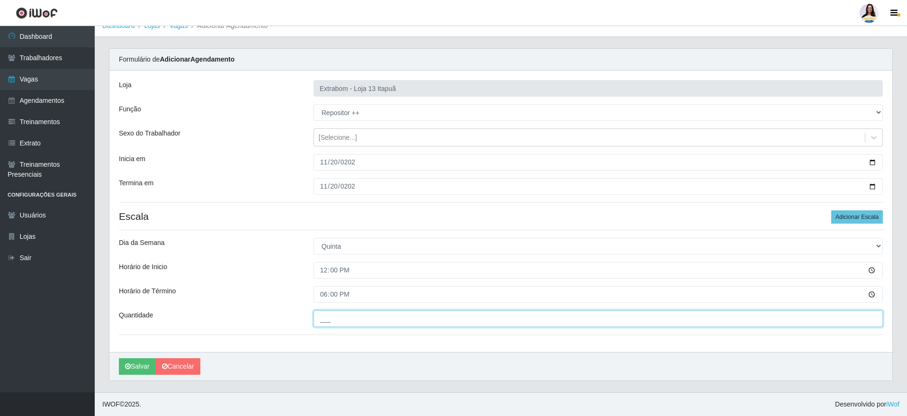
click at [360, 323] on input "___" at bounding box center [598, 318] width 569 height 17
type input "5__"
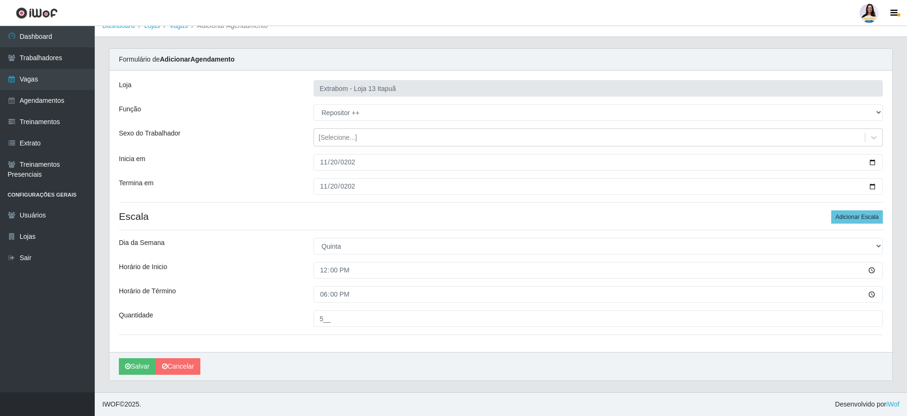
drag, startPoint x: 336, startPoint y: 345, endPoint x: 148, endPoint y: 350, distance: 188.1
click at [333, 345] on div "Loja Extrabom - Loja 13 Itapuã Função [Selecione...] Carregador e Descarregador…" at bounding box center [500, 211] width 783 height 281
click at [145, 373] on button "Salvar" at bounding box center [137, 366] width 37 height 17
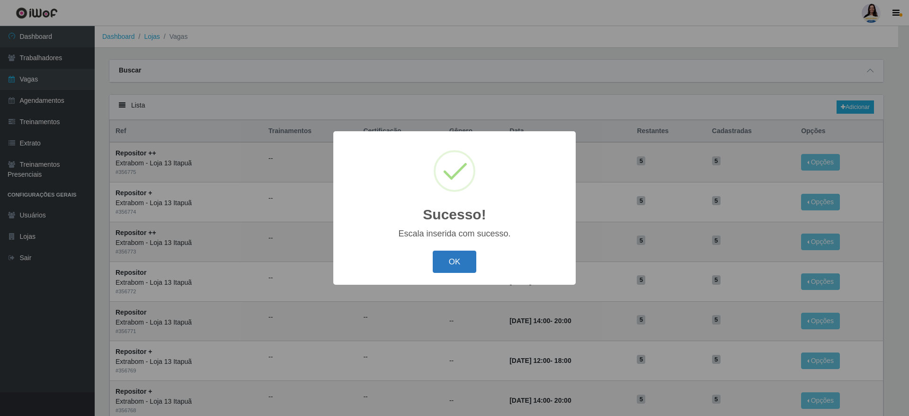
click at [448, 260] on button "OK" at bounding box center [455, 262] width 44 height 22
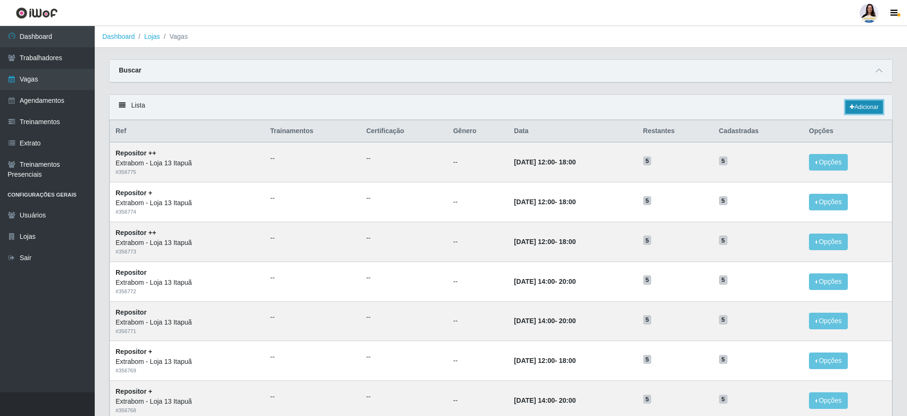
click at [873, 103] on link "Adicionar" at bounding box center [864, 106] width 37 height 13
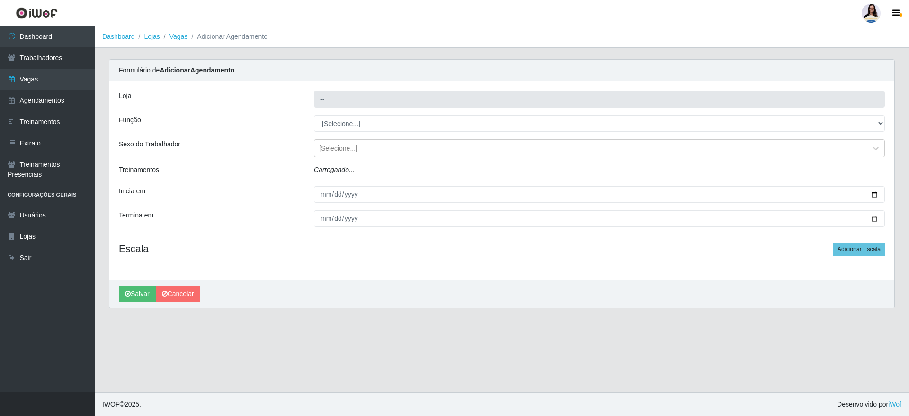
type input "Extrabom - Loja 13 Itapuã"
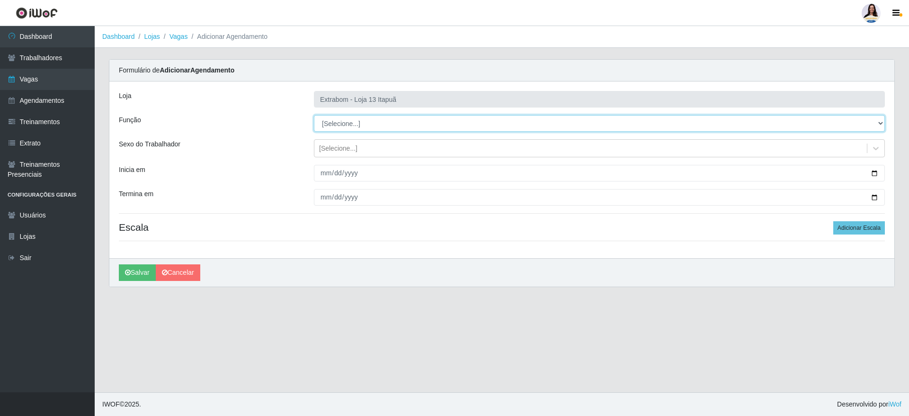
click at [348, 120] on select "[Selecione...] Carregador e Descarregador de Caminhão Carregador e Descarregado…" at bounding box center [599, 123] width 571 height 17
select select "24"
click at [314, 115] on select "[Selecione...] Carregador e Descarregador de Caminhão Carregador e Descarregado…" at bounding box center [599, 123] width 571 height 17
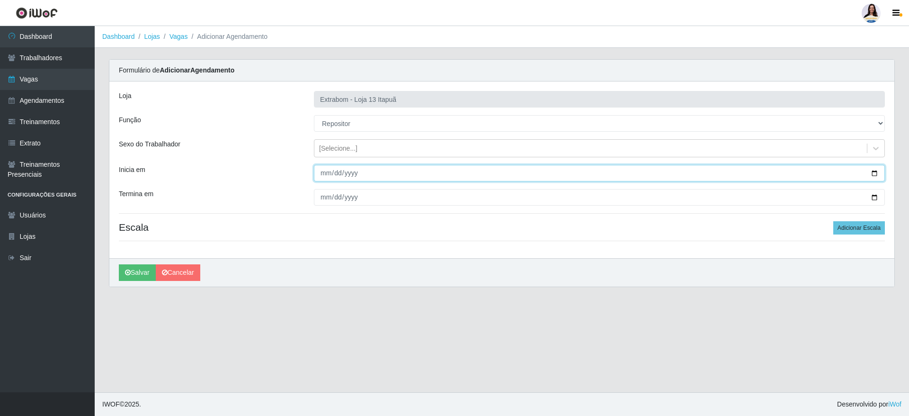
click at [333, 169] on input "Inicia em" at bounding box center [599, 173] width 571 height 17
click at [323, 176] on input "Inicia em" at bounding box center [599, 173] width 571 height 17
click at [336, 176] on input "Inicia em" at bounding box center [599, 173] width 571 height 17
type input "2025-11-21"
click at [320, 176] on input "2025-11-21" at bounding box center [599, 173] width 571 height 17
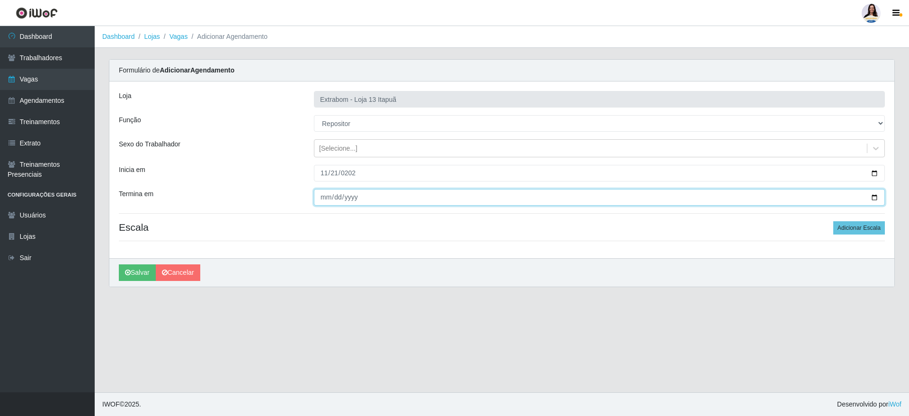
click at [319, 193] on input "Termina em" at bounding box center [599, 197] width 571 height 17
click at [333, 197] on input "2025-12-21" at bounding box center [599, 197] width 571 height 17
type input "2025-11-21"
click at [846, 229] on button "Adicionar Escala" at bounding box center [860, 227] width 52 height 13
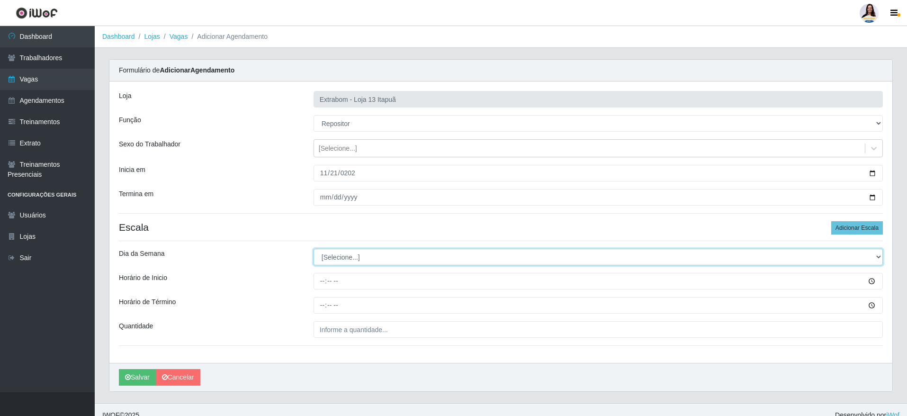
click at [428, 263] on select "[Selecione...] Segunda Terça Quarta Quinta Sexta Sábado Domingo" at bounding box center [598, 257] width 569 height 17
select select "5"
click at [314, 249] on select "[Selecione...] Segunda Terça Quarta Quinta Sexta Sábado Domingo" at bounding box center [598, 257] width 569 height 17
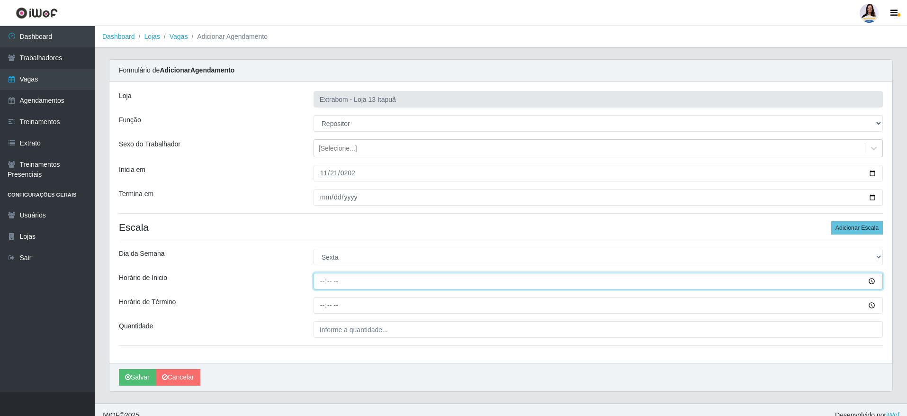
click at [321, 273] on input "Horário de Inicio" at bounding box center [598, 281] width 569 height 17
type input "14:00"
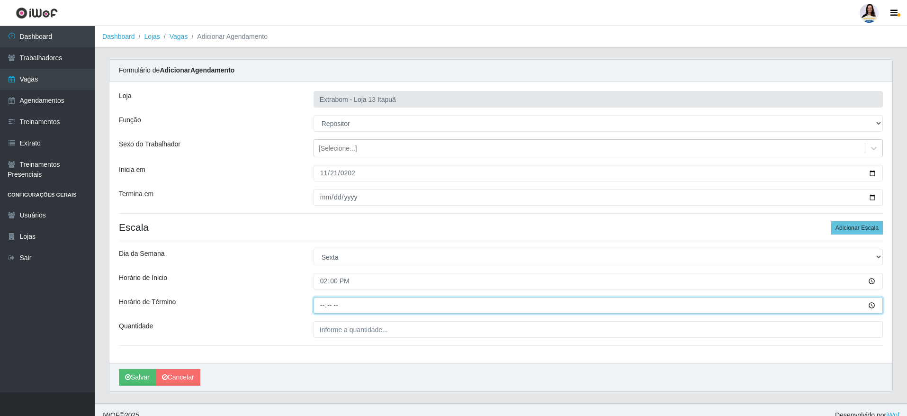
click at [330, 303] on input "Horário de Término" at bounding box center [598, 305] width 569 height 17
click at [324, 303] on input "Horário de Término" at bounding box center [598, 305] width 569 height 17
type input "20:00"
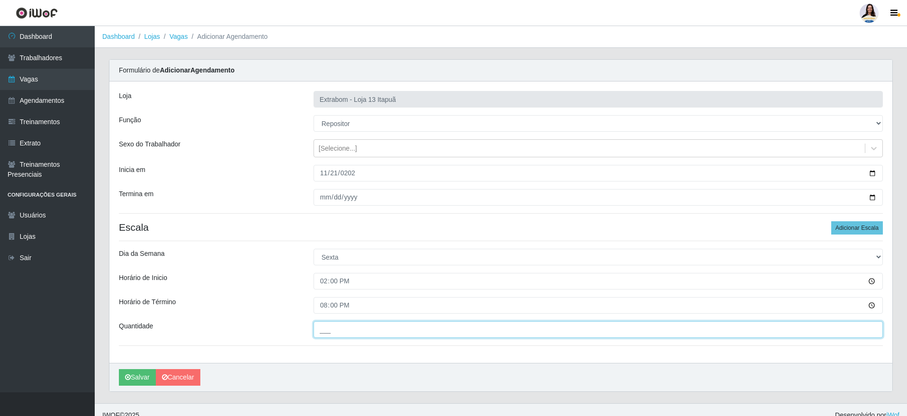
click at [330, 323] on input "___" at bounding box center [598, 329] width 569 height 17
type input "5__"
click at [363, 364] on div "[PERSON_NAME]" at bounding box center [500, 377] width 783 height 28
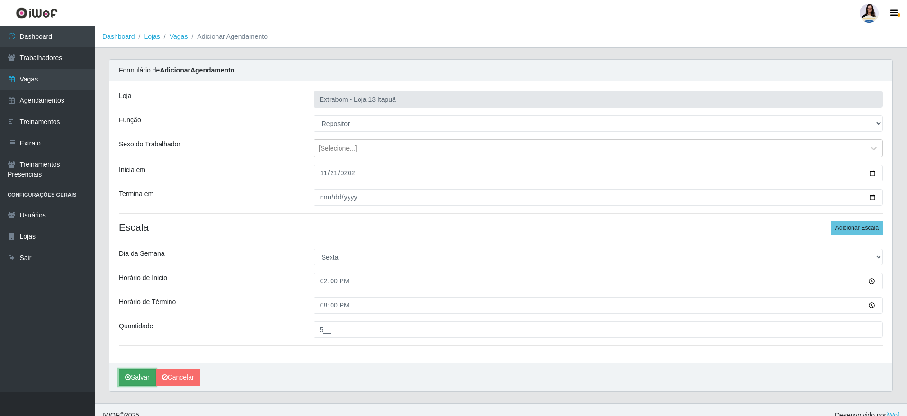
click at [143, 376] on button "Salvar" at bounding box center [137, 377] width 37 height 17
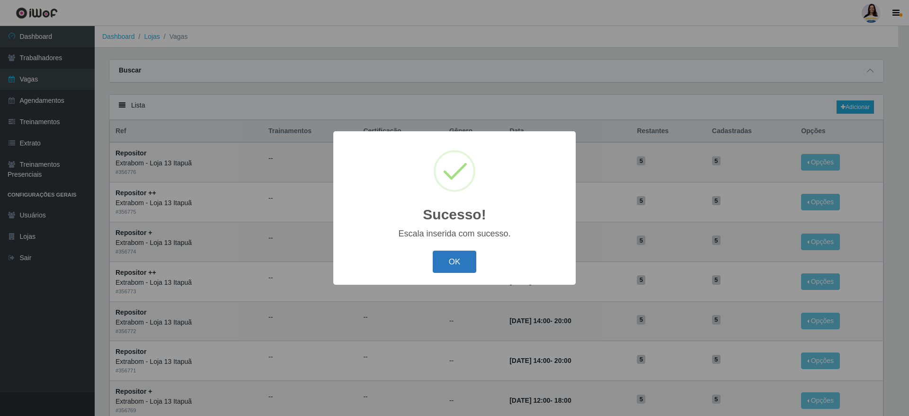
click at [442, 254] on button "OK" at bounding box center [455, 262] width 44 height 22
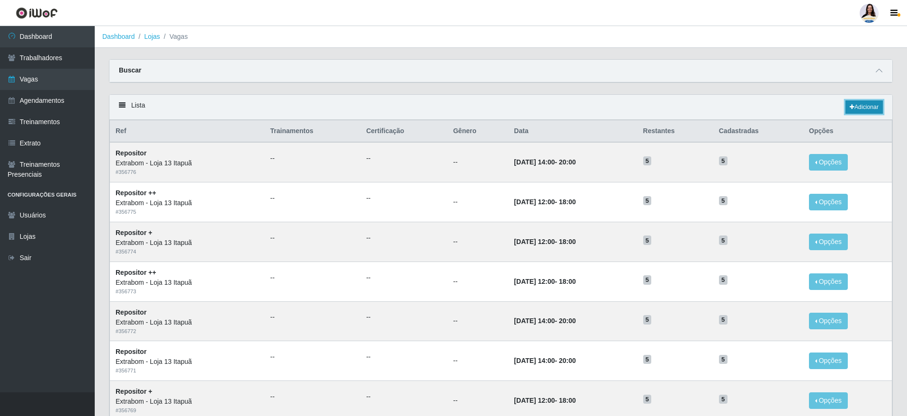
click at [869, 102] on link "Adicionar" at bounding box center [864, 106] width 37 height 13
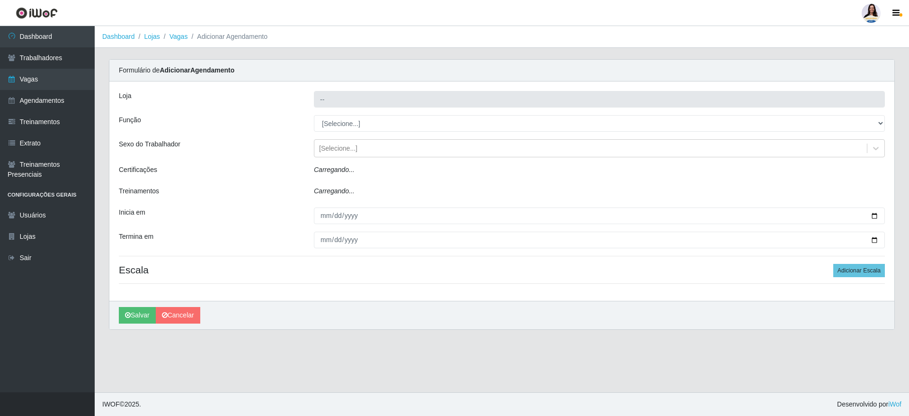
type input "Extrabom - Loja 13 Itapuã"
